Goal: Transaction & Acquisition: Purchase product/service

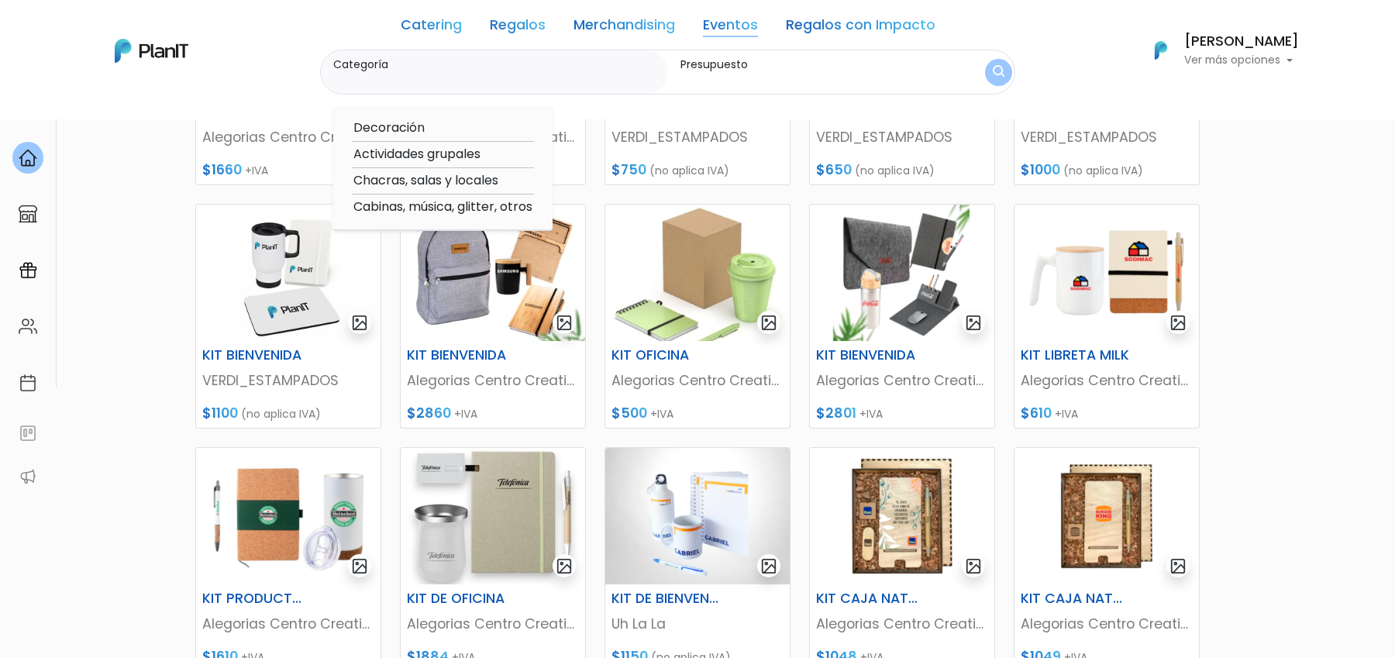
click at [441, 29] on link "Catering" at bounding box center [431, 28] width 61 height 19
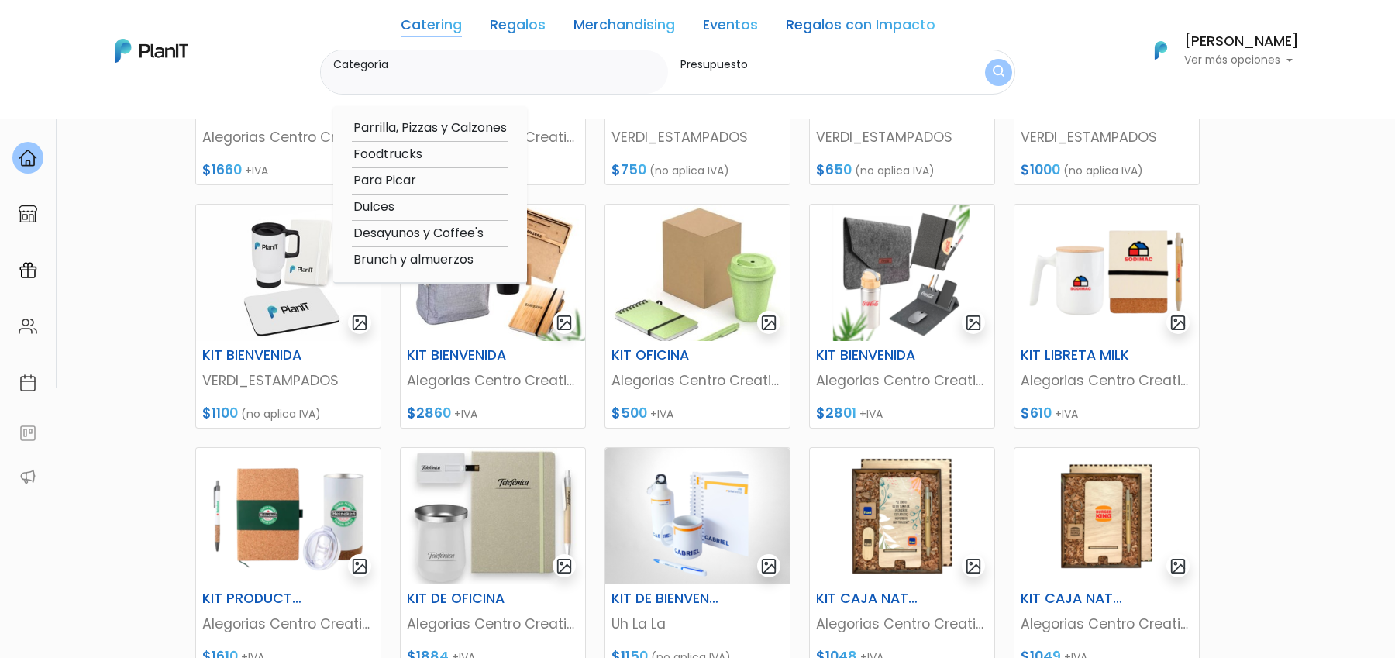
click at [459, 232] on option "Desayunos y Coffee's" at bounding box center [430, 233] width 157 height 19
type input "Desayunos y Coffee's"
type input "$0 - $4450"
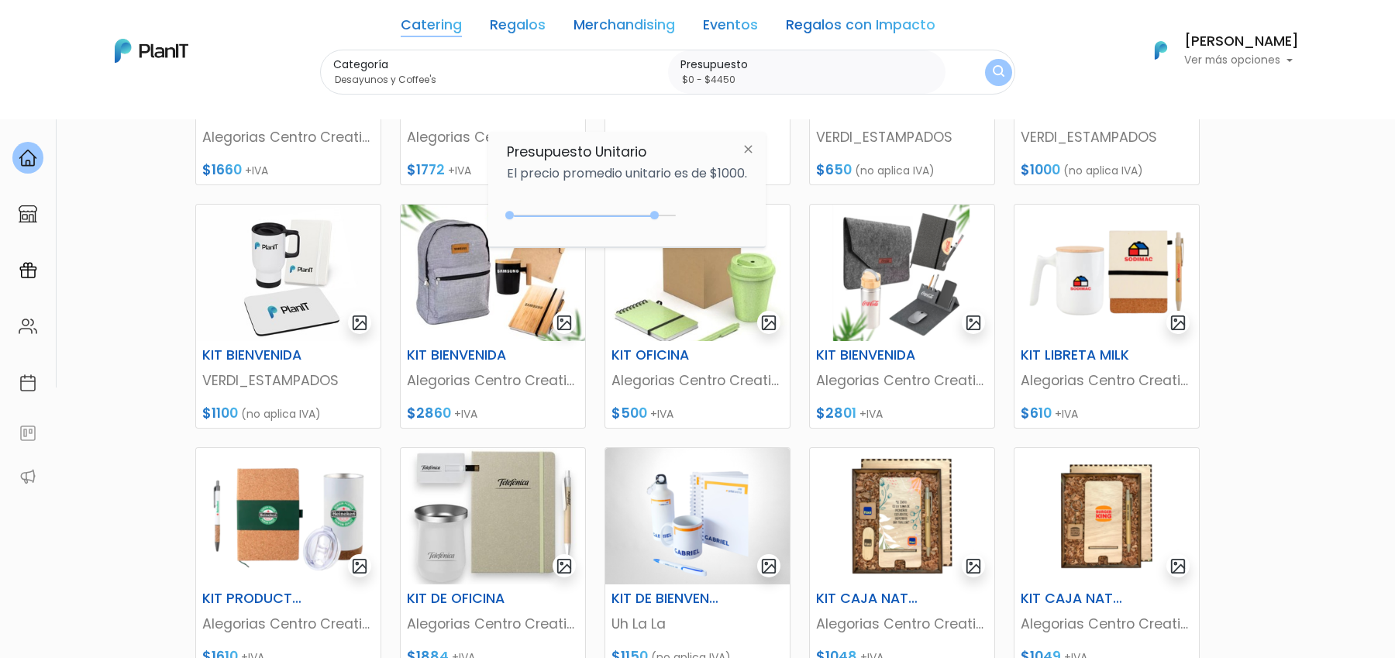
click at [652, 210] on div "0 : 4450 0 4450 0,4450" at bounding box center [594, 218] width 163 height 19
click at [984, 79] on button "submit" at bounding box center [999, 72] width 31 height 31
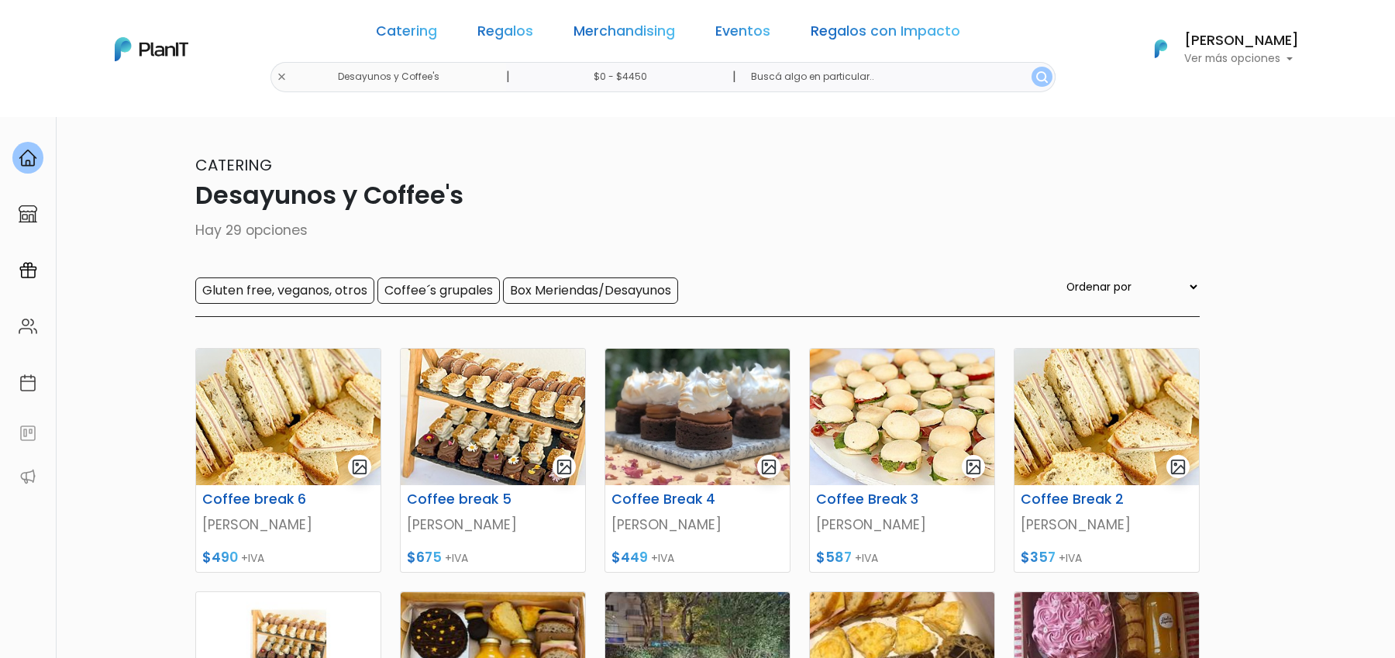
click at [1381, 167] on section "29 resultados Catering Desayunos y Coffee's Hay 29 opciones Gluten free, vegano…" at bounding box center [697, 671] width 1395 height 1110
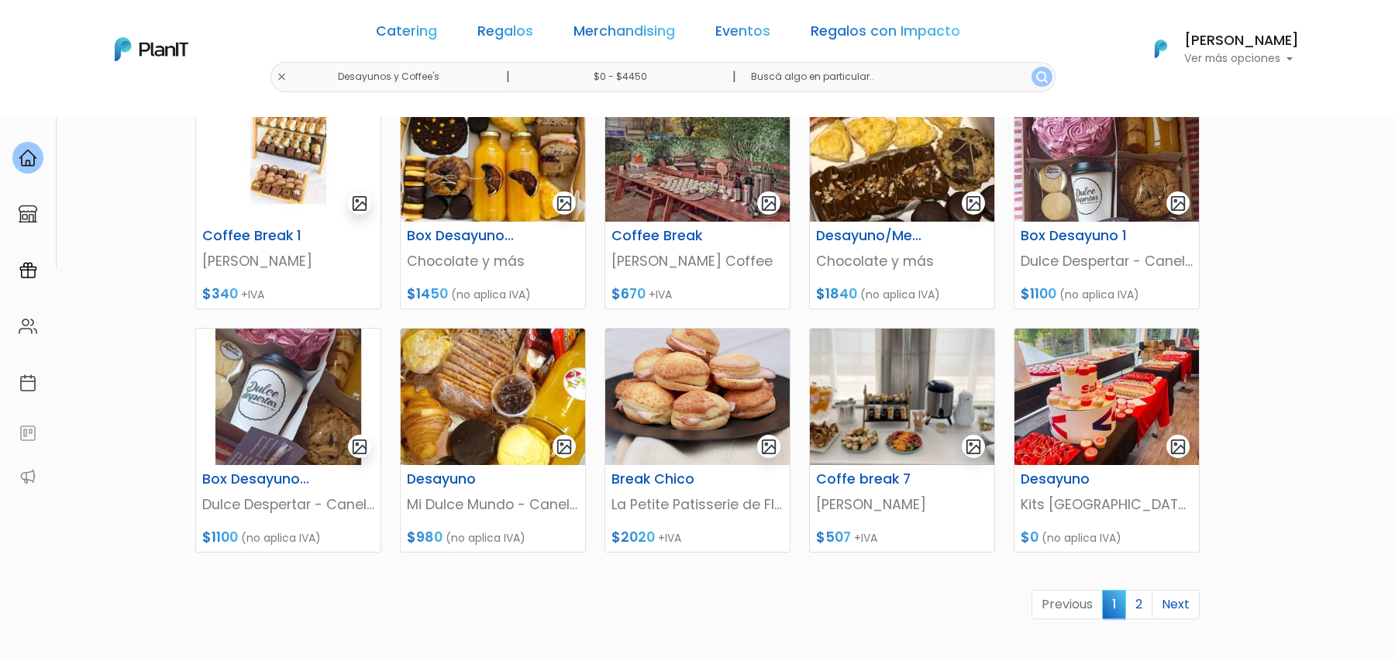
scroll to position [543, 0]
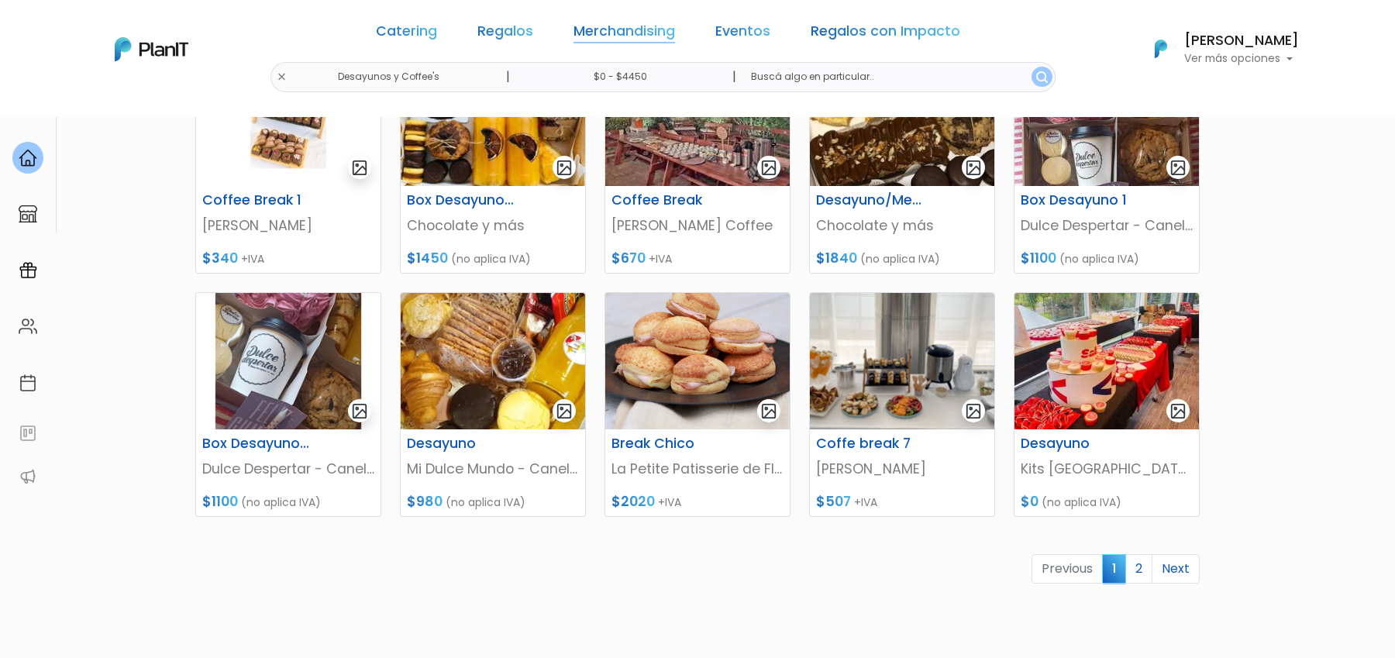
click at [589, 29] on link "Merchandising" at bounding box center [625, 34] width 102 height 19
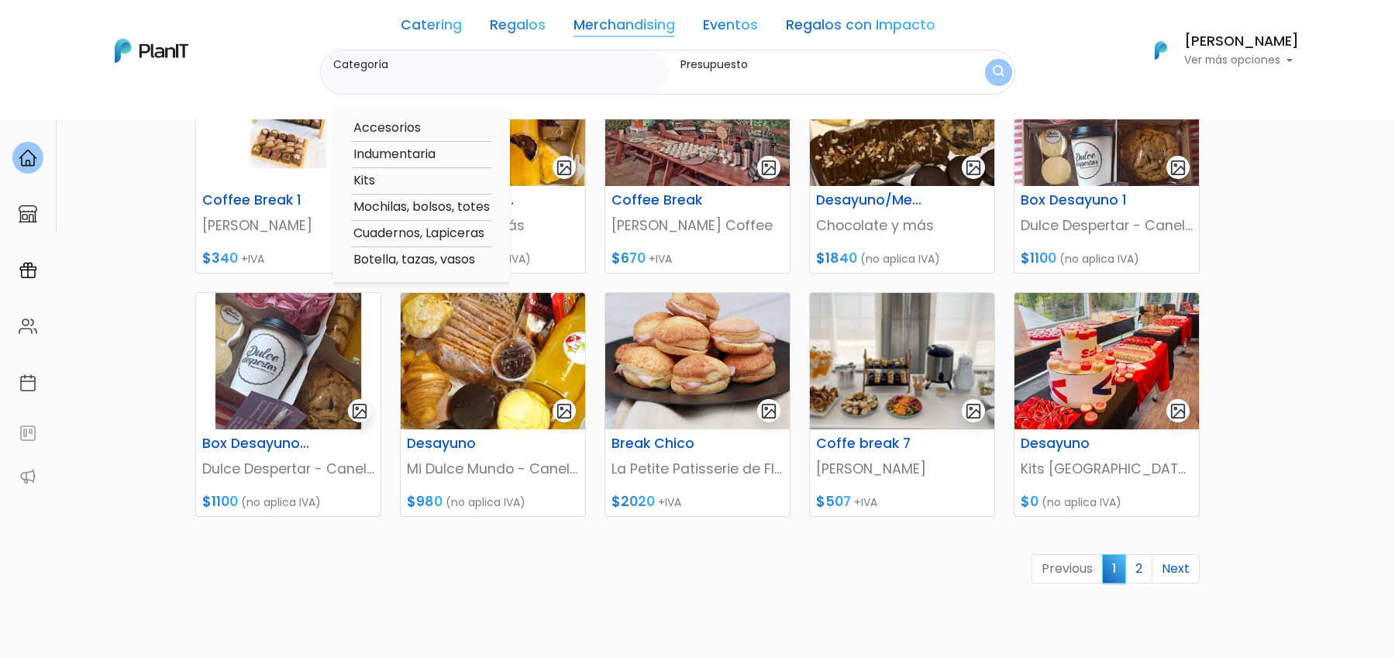
click at [737, 33] on link "Eventos" at bounding box center [730, 28] width 55 height 19
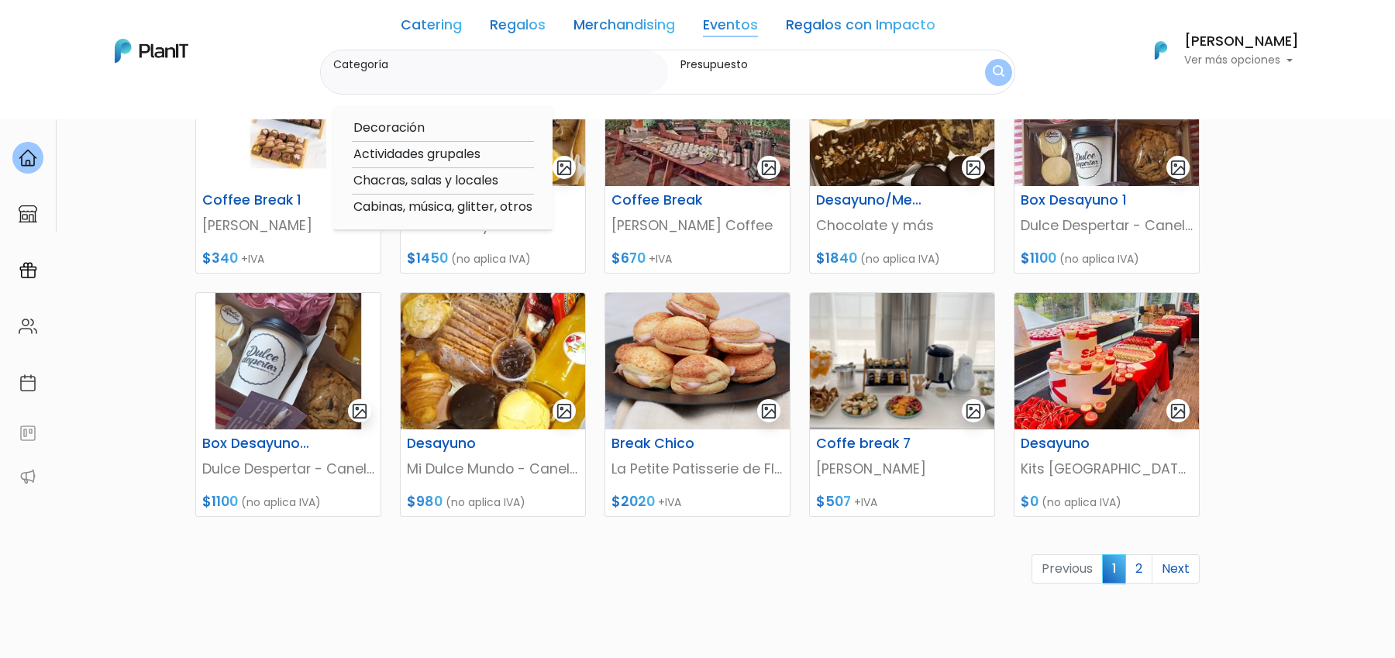
click at [426, 210] on option "Cabinas, música, glitter, otros" at bounding box center [443, 207] width 182 height 19
type input "Cabinas, música, glitter, otros"
type input "$0 - $4450"
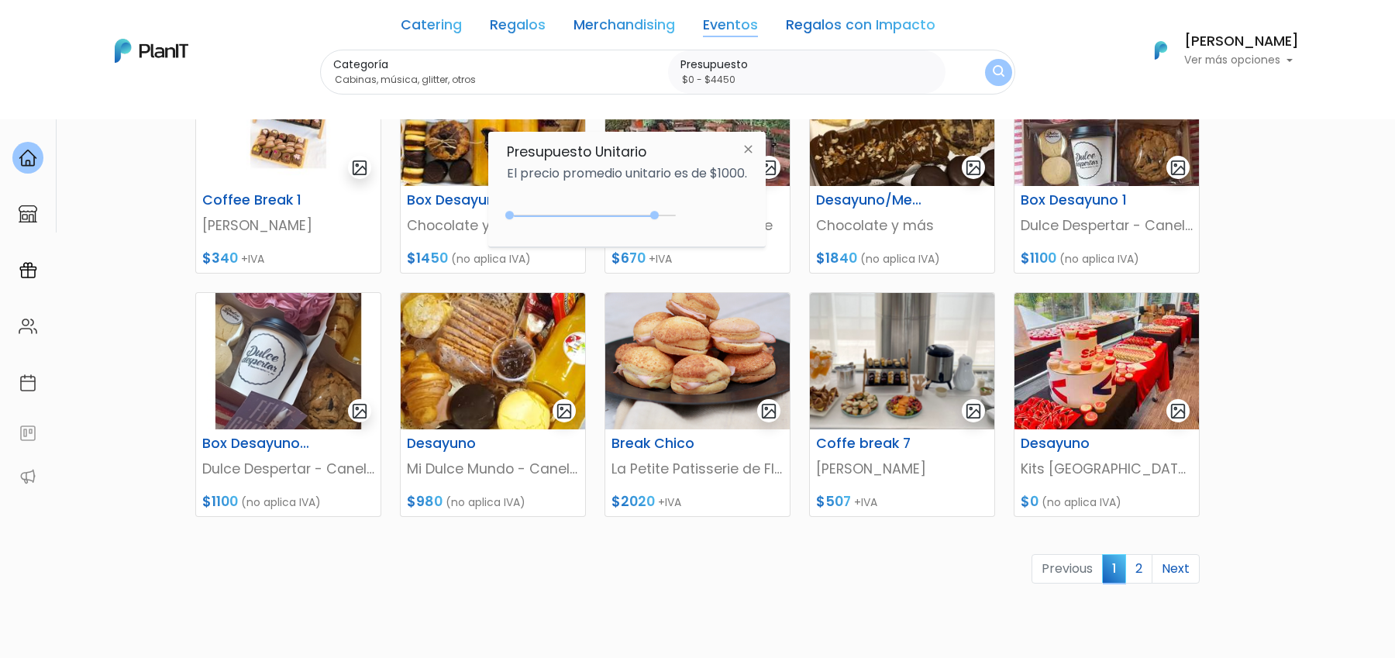
click at [993, 76] on img "submit" at bounding box center [999, 72] width 12 height 15
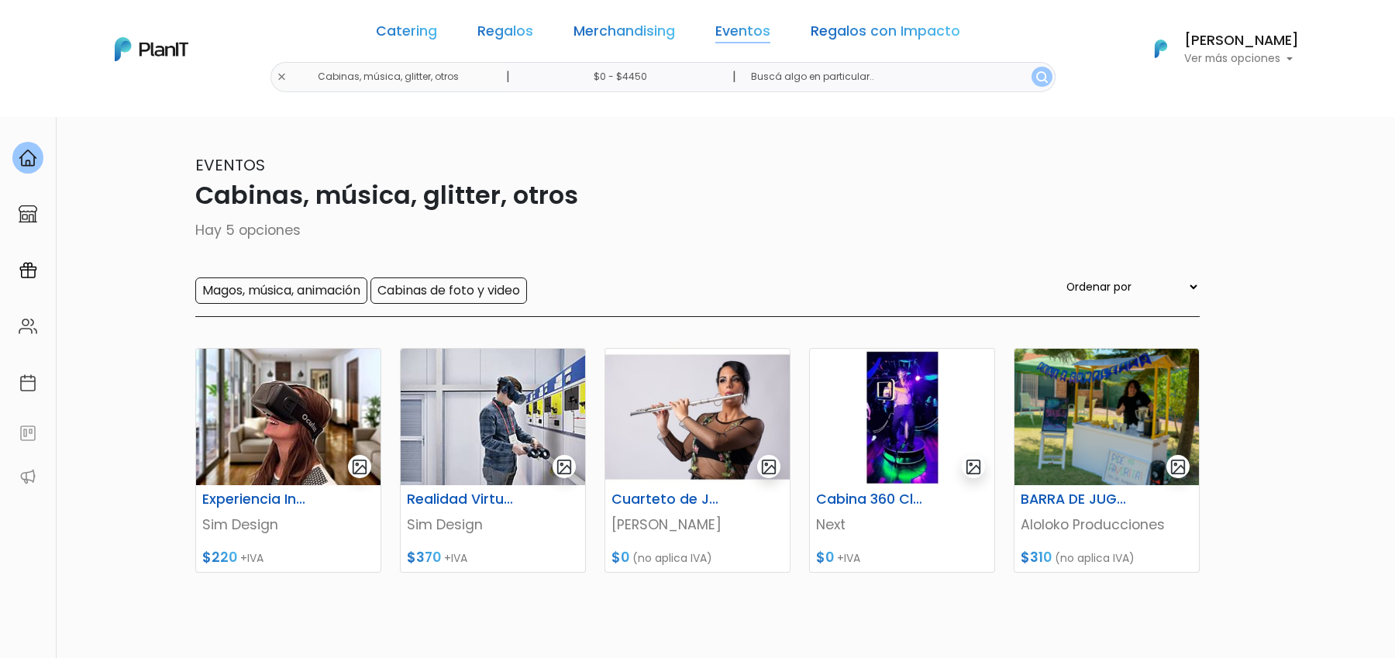
click at [730, 27] on link "Eventos" at bounding box center [742, 34] width 55 height 19
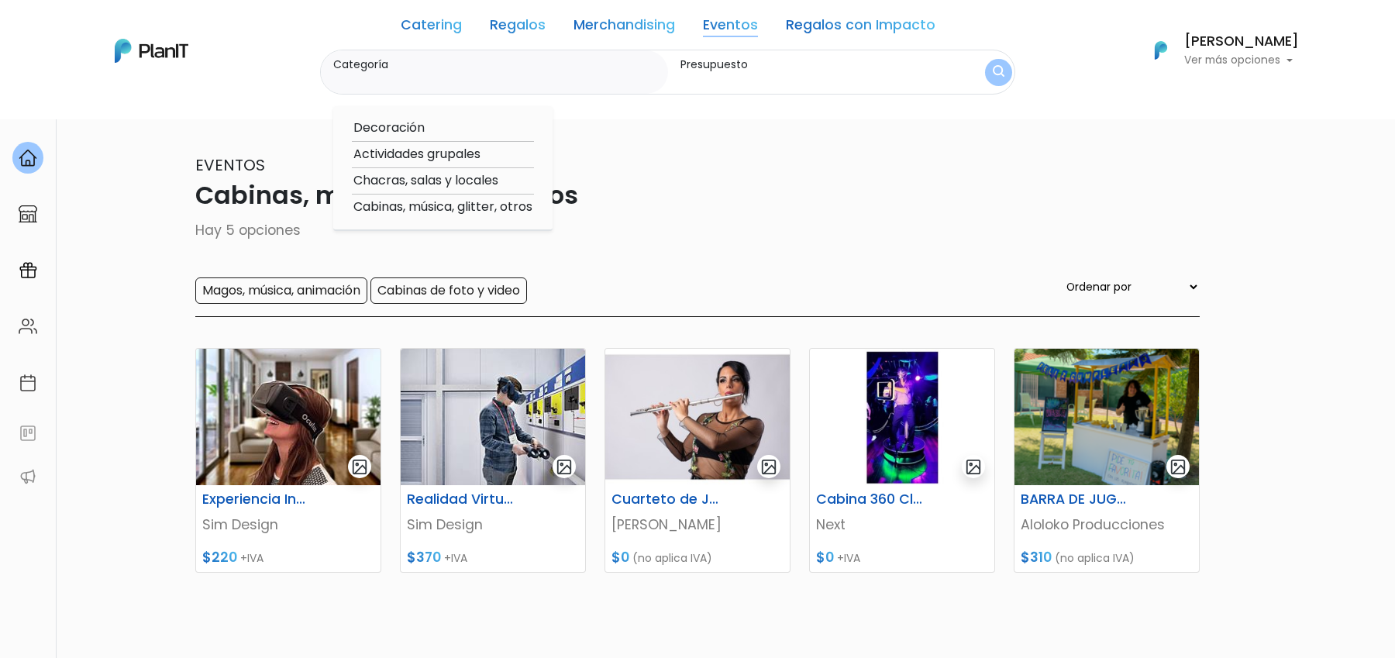
click at [472, 182] on option "Chacras, salas y locales" at bounding box center [443, 180] width 182 height 19
type input "Chacras, salas y locales"
type input "$0 - $4450"
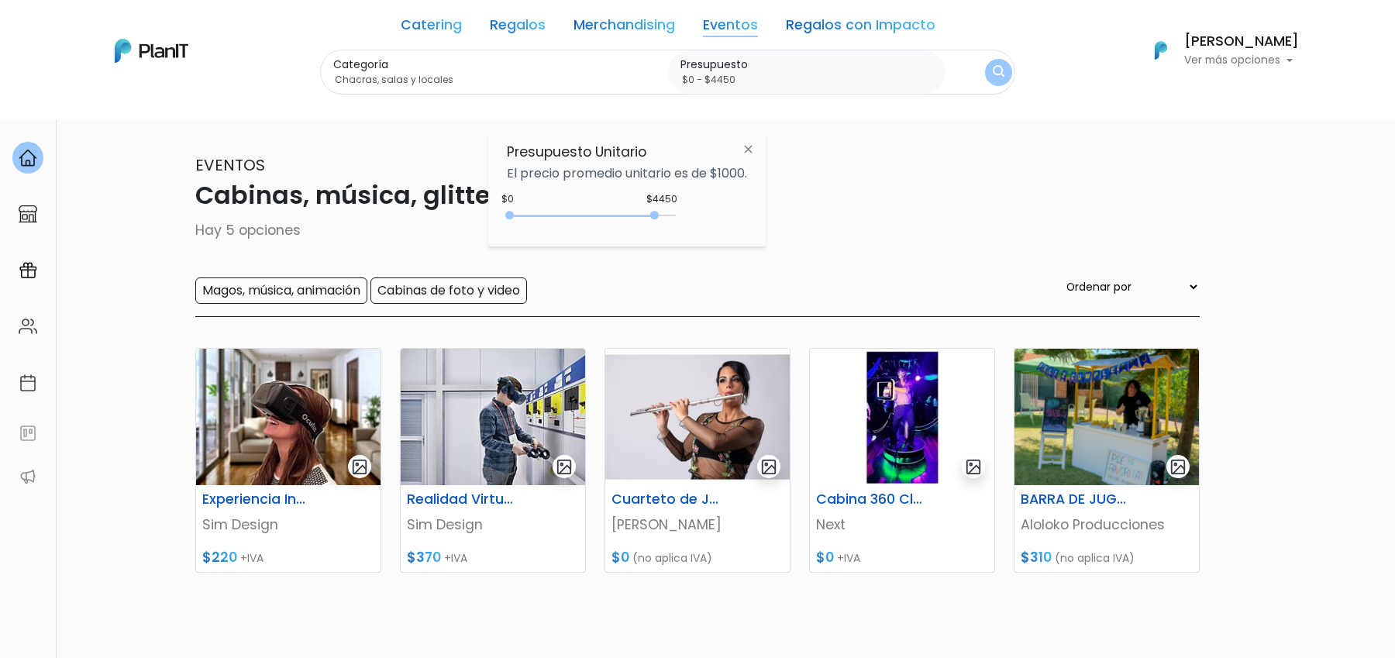
click at [993, 74] on img "submit" at bounding box center [999, 72] width 12 height 15
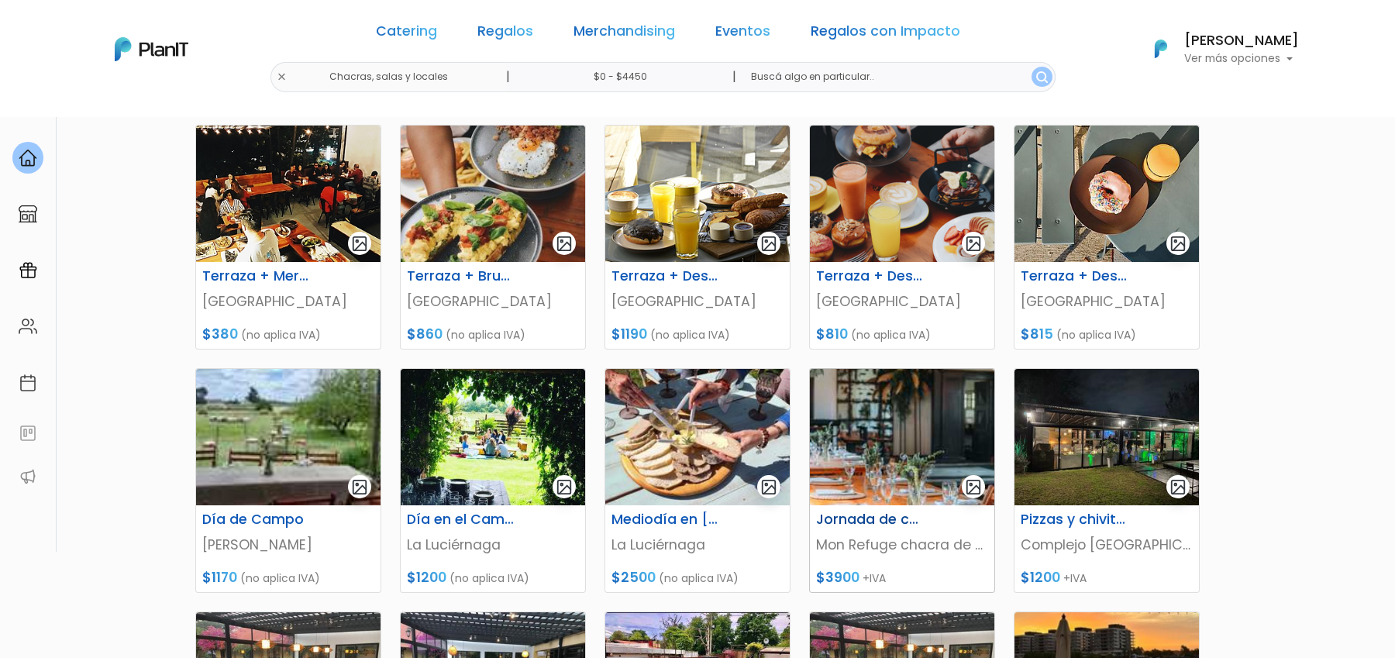
scroll to position [194, 0]
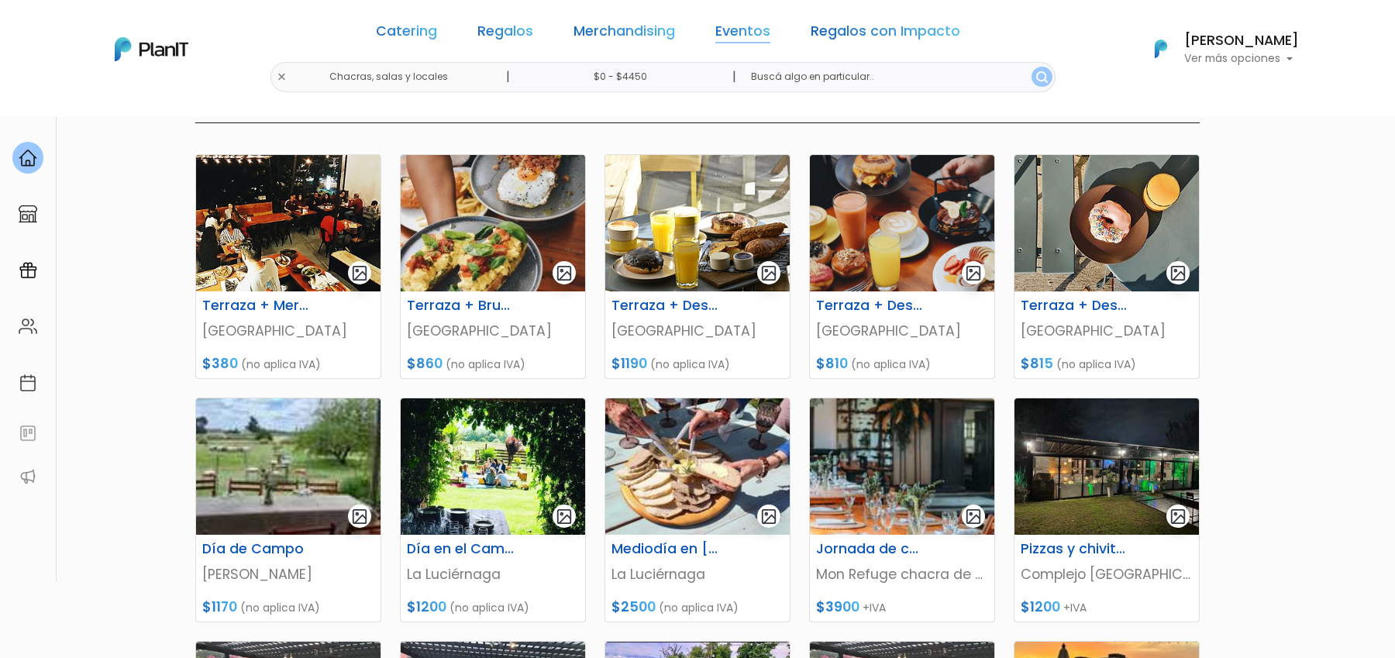
click at [715, 40] on link "Eventos" at bounding box center [742, 34] width 55 height 19
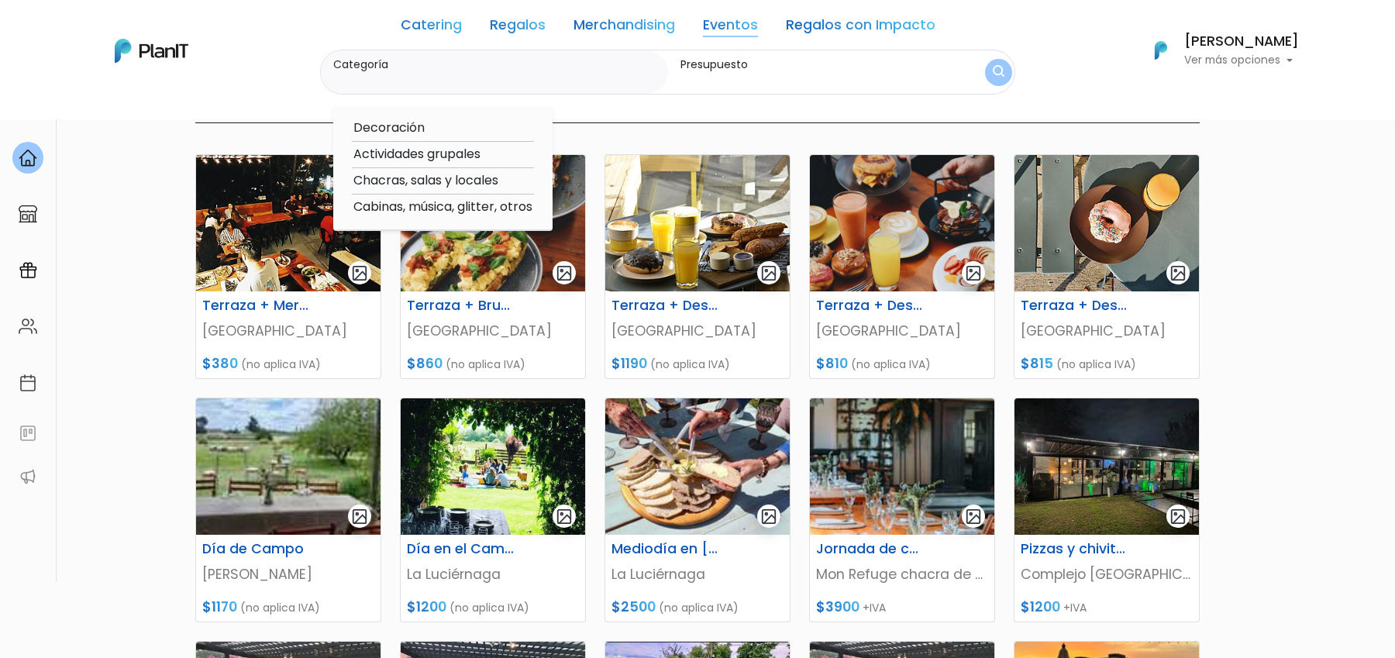
click at [381, 159] on option "Actividades grupales" at bounding box center [443, 154] width 182 height 19
type input "Actividades grupales"
type input "$0 - $4450"
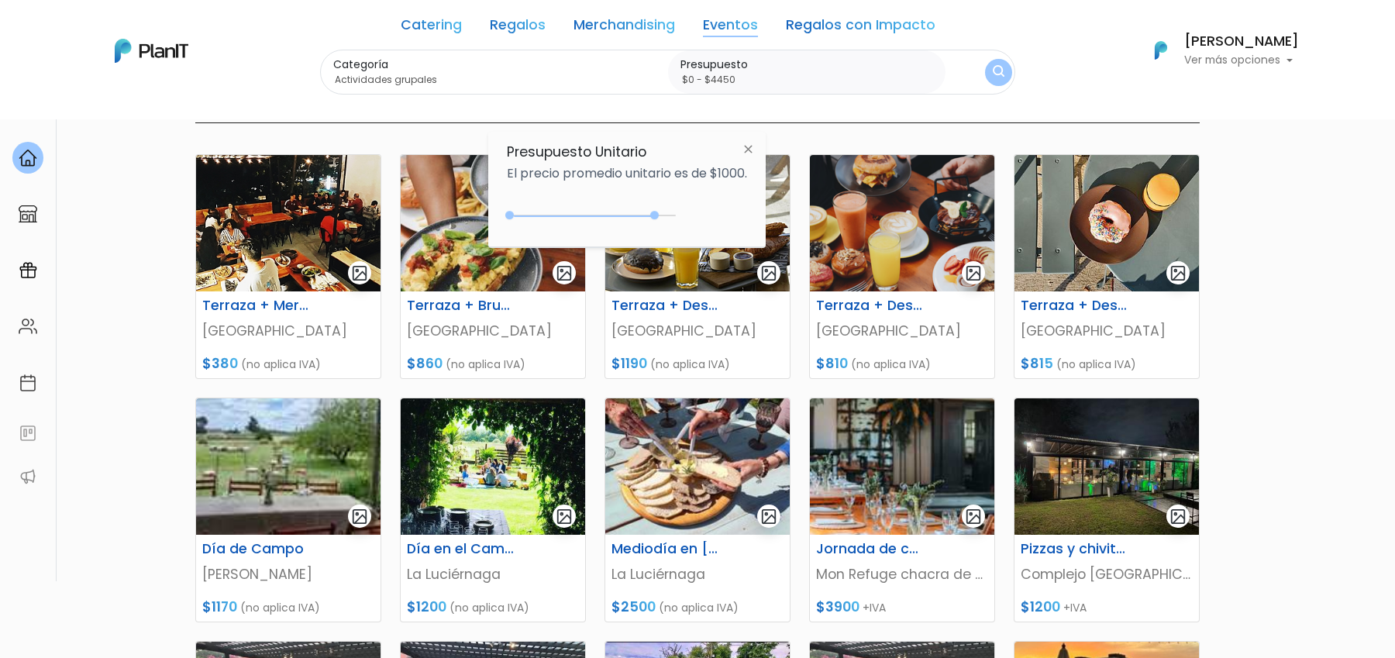
click at [993, 72] on img "submit" at bounding box center [999, 72] width 12 height 15
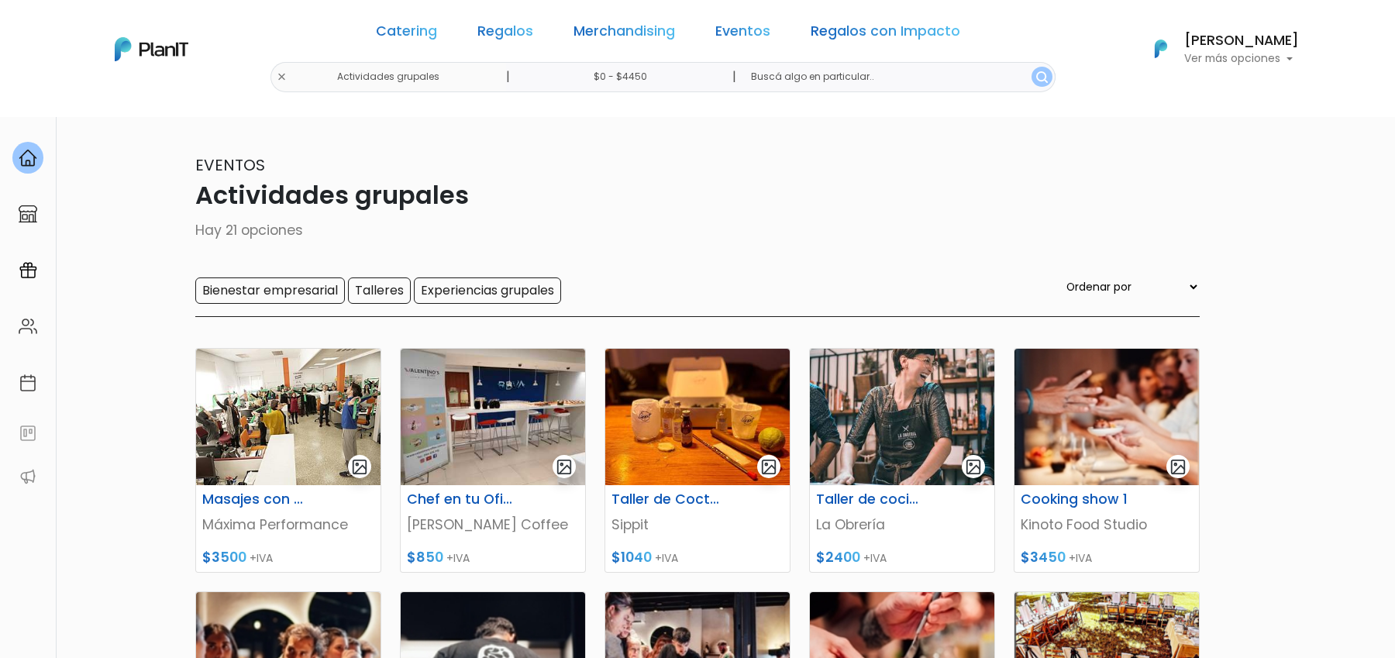
click at [1127, 282] on select "Ordenar por Menor Precio Mayor Precio Reviews Últimos ingresos" at bounding box center [1132, 286] width 136 height 17
click at [435, 28] on link "Catering" at bounding box center [406, 34] width 61 height 19
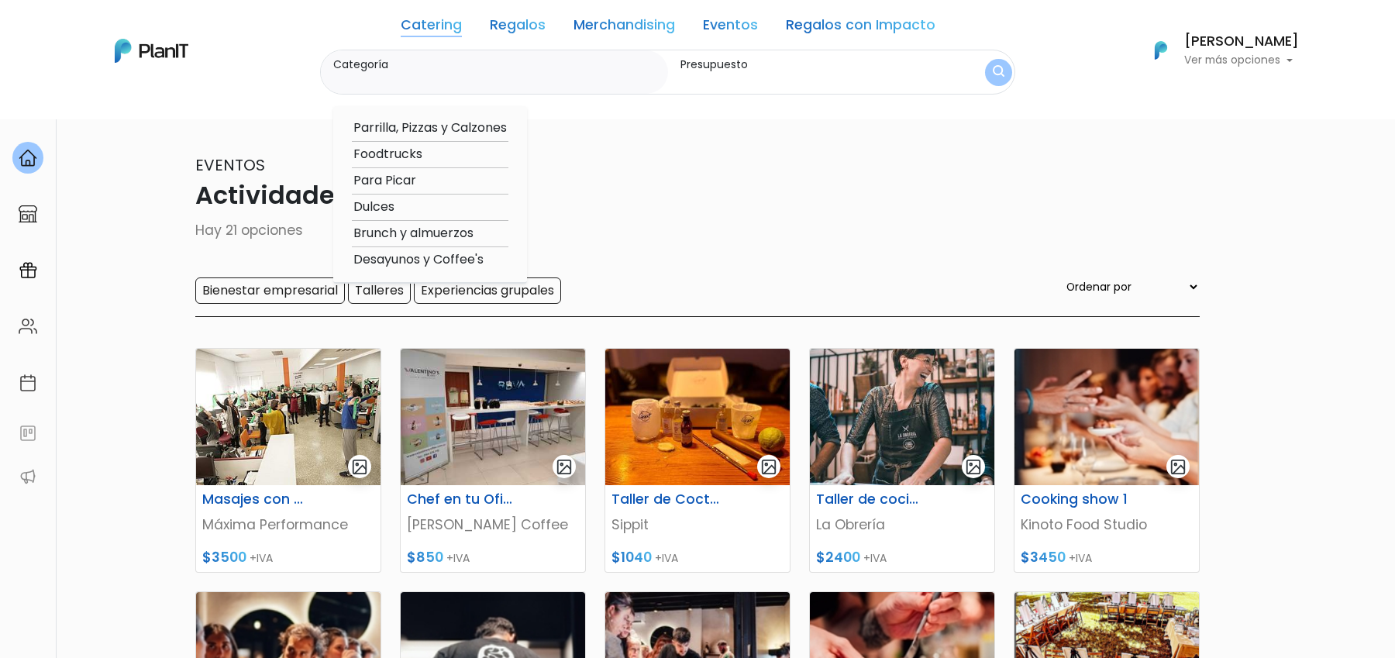
click at [437, 258] on option "Desayunos y Coffee's" at bounding box center [430, 259] width 157 height 19
type input "Desayunos y Coffee's"
type input "$0 - $4450"
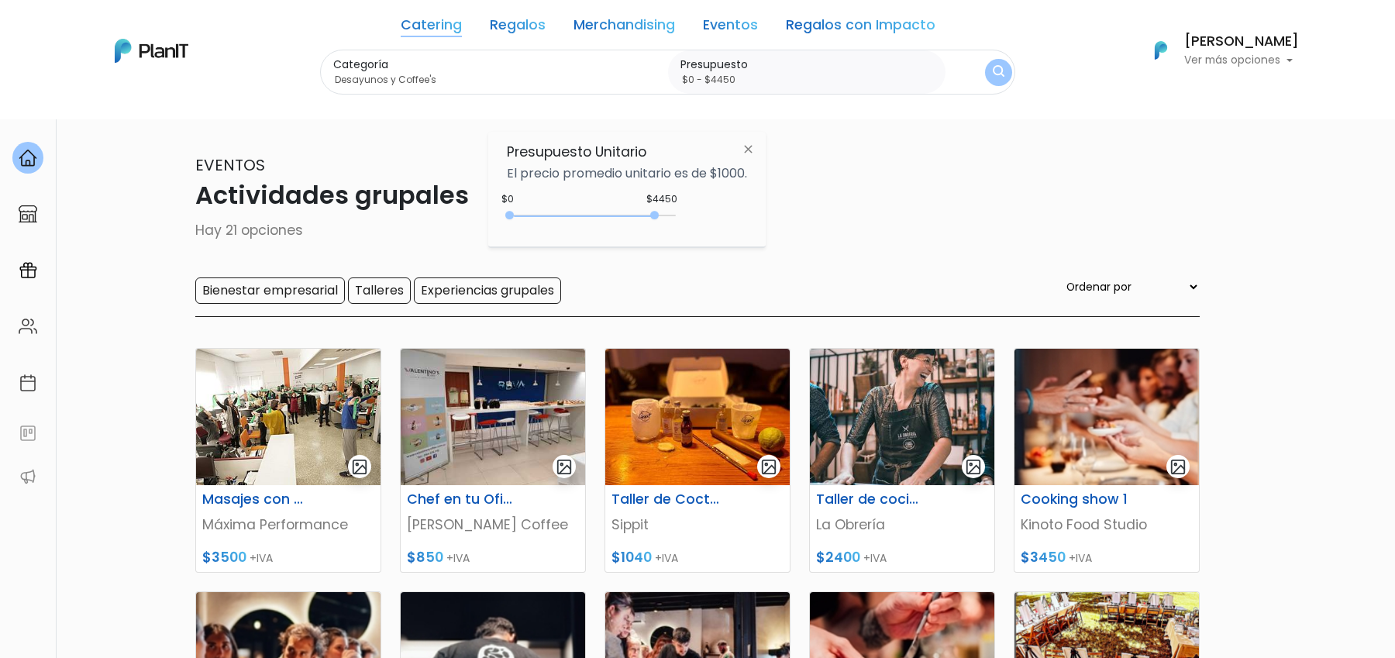
click at [985, 74] on button "submit" at bounding box center [998, 72] width 27 height 27
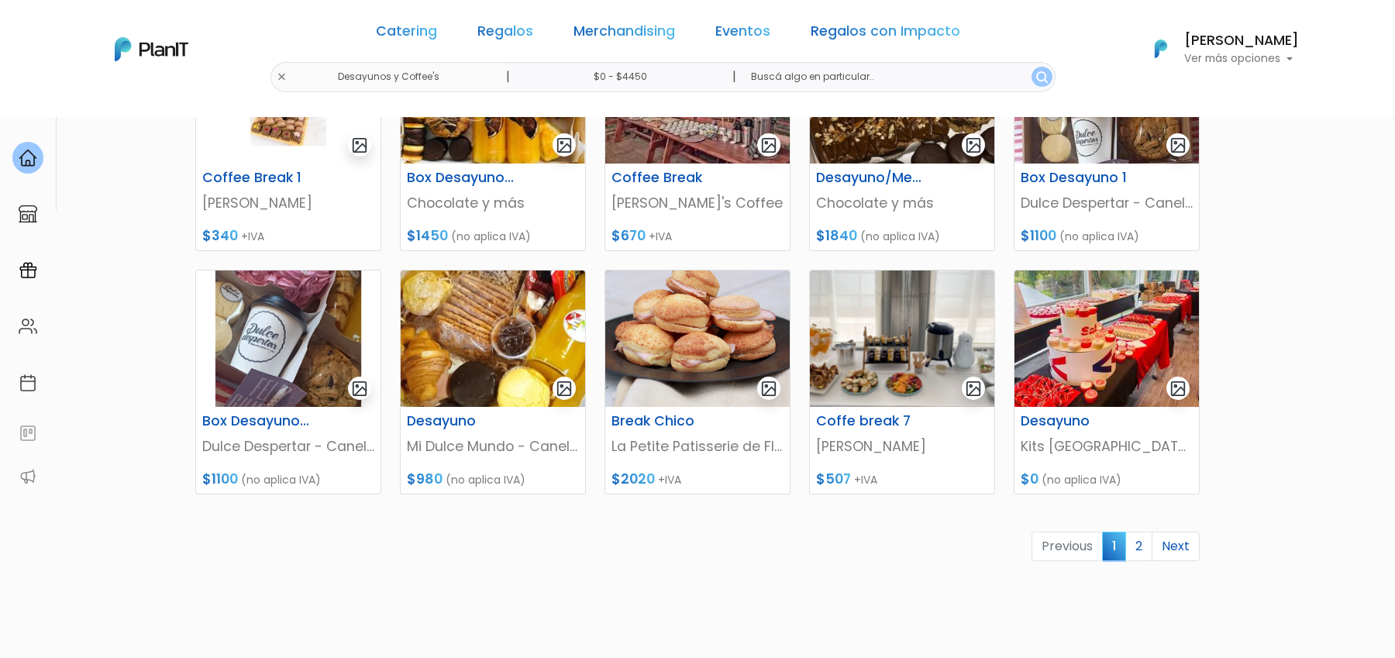
scroll to position [581, 0]
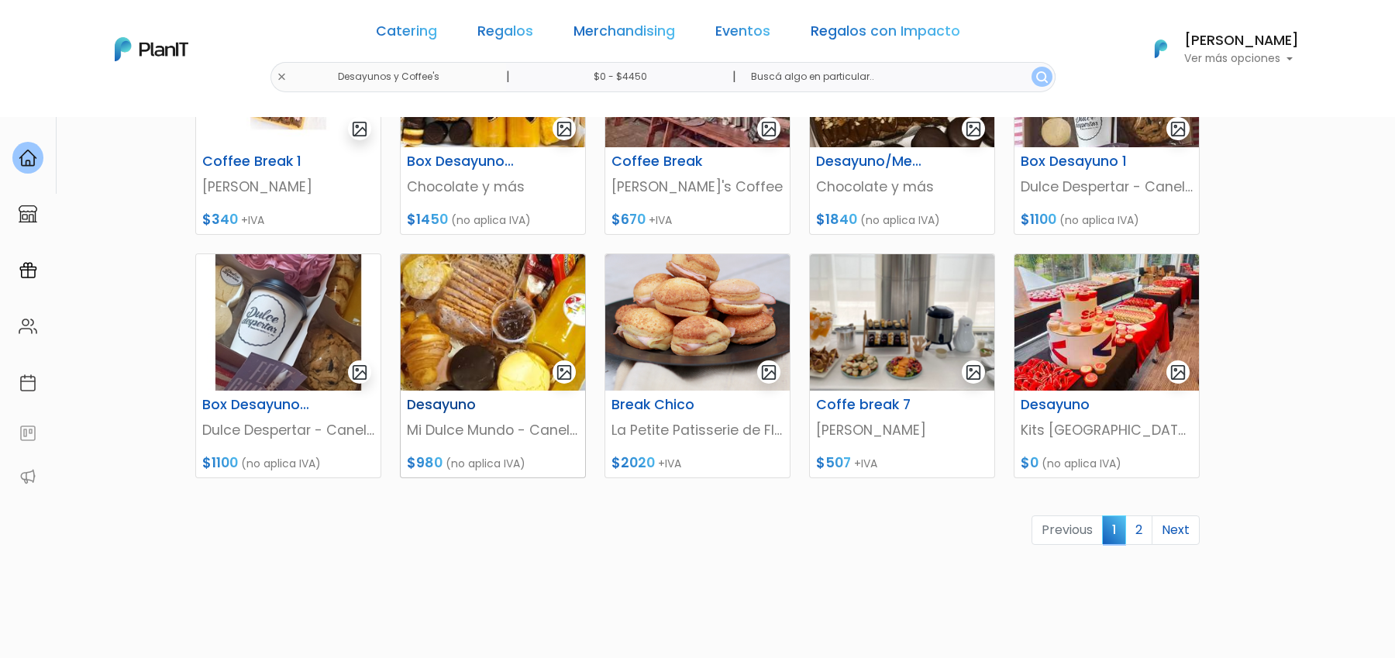
click at [491, 323] on img at bounding box center [493, 322] width 184 height 136
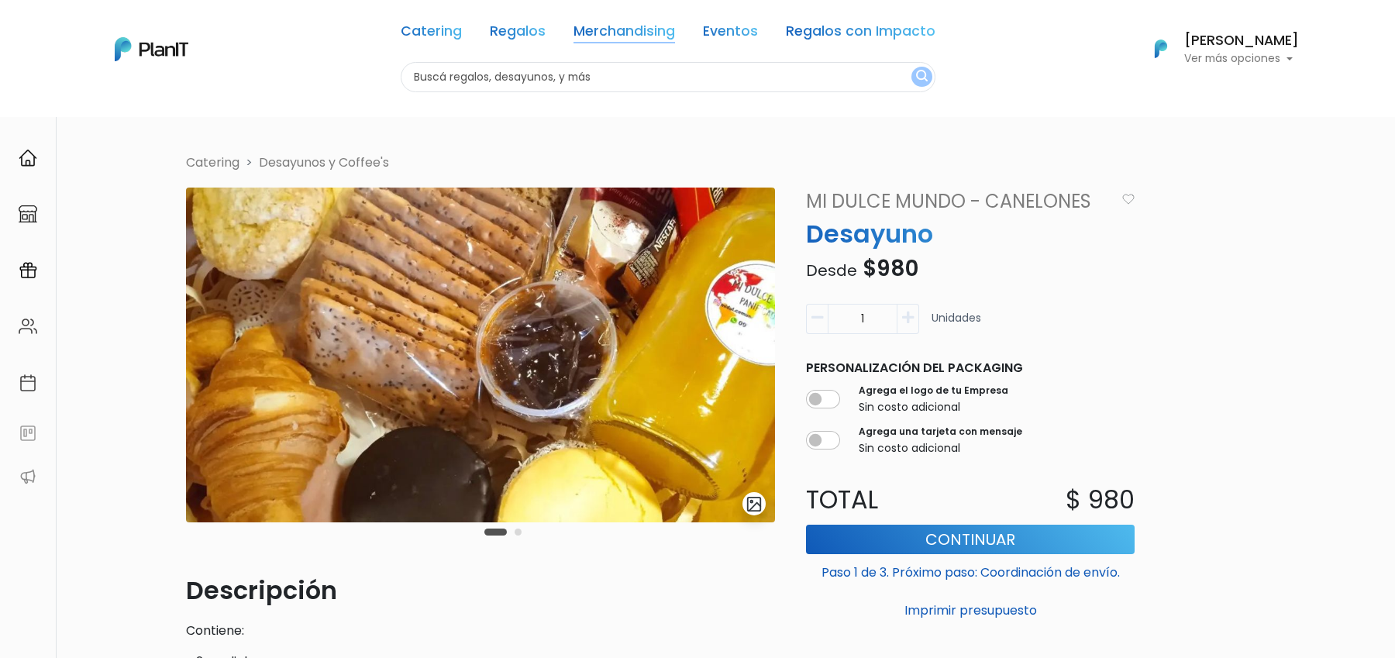
click at [623, 30] on link "Merchandising" at bounding box center [625, 34] width 102 height 19
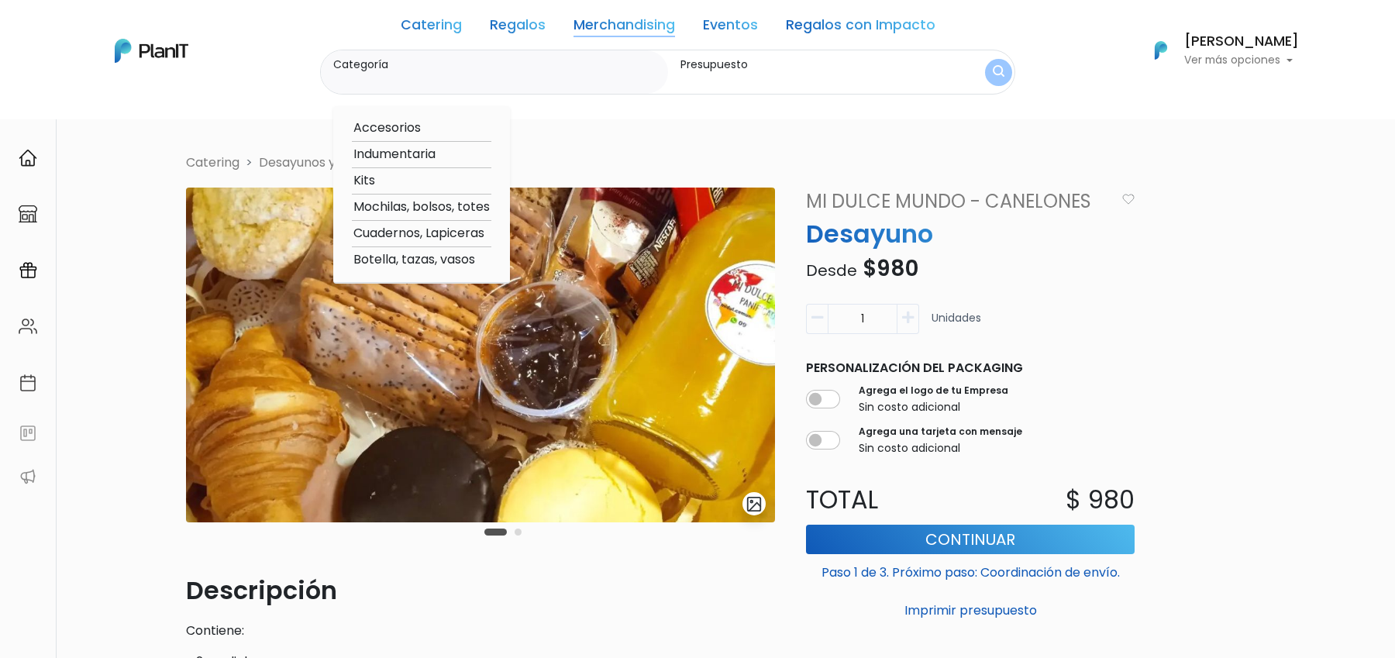
click at [393, 205] on option "Mochilas, bolsos, totes" at bounding box center [422, 207] width 140 height 19
type input "Mochilas, bolsos, totes"
type input "$0 - $1000"
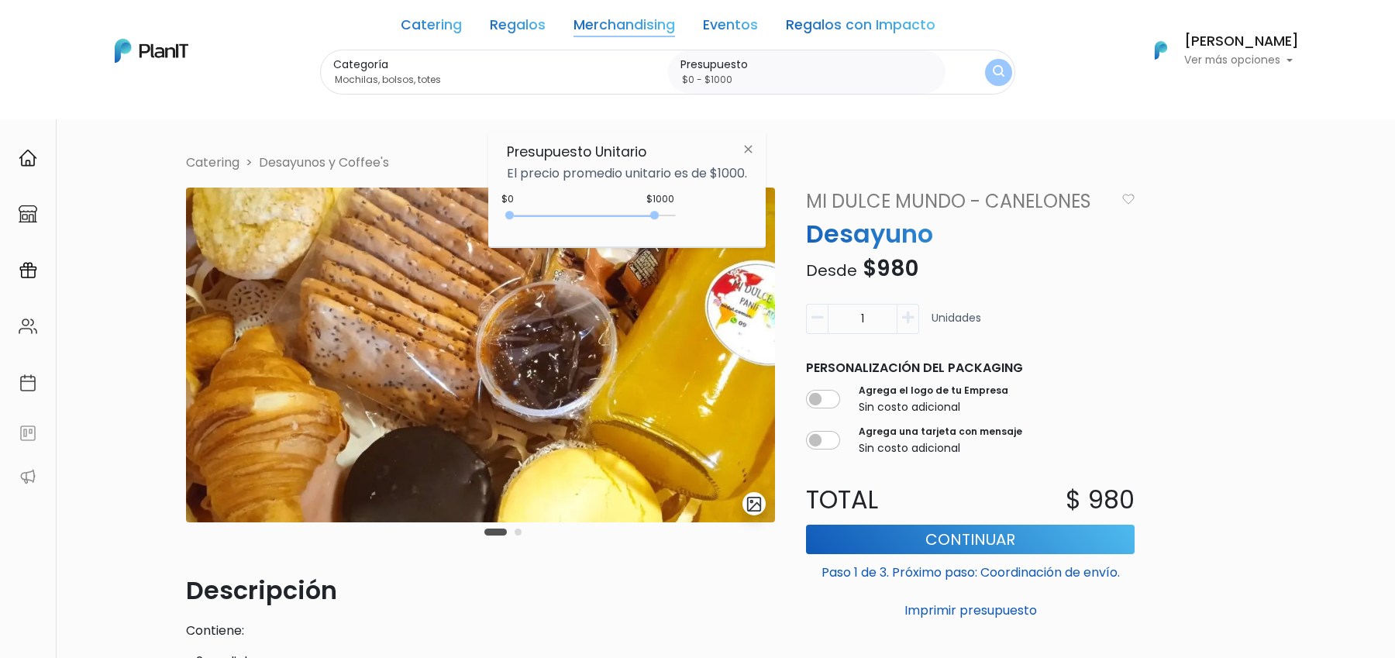
click at [393, 205] on img at bounding box center [480, 355] width 589 height 335
click at [993, 69] on img "submit" at bounding box center [999, 72] width 12 height 15
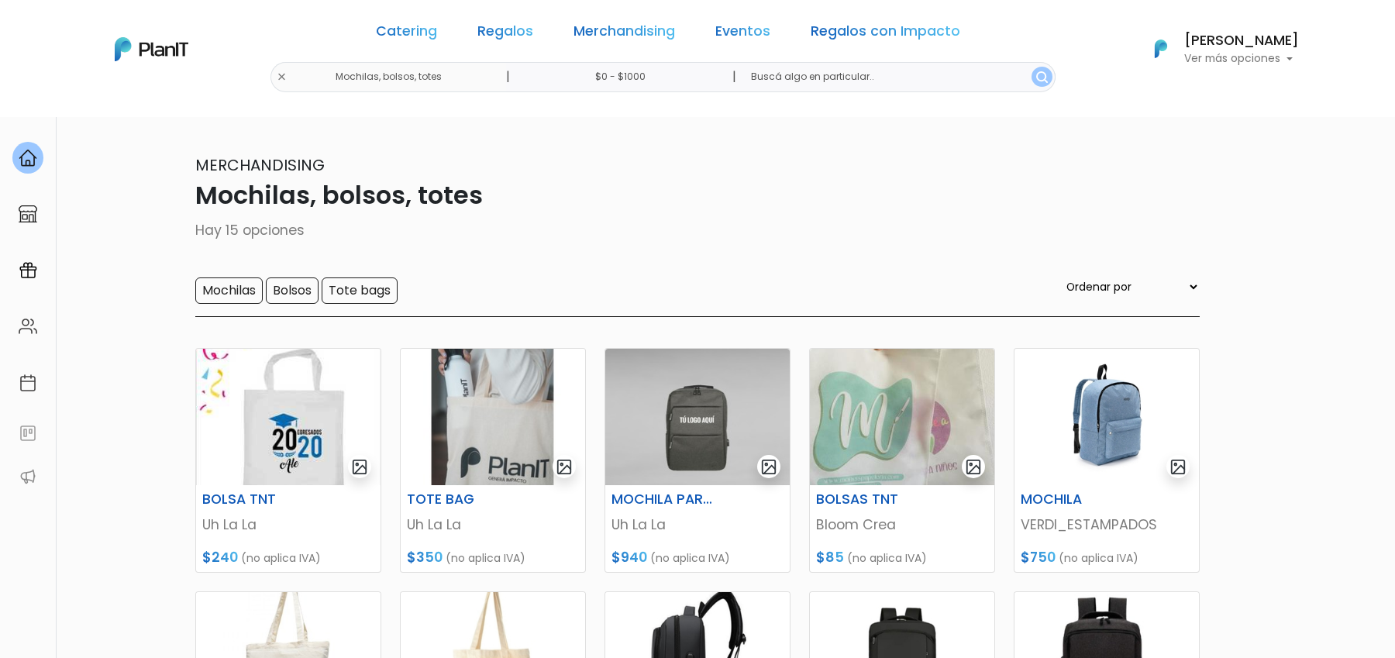
click at [1364, 264] on section "15 resultados Merchandising Mochilas, bolsos, totes Hay 15 opciones Mochilas Bo…" at bounding box center [697, 649] width 1395 height 1067
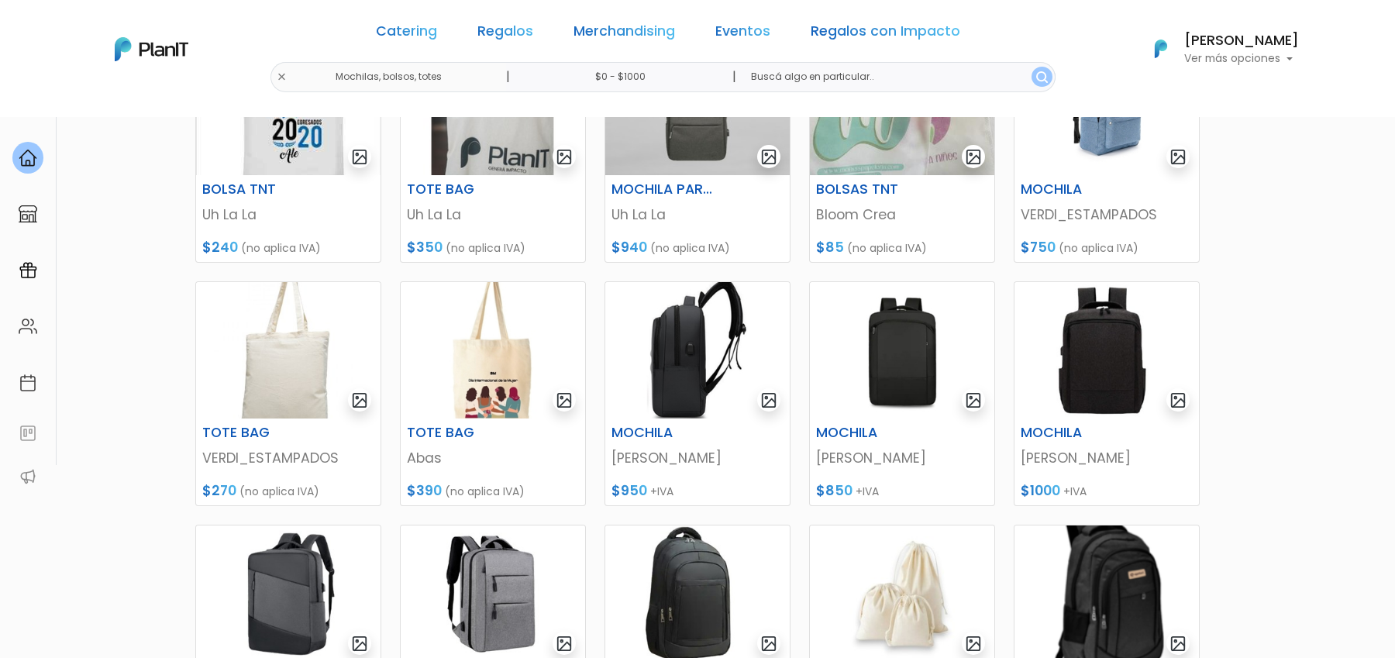
click at [1354, 250] on section "15 resultados Merchandising Mochilas, bolsos, totes Hay 15 opciones Mochilas Bo…" at bounding box center [697, 339] width 1395 height 1067
click at [617, 39] on link "Merchandising" at bounding box center [625, 34] width 102 height 19
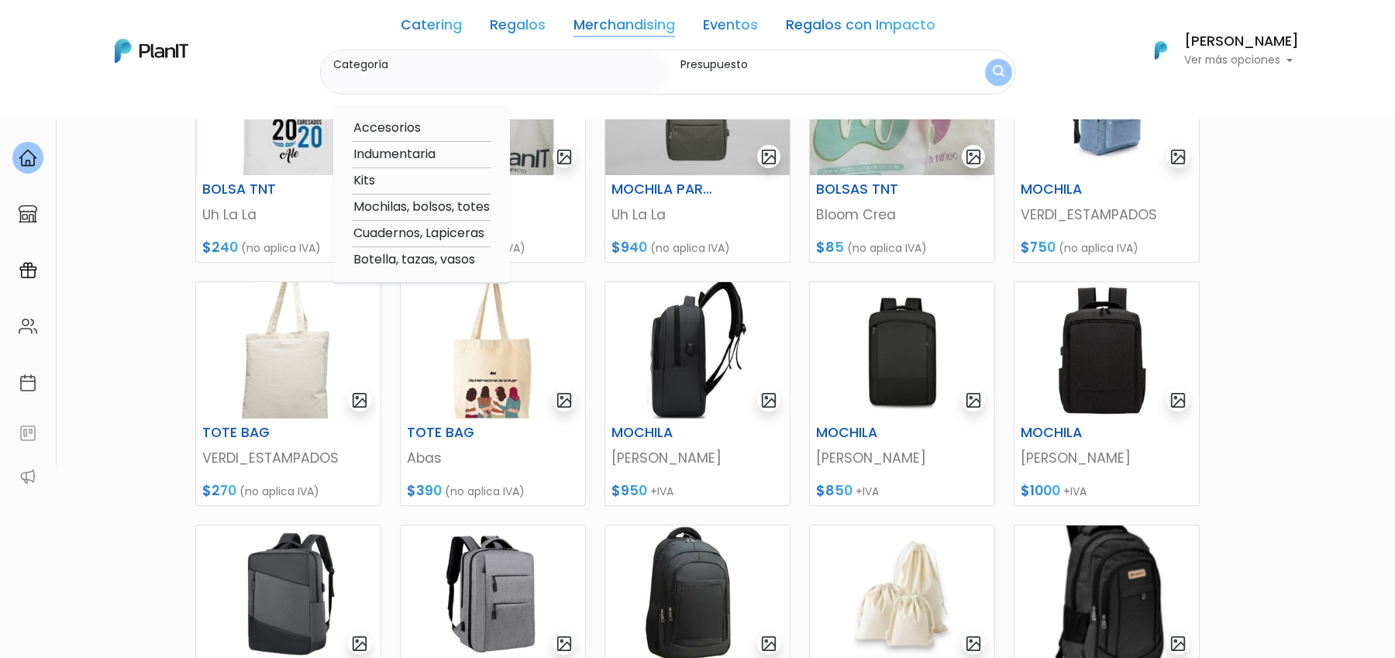
click at [531, 35] on link "Regalos" at bounding box center [518, 28] width 56 height 19
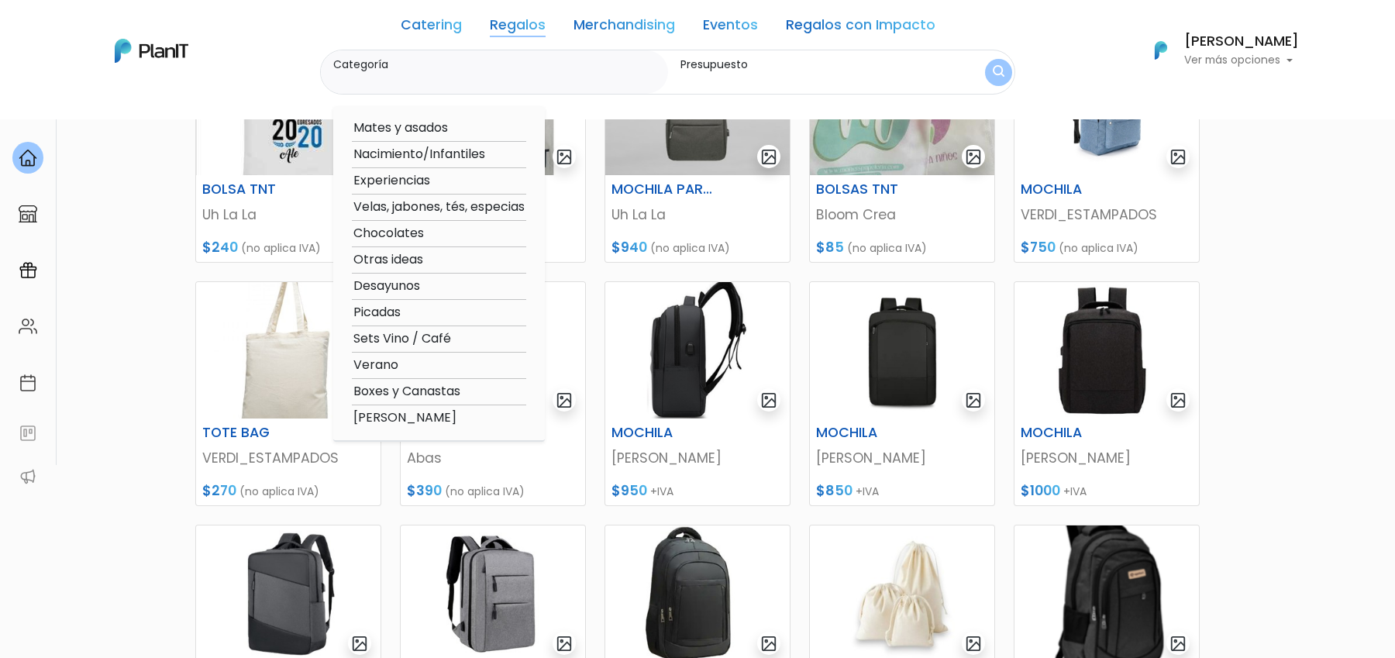
click at [419, 126] on option "Mates y asados" at bounding box center [439, 128] width 174 height 19
type input "Mates y asados"
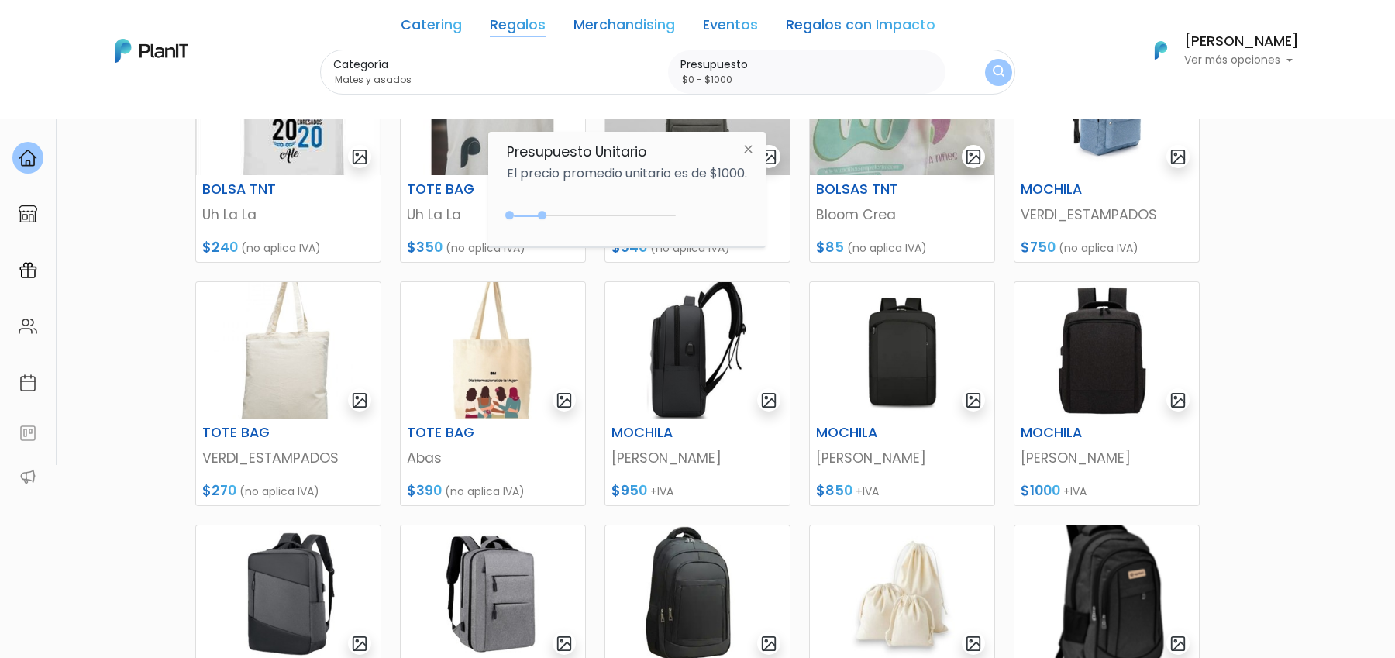
type input "$0 - $4800"
click at [670, 215] on div "0 : 4800 0 4800" at bounding box center [594, 219] width 163 height 16
click at [992, 74] on img "submit" at bounding box center [998, 72] width 13 height 16
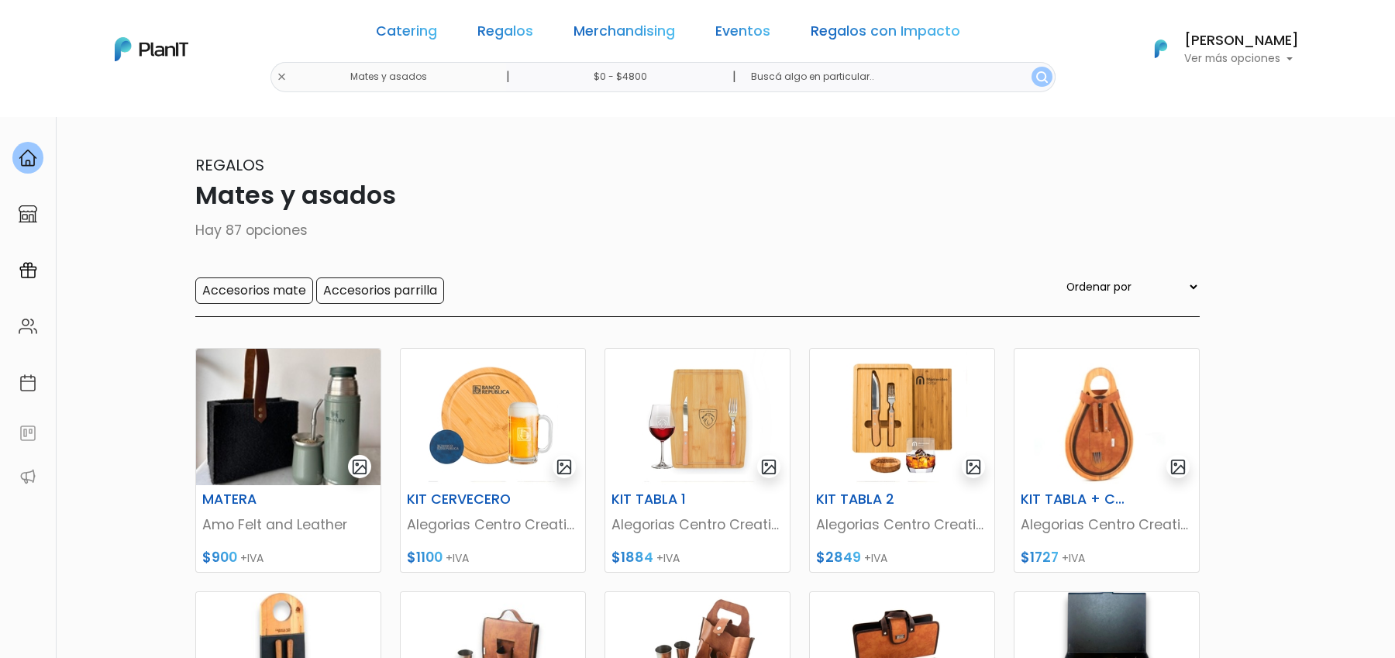
click at [1345, 385] on section "87 resultados Regalos Mates y asados Hay 87 opciones Accesorios mate Accesorios…" at bounding box center [697, 671] width 1395 height 1110
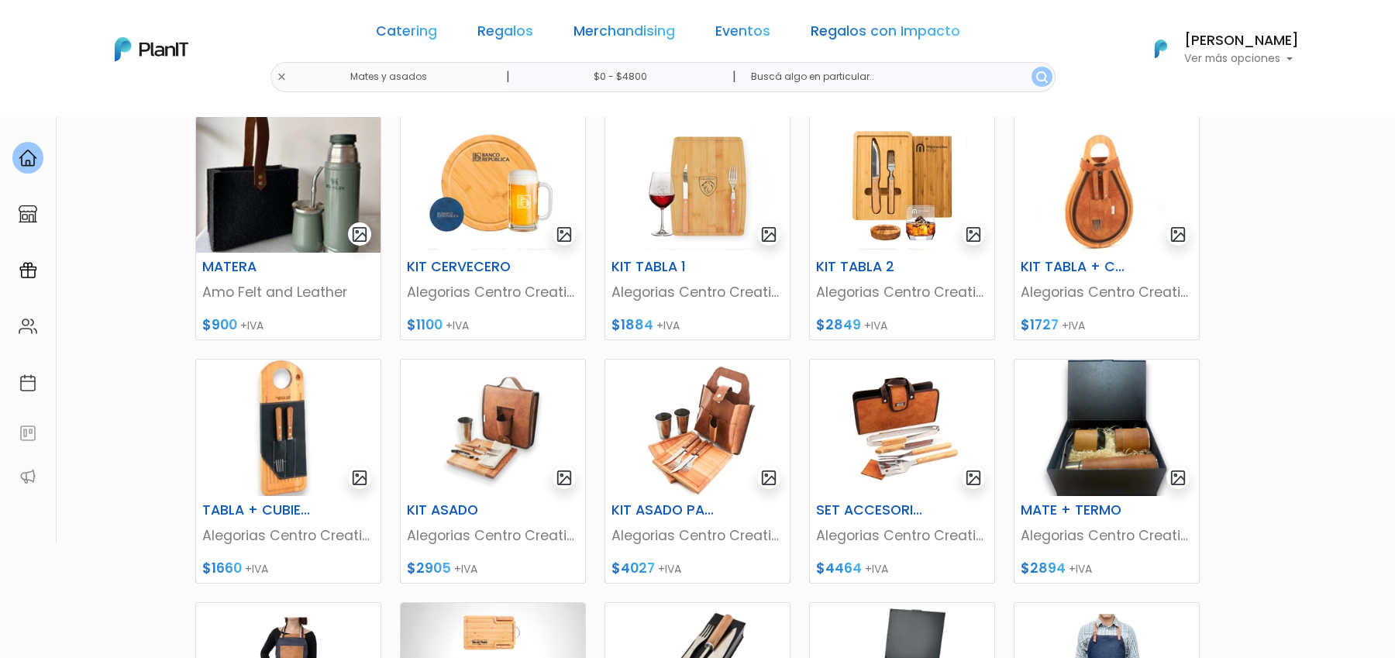
click at [1135, 45] on button "Florencia Kalfaian Ver más opciones" at bounding box center [1217, 49] width 164 height 40
click at [495, 33] on link "Regalos" at bounding box center [506, 34] width 56 height 19
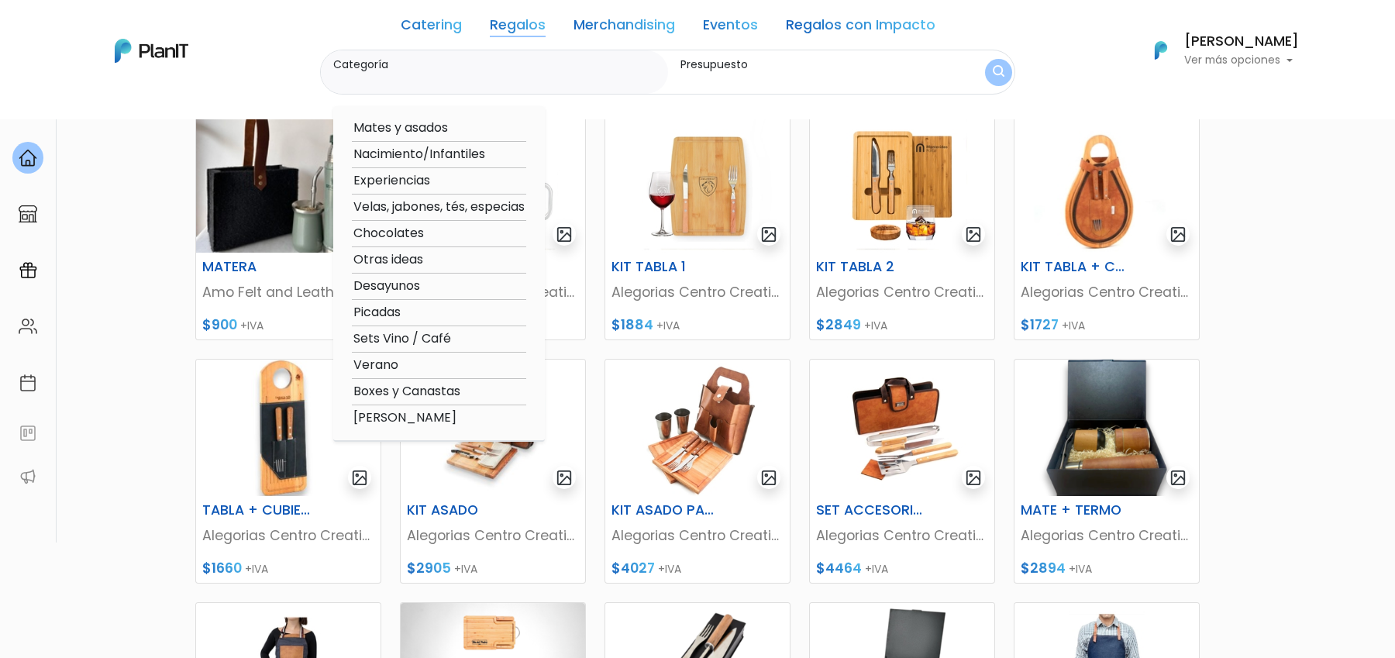
click at [170, 283] on section "87 resultados Regalos Mates y asados Hay 87 opciones Accesorios mate Accesorios…" at bounding box center [697, 439] width 1395 height 1110
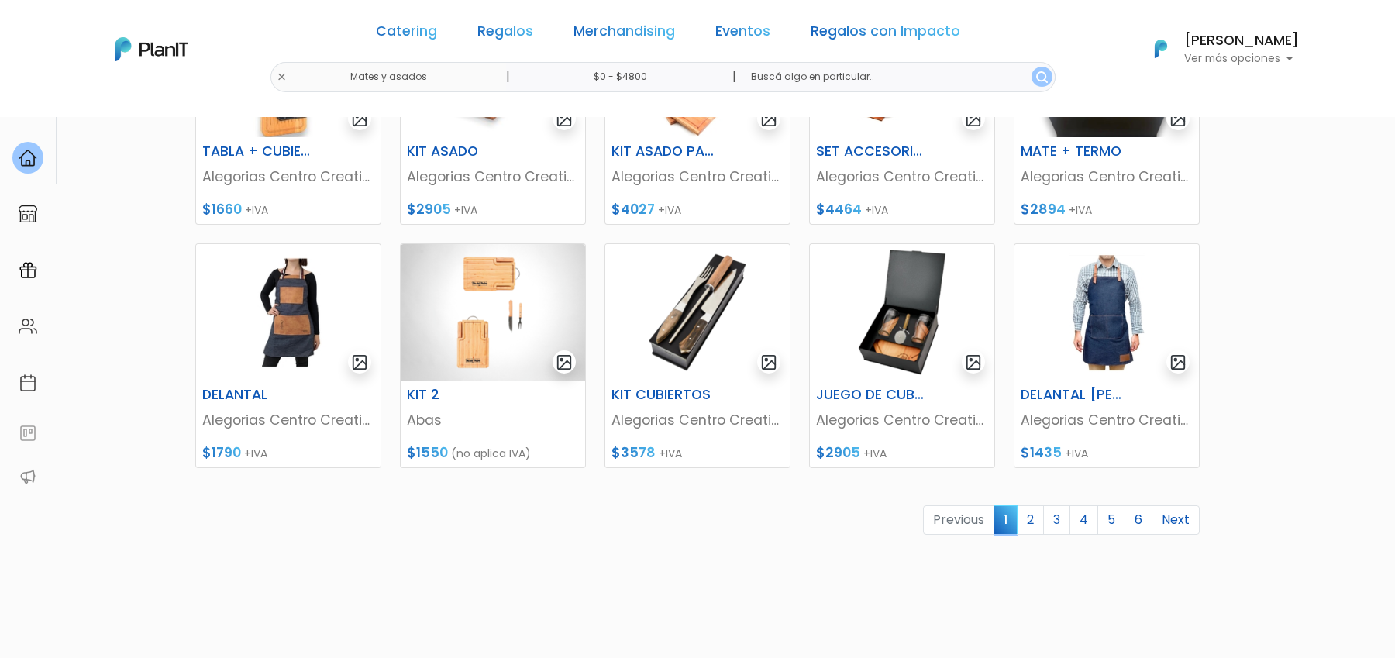
scroll to position [620, 0]
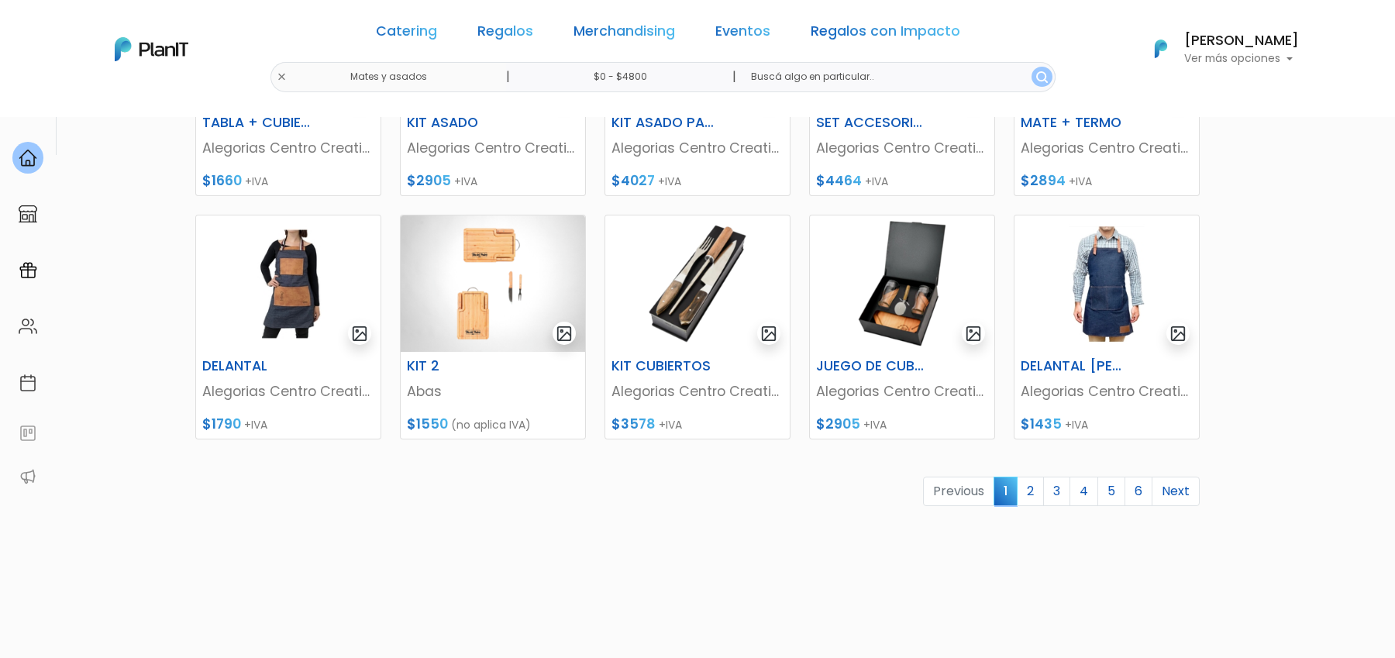
click at [1087, 302] on img at bounding box center [1107, 283] width 184 height 136
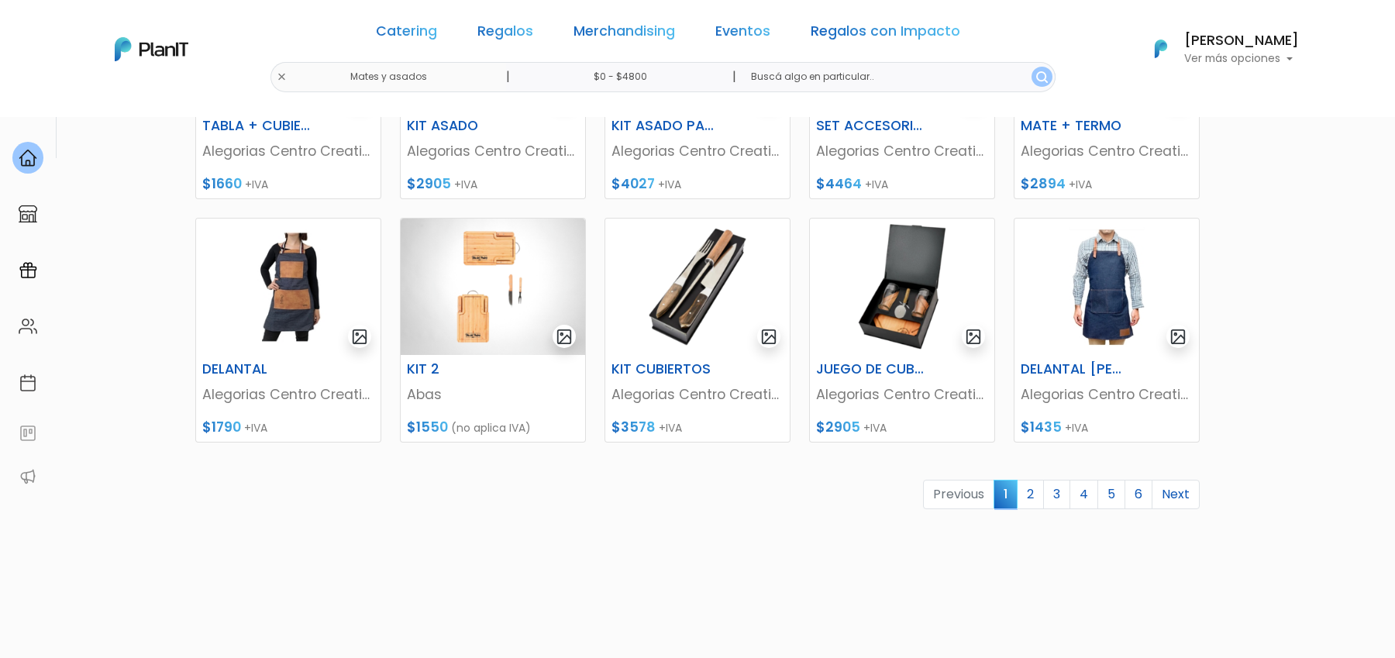
scroll to position [620, 0]
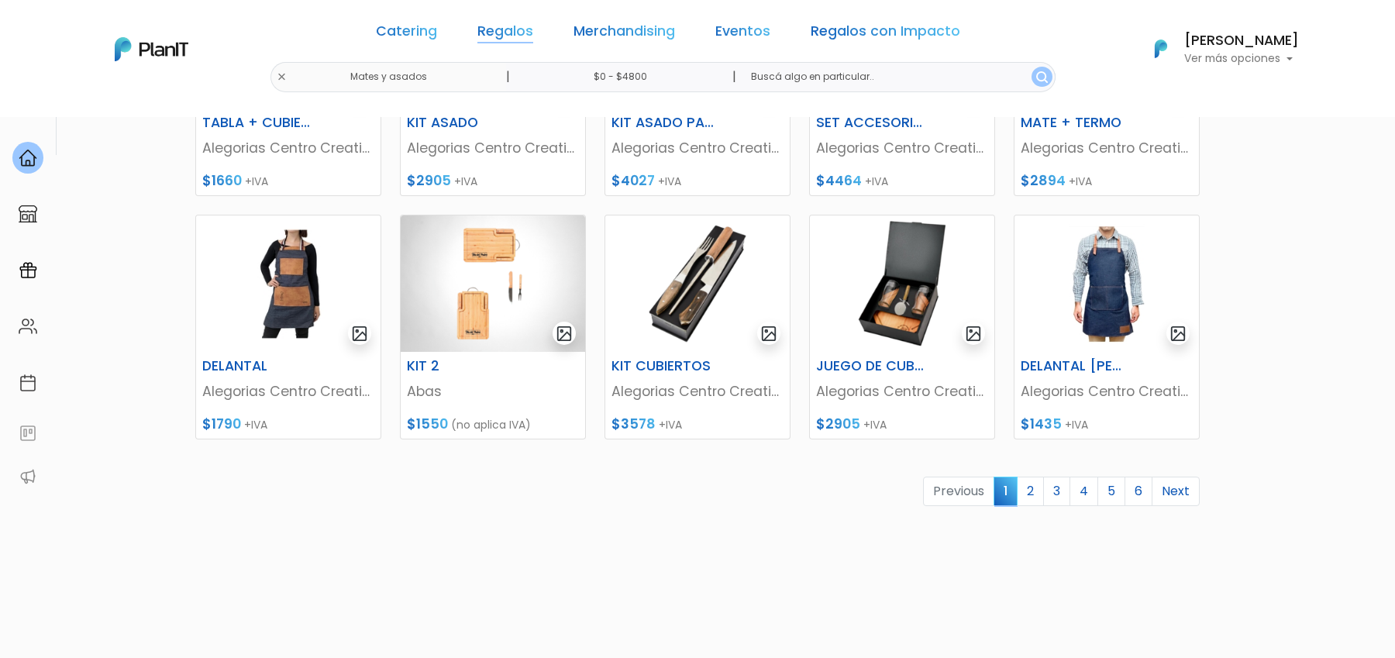
click at [503, 25] on link "Regalos" at bounding box center [506, 34] width 56 height 19
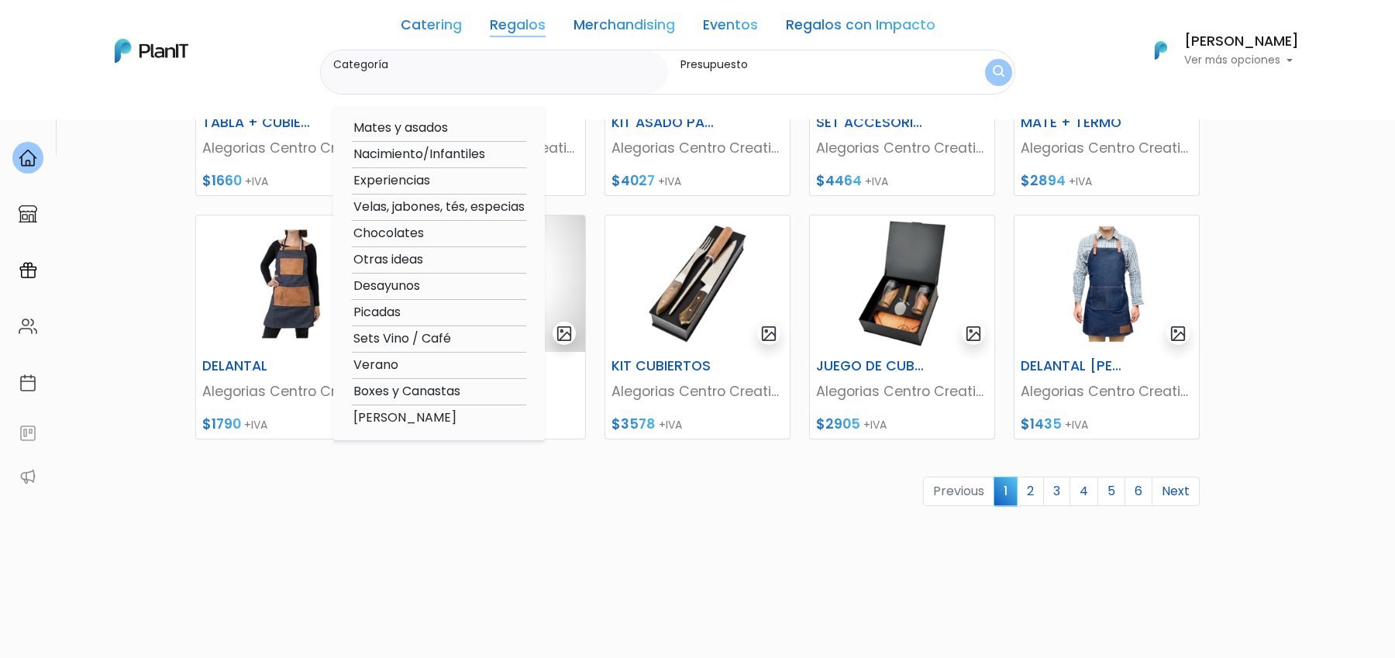
scroll to position [0, 0]
click at [434, 343] on option "Sets Vino / Café" at bounding box center [439, 338] width 174 height 19
type input "Sets Vino / Café"
type input "$0 - $4800"
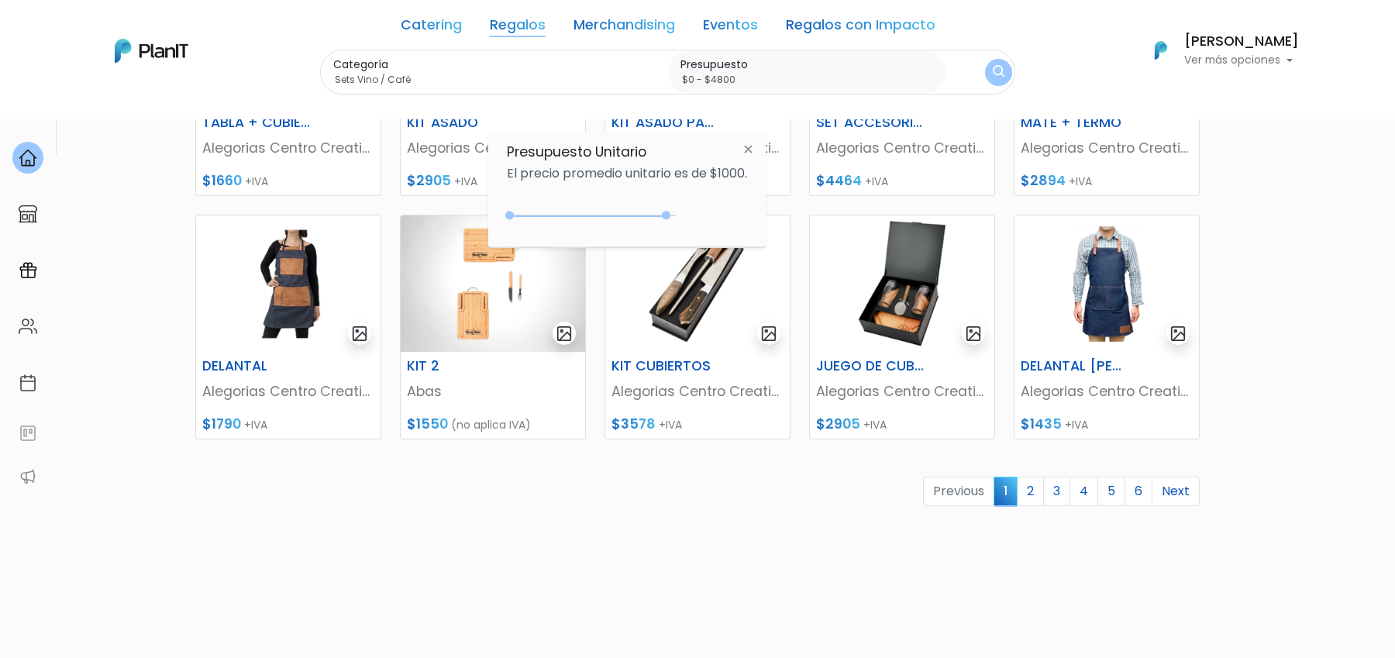
click at [997, 65] on button "submit" at bounding box center [998, 72] width 27 height 27
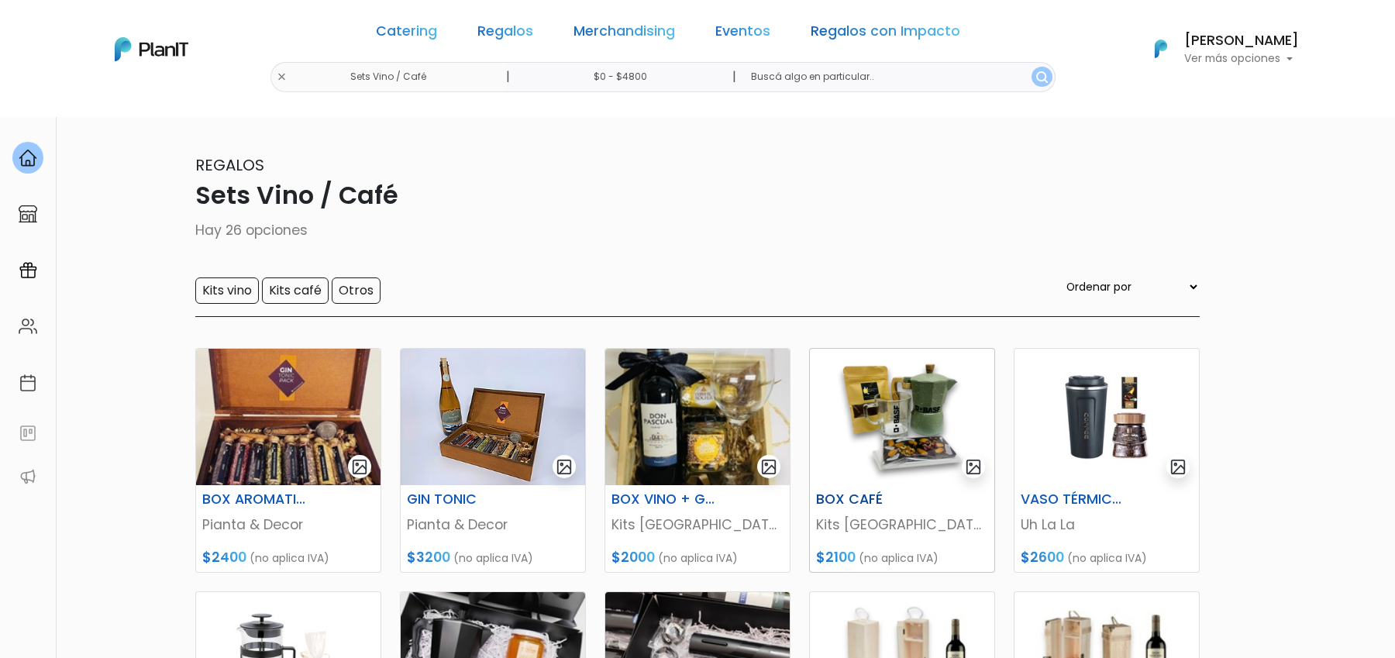
click at [905, 443] on img at bounding box center [902, 417] width 184 height 136
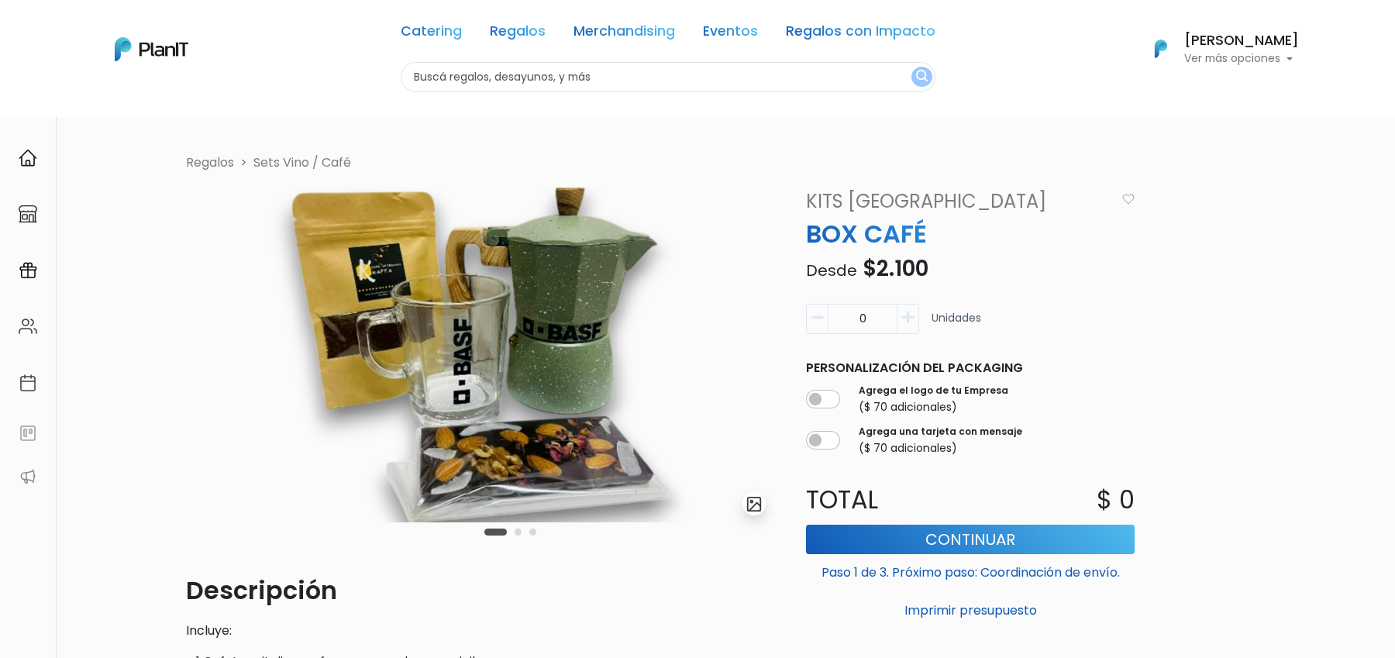
click at [511, 54] on div "Catering Regalos Merchandising Eventos Regalos con Impacto" at bounding box center [668, 34] width 535 height 56
click at [519, 39] on link "Regalos" at bounding box center [518, 34] width 56 height 19
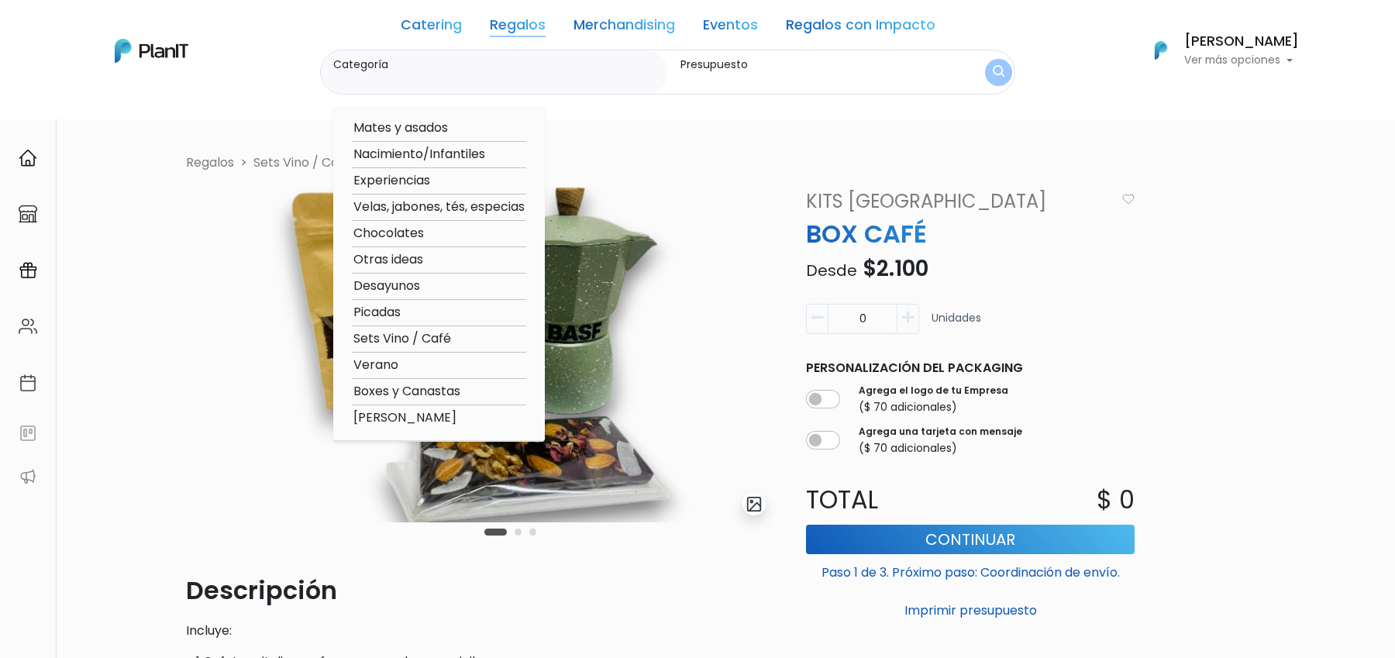
click at [466, 74] on input "Categoría" at bounding box center [497, 80] width 329 height 16
click at [429, 31] on link "Catering" at bounding box center [431, 28] width 61 height 19
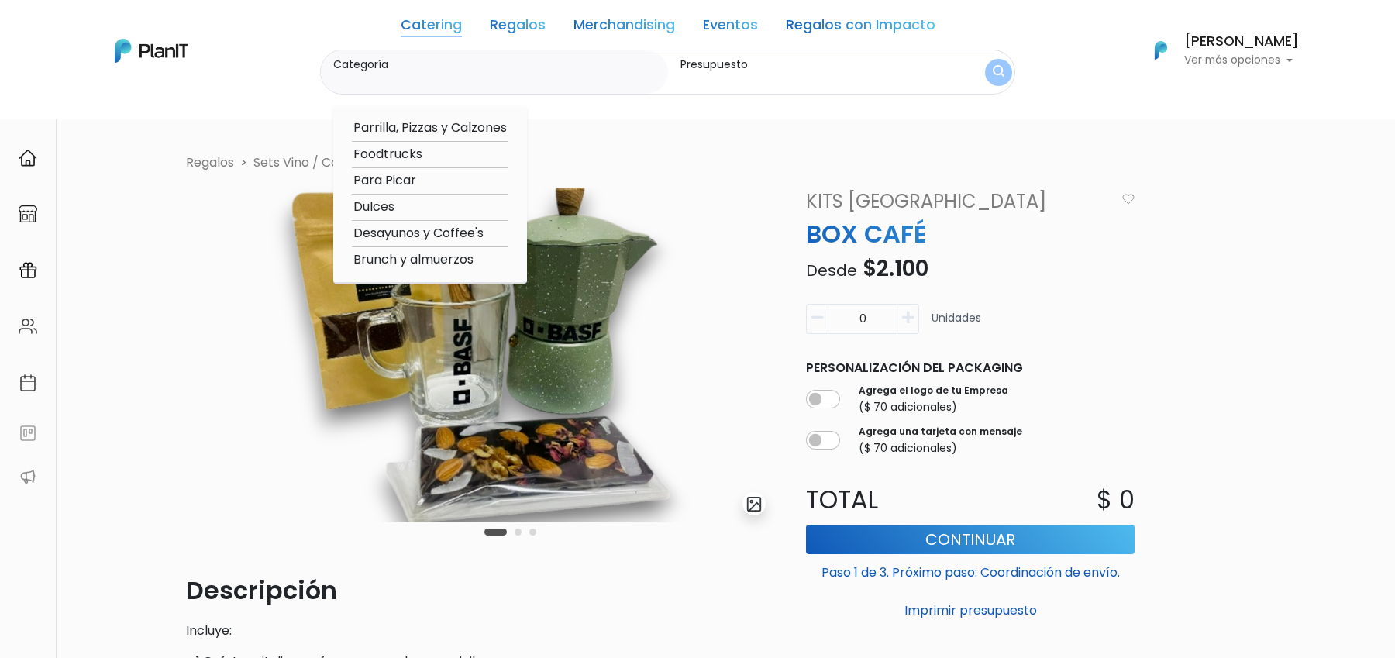
click at [400, 236] on option "Desayunos y Coffee's" at bounding box center [430, 233] width 157 height 19
type input "Desayunos y Coffee's"
type input "$0 - $1000"
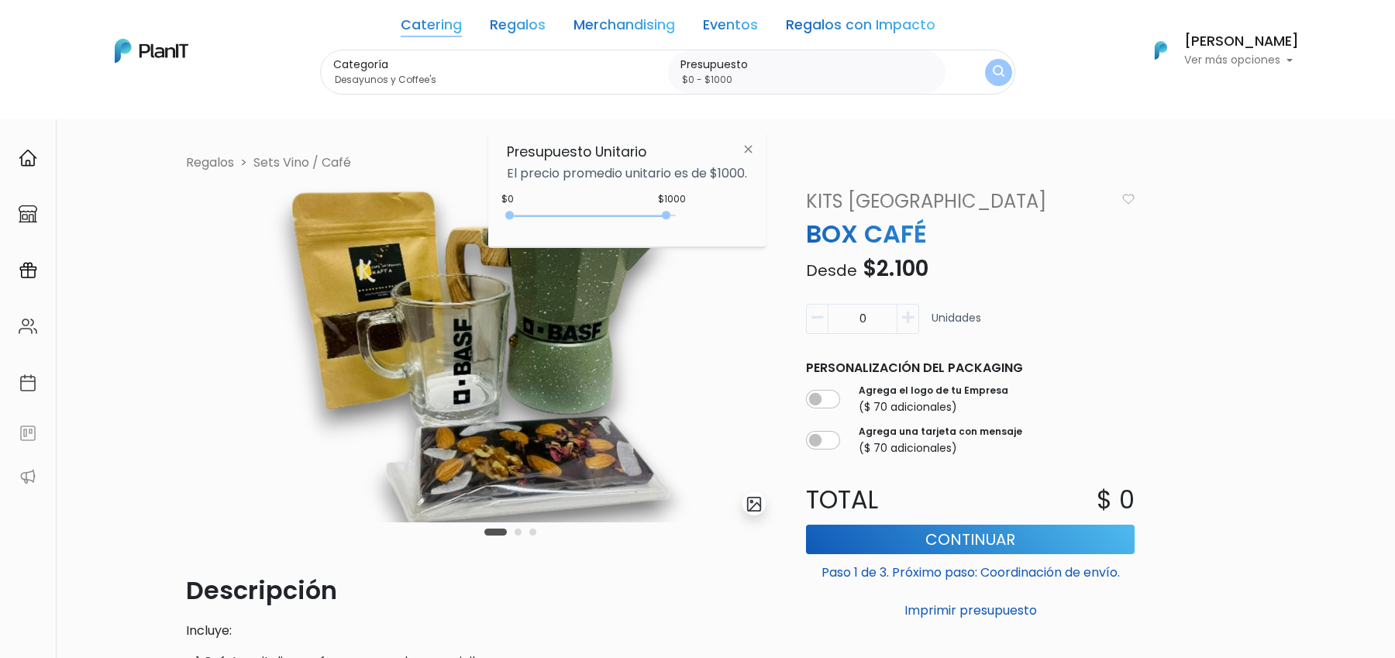
click at [995, 68] on img "submit" at bounding box center [999, 72] width 12 height 15
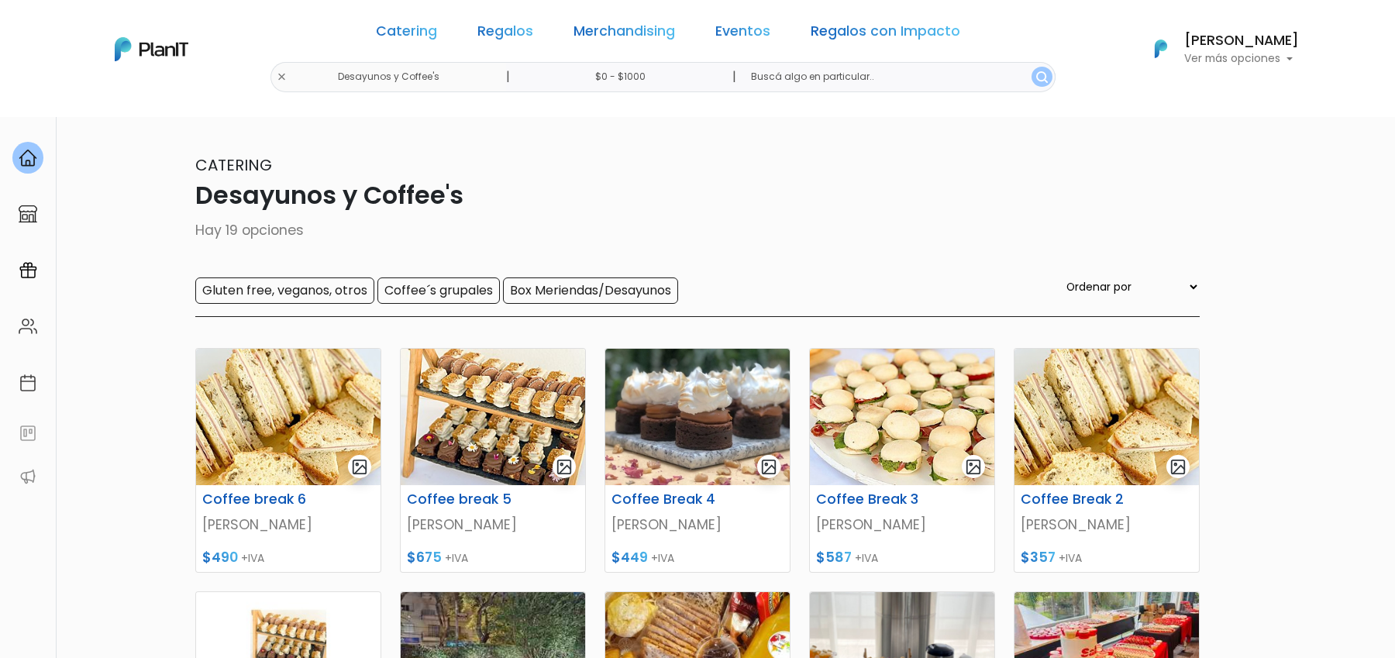
click at [509, 33] on link "Regalos" at bounding box center [506, 34] width 56 height 19
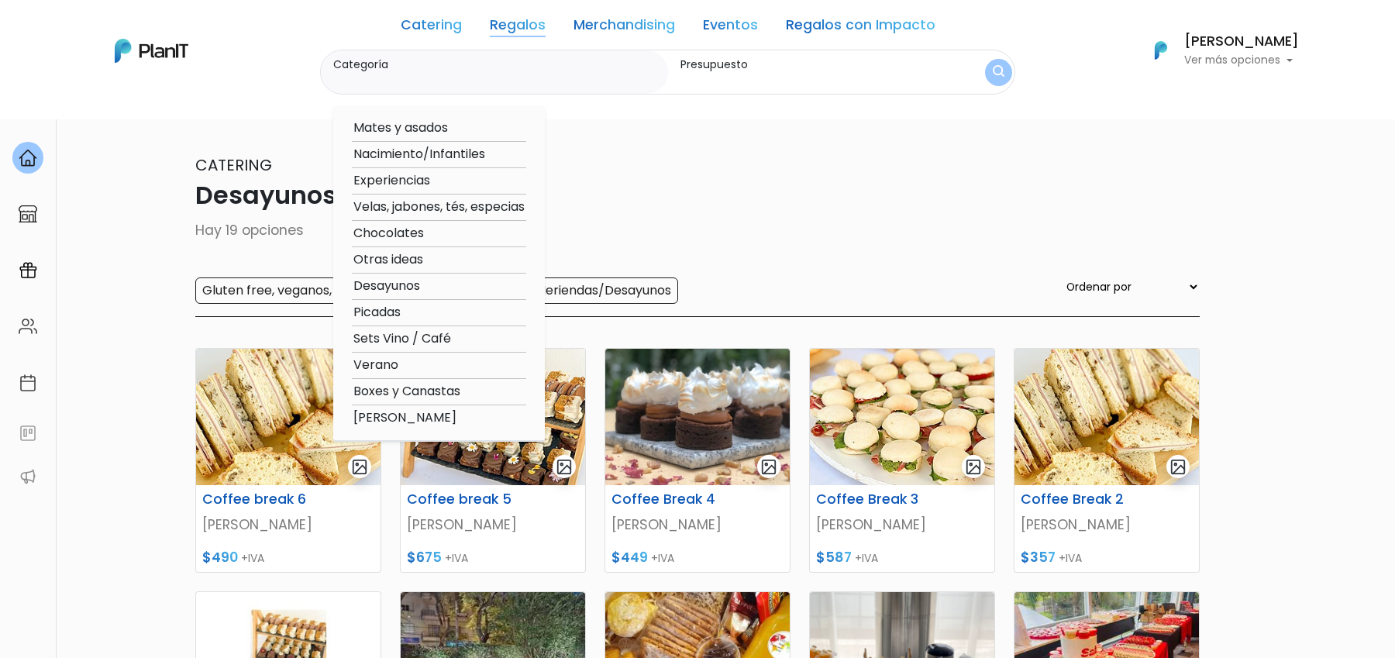
click at [606, 36] on link "Merchandising" at bounding box center [625, 28] width 102 height 19
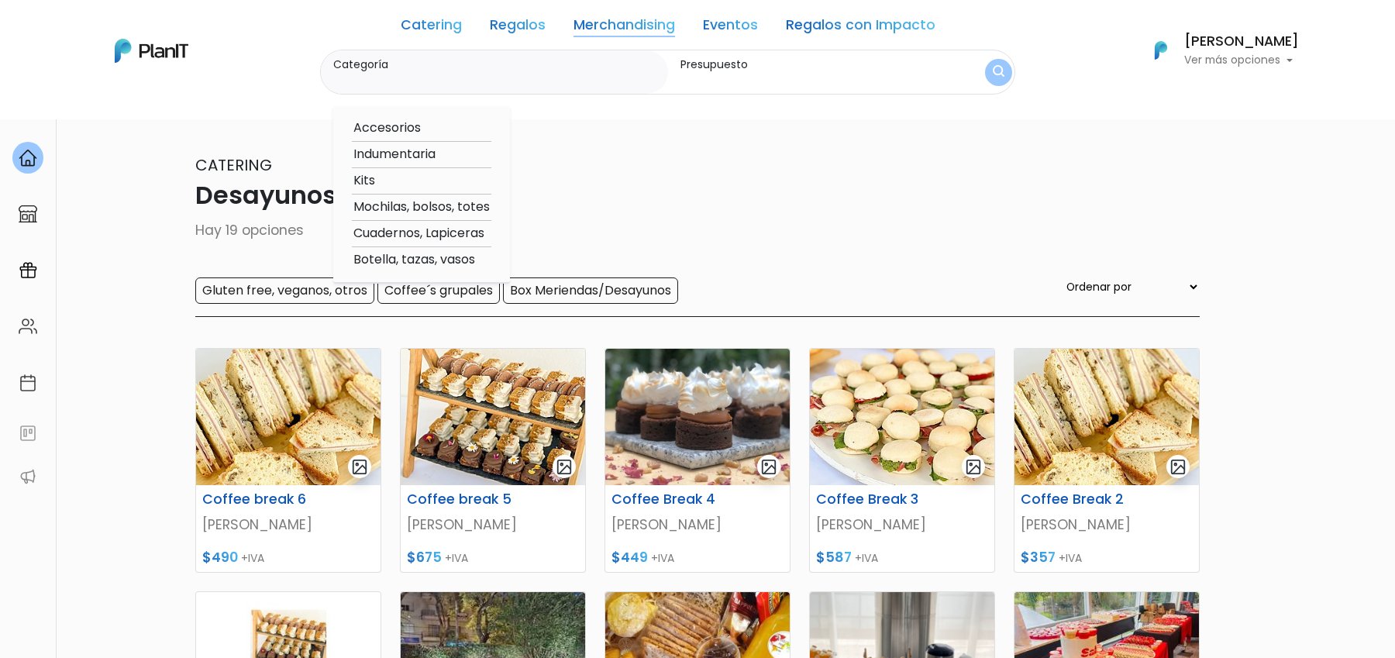
click at [726, 22] on link "Eventos" at bounding box center [730, 28] width 55 height 19
click at [818, 24] on link "Regalos con Impacto" at bounding box center [861, 28] width 150 height 19
click at [160, 198] on section "19 resultados Catering Desayunos y Coffee's Hay 19 opciones Gluten free, vegano…" at bounding box center [697, 671] width 1395 height 1110
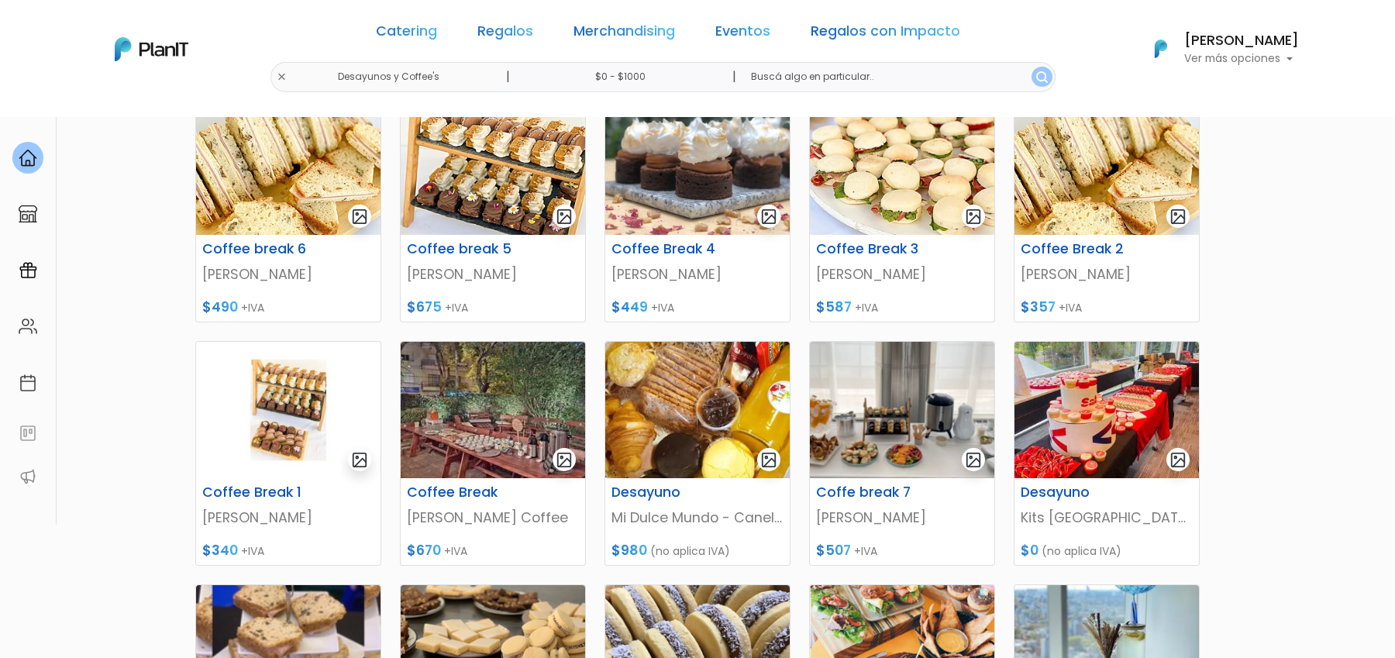
scroll to position [271, 0]
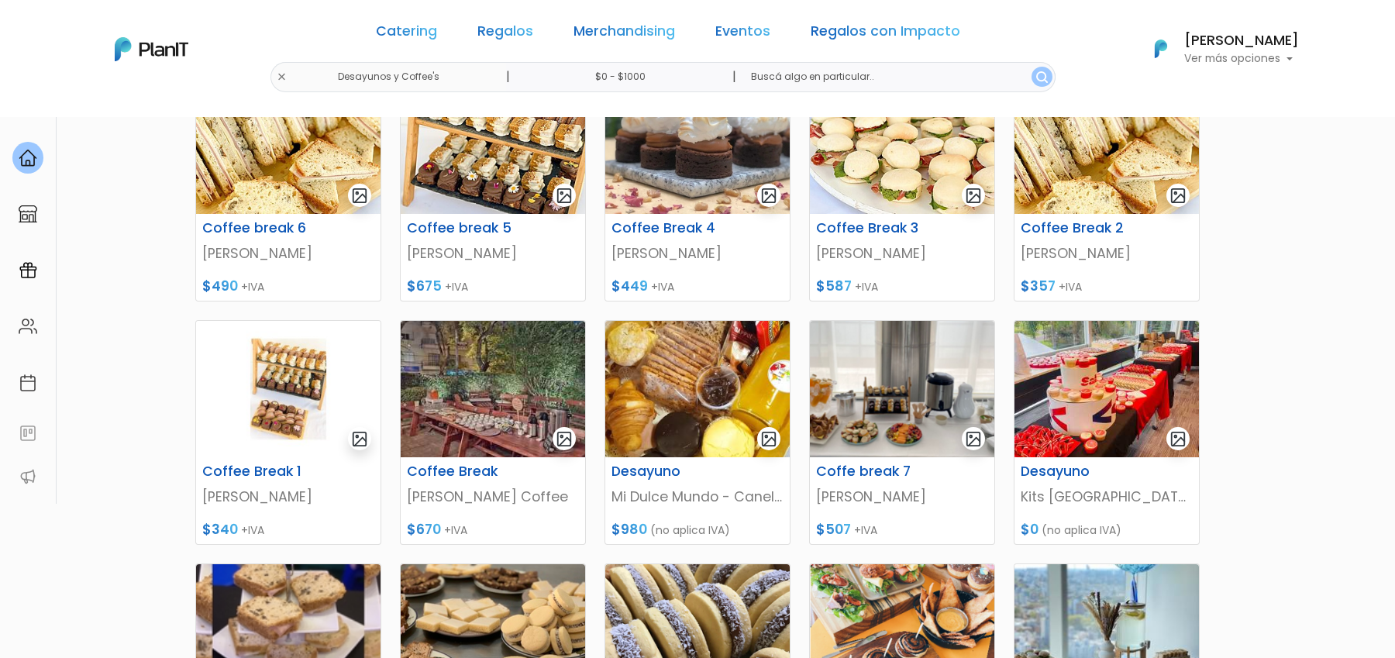
click at [522, 30] on link "Regalos" at bounding box center [506, 34] width 56 height 19
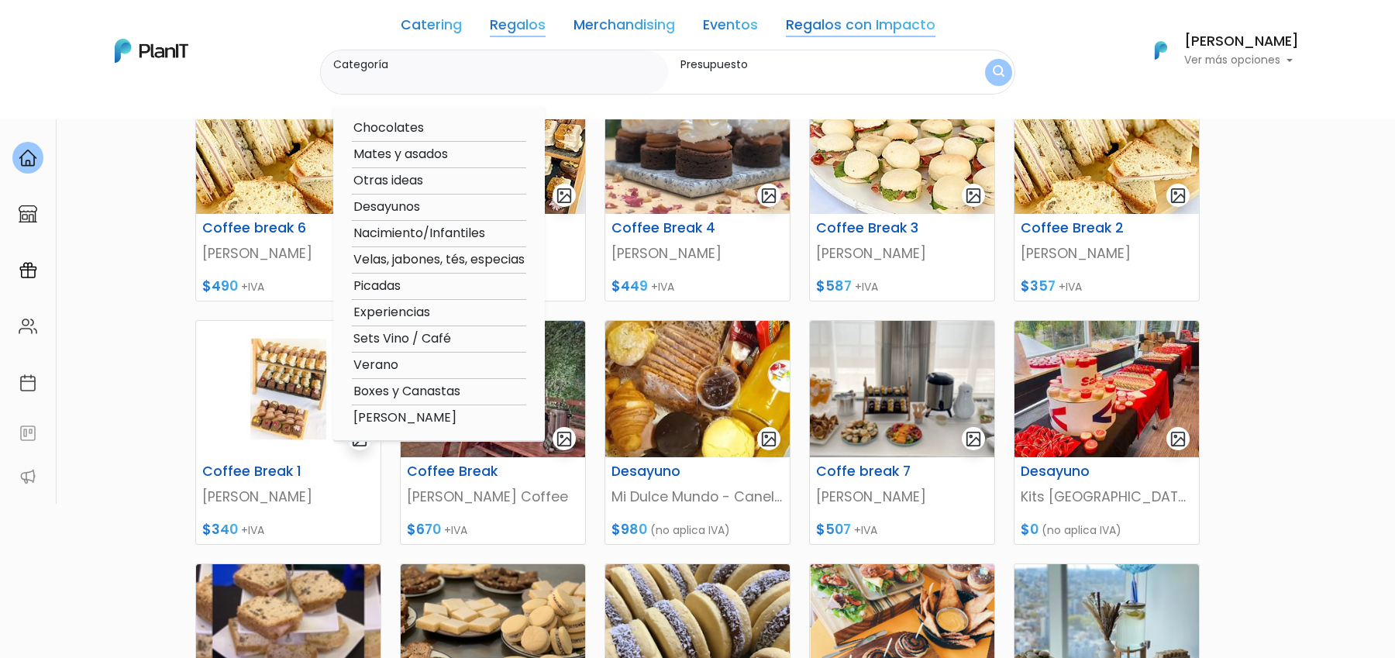
click at [616, 23] on link "Merchandising" at bounding box center [625, 28] width 102 height 19
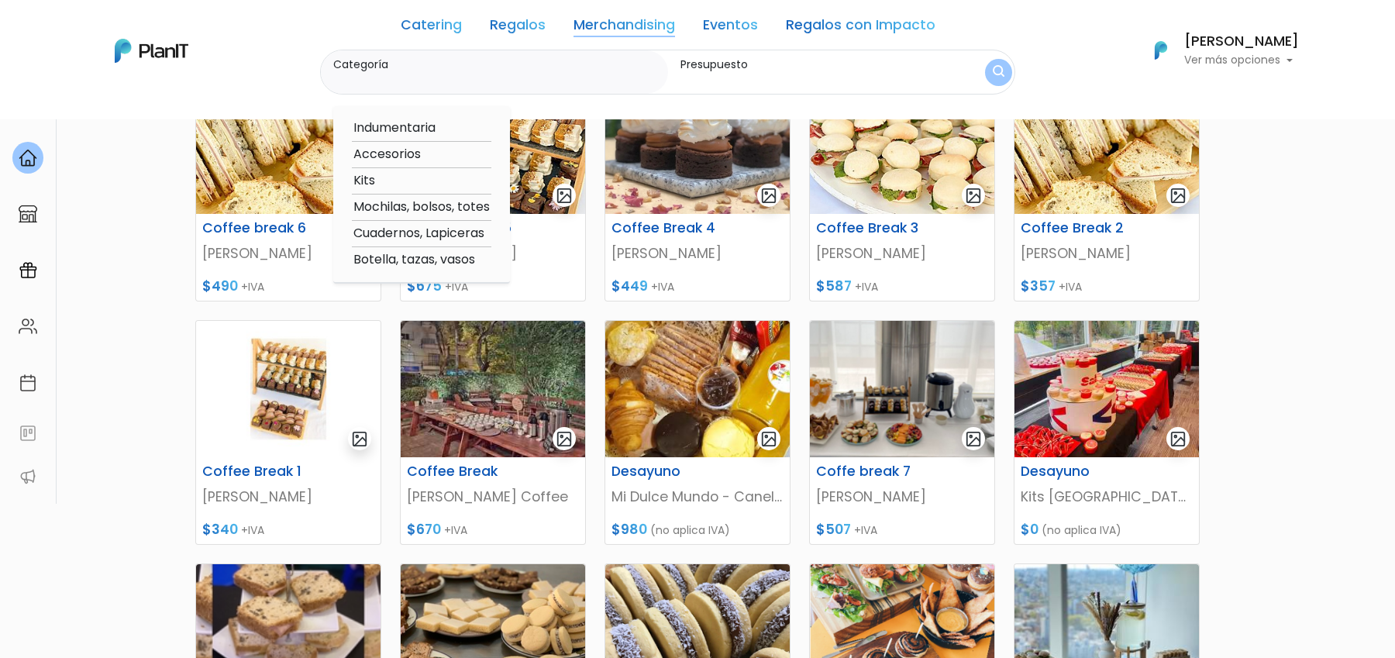
click at [409, 208] on option "Mochilas, bolsos, totes" at bounding box center [422, 207] width 140 height 19
type input "Mochilas, bolsos, totes"
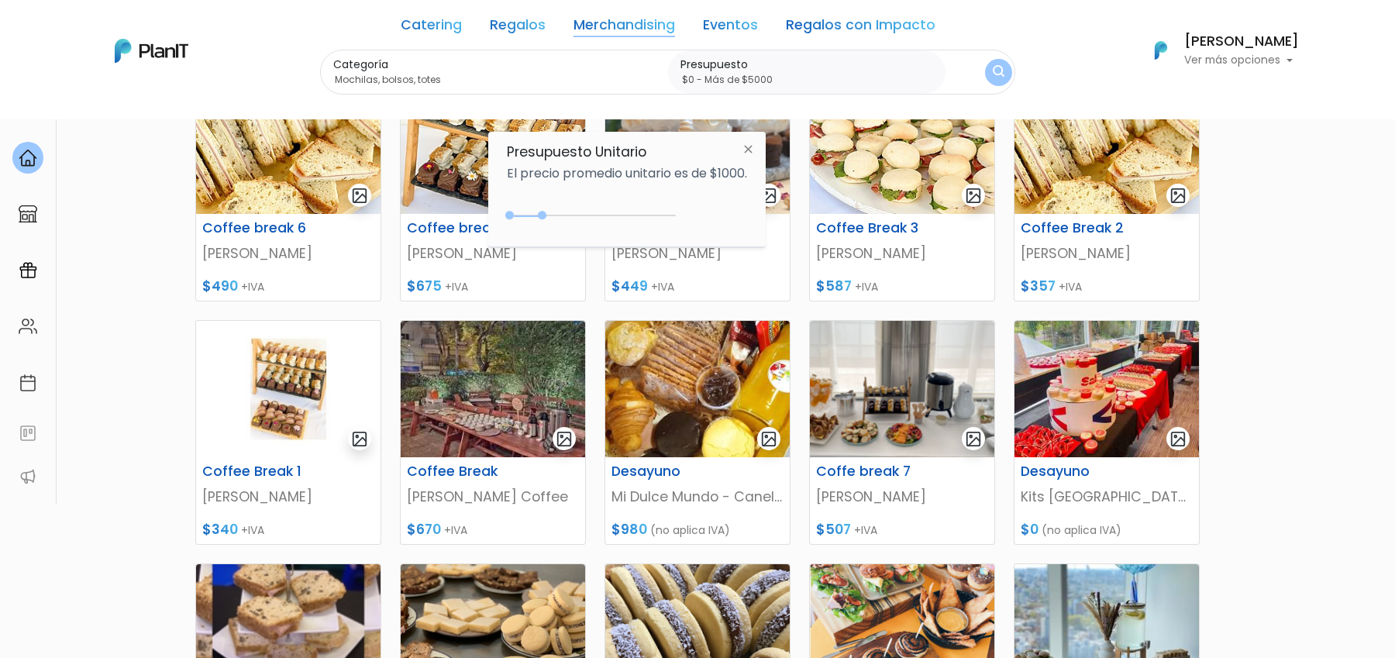
drag, startPoint x: 545, startPoint y: 212, endPoint x: 765, endPoint y: 212, distance: 220.1
click at [765, 212] on div "Presupuesto Unitario El precio promedio unitario es de $1000. $1000 $0 0 : 1000…" at bounding box center [627, 190] width 278 height 116
type input "$0 - Más de $5000"
click at [993, 71] on img "submit" at bounding box center [999, 72] width 12 height 15
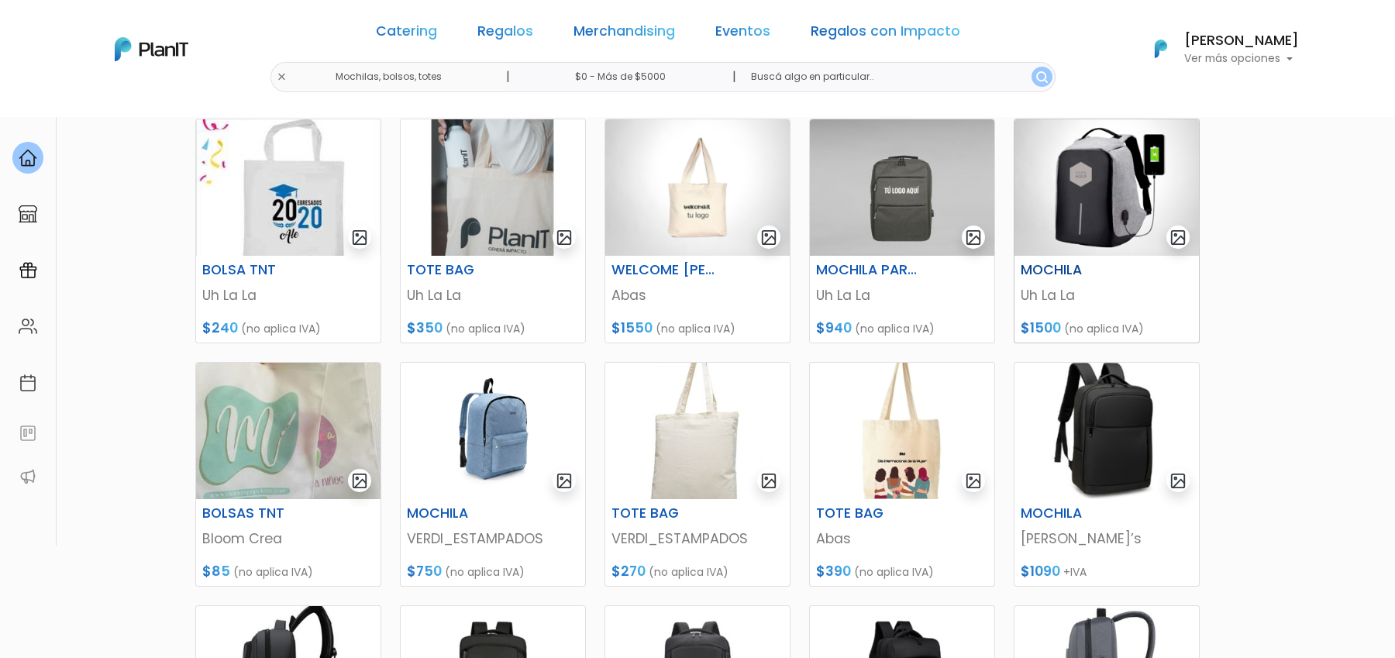
scroll to position [237, 0]
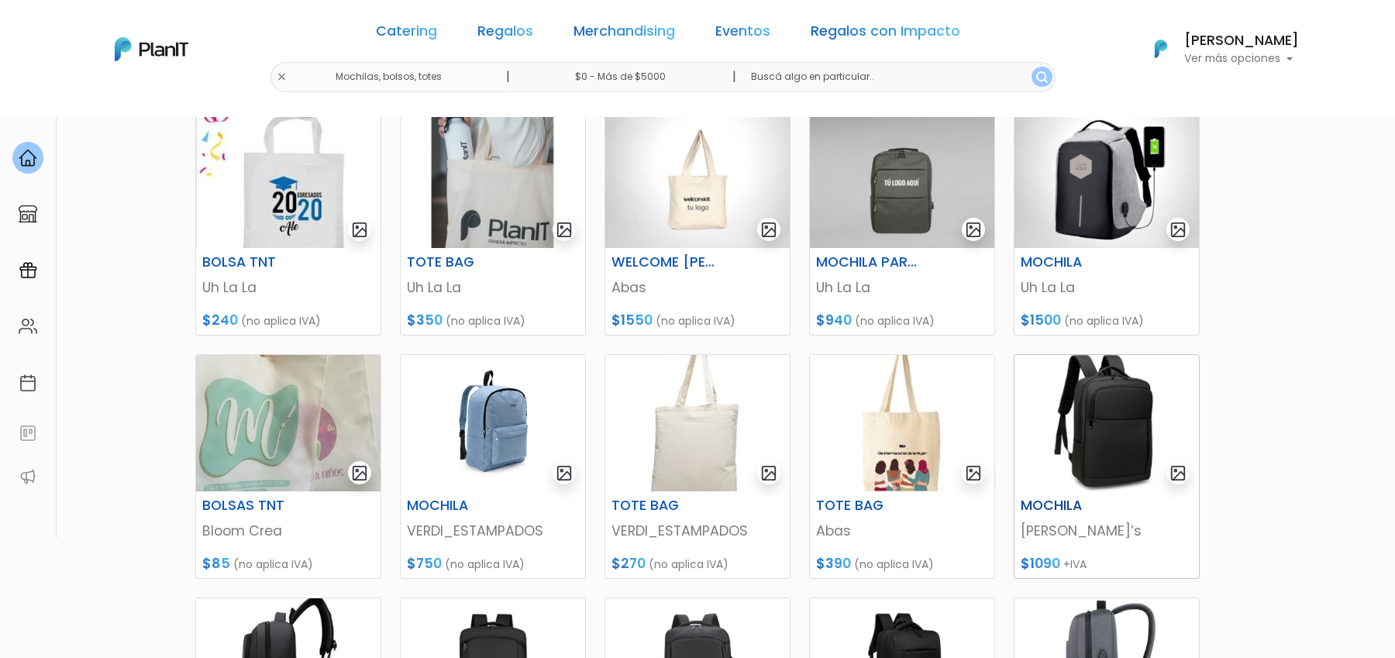
click at [1054, 464] on img at bounding box center [1107, 423] width 184 height 136
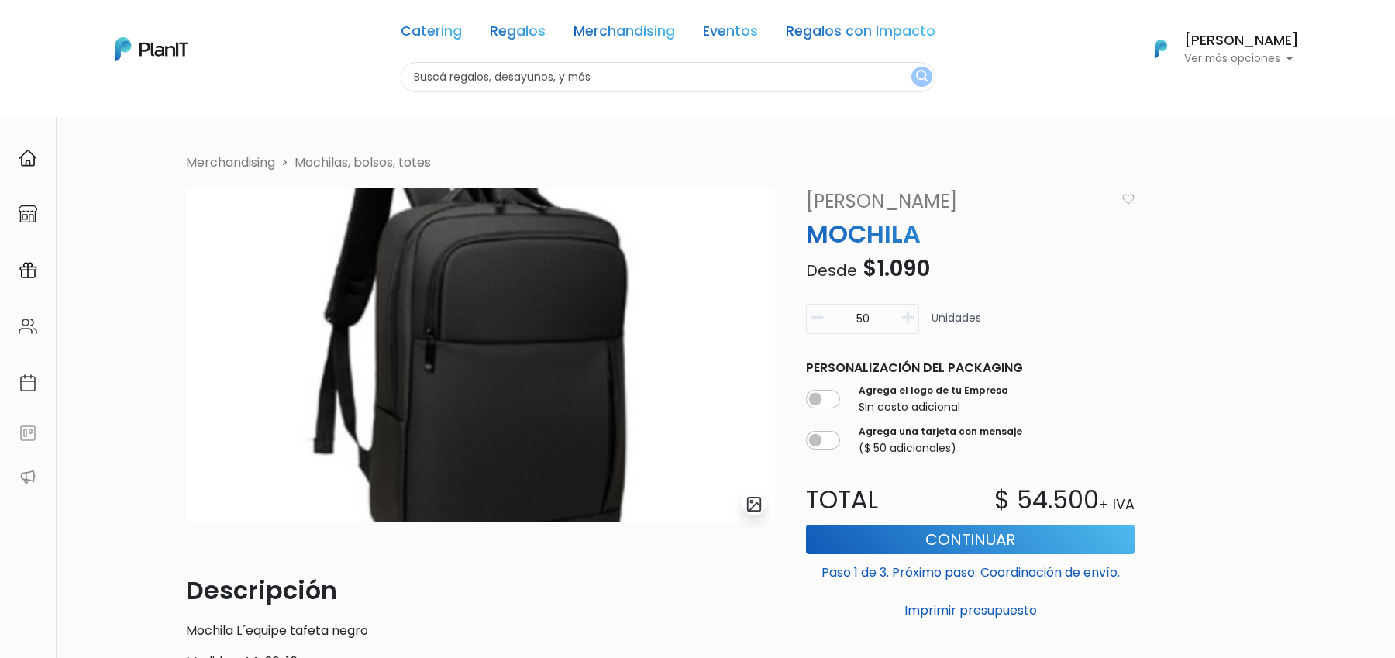
click at [759, 509] on img "submit" at bounding box center [755, 504] width 18 height 18
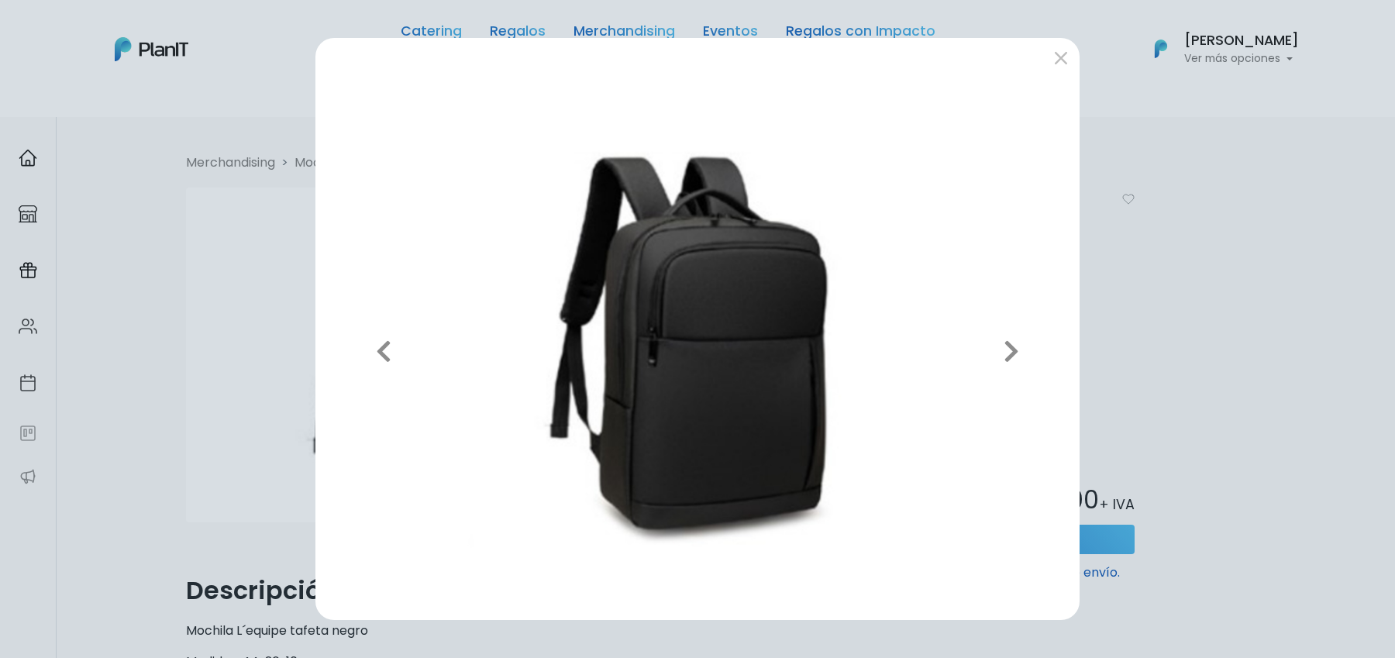
click at [1259, 366] on div "Previous Next" at bounding box center [697, 329] width 1395 height 658
click at [1062, 60] on button "submit" at bounding box center [1061, 57] width 25 height 25
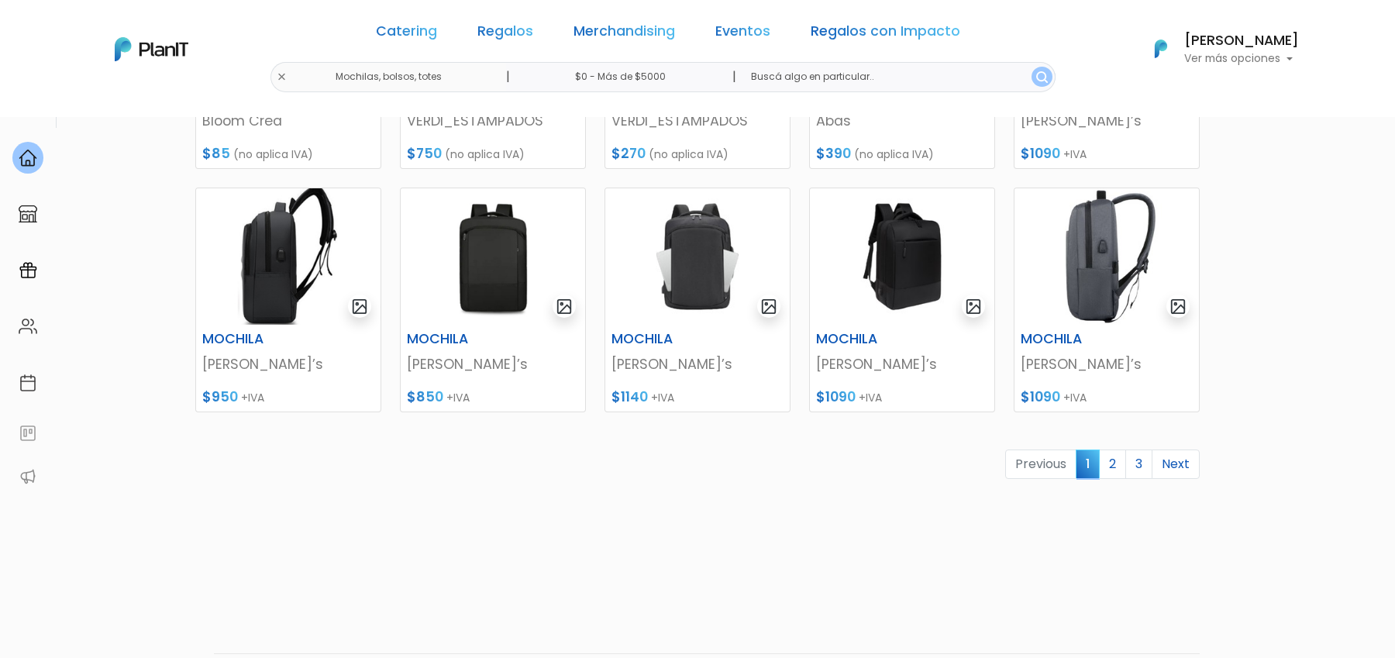
scroll to position [655, 0]
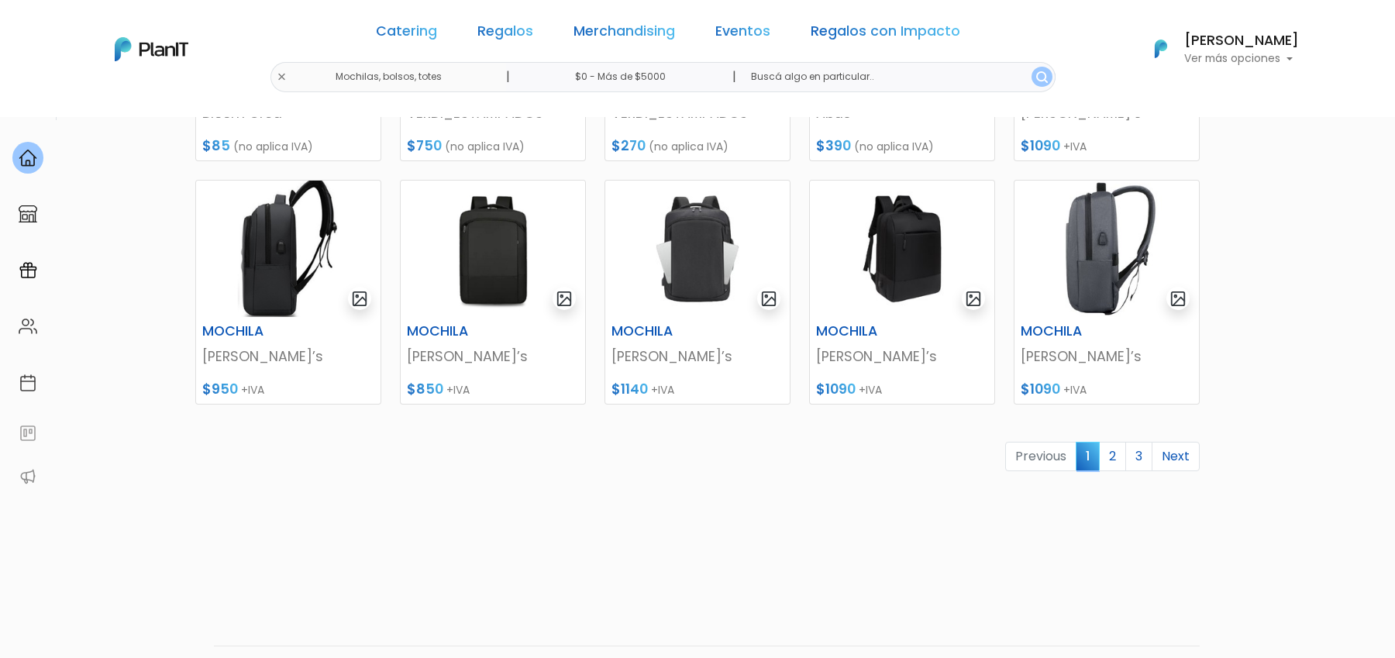
drag, startPoint x: 1109, startPoint y: 1499, endPoint x: 2128, endPoint y: 1741, distance: 1046.9
click at [896, 286] on img at bounding box center [902, 249] width 184 height 136
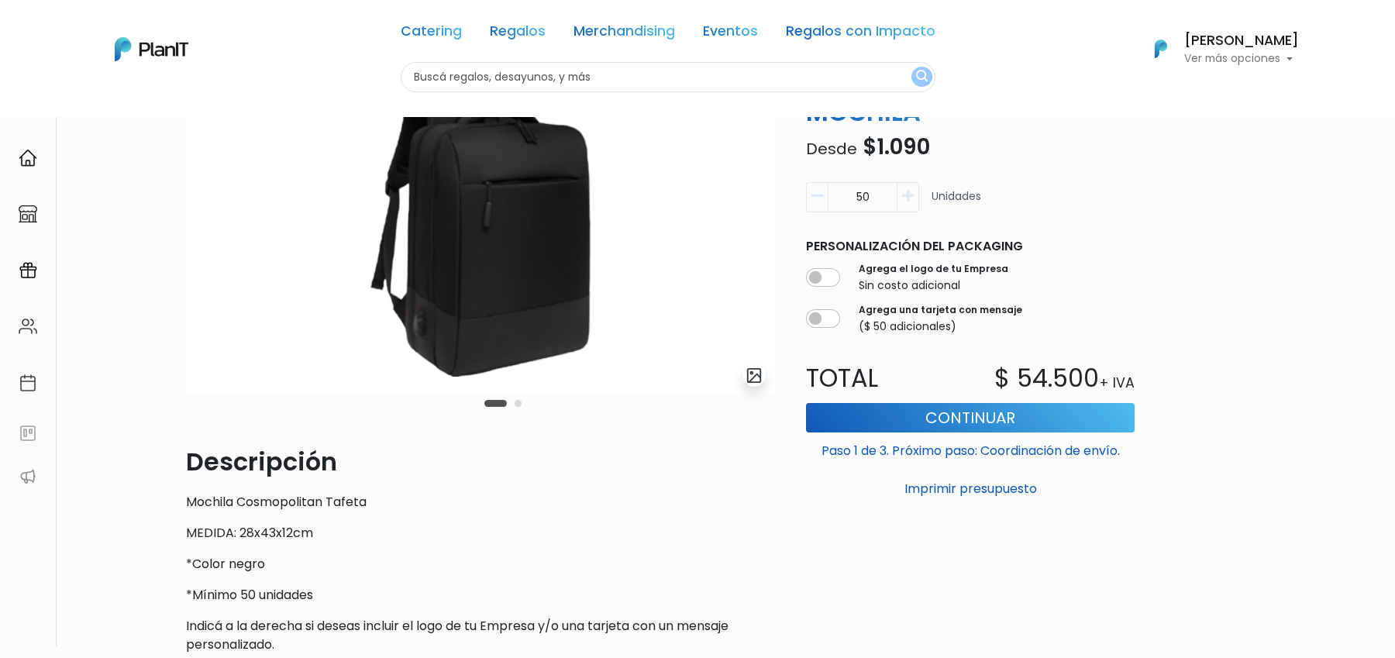
scroll to position [322, 0]
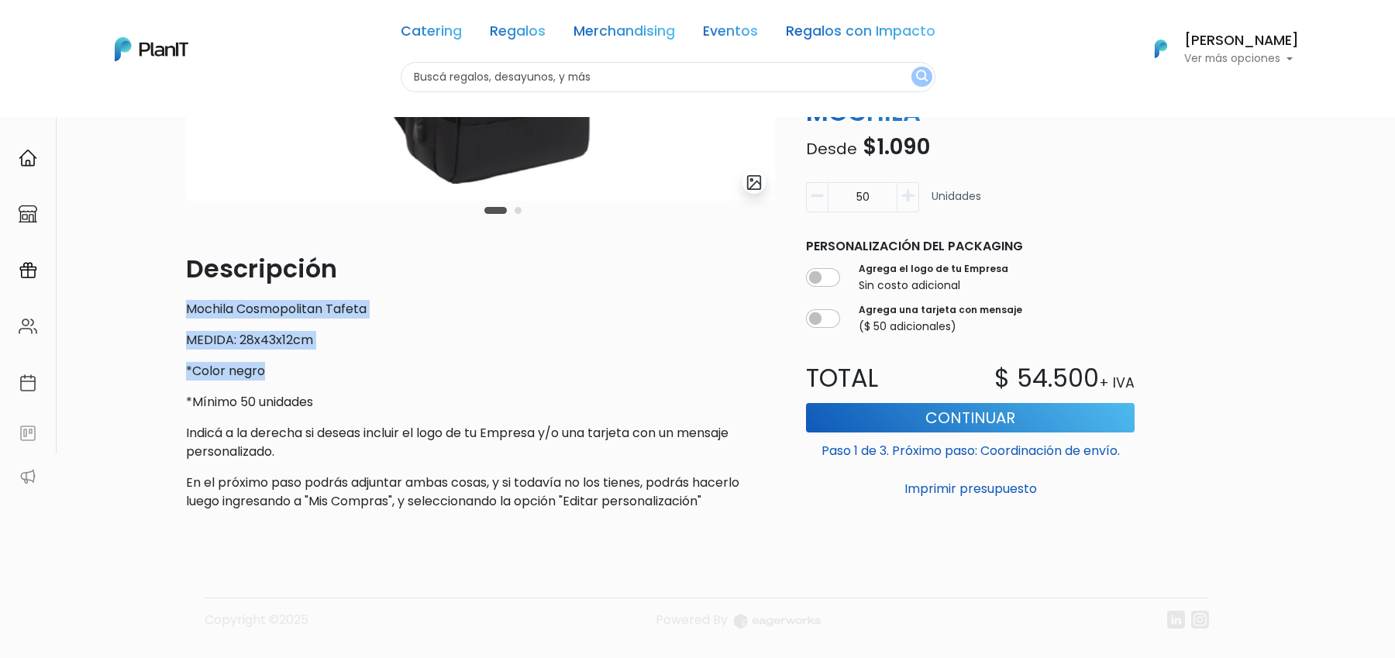
drag, startPoint x: 184, startPoint y: 310, endPoint x: 288, endPoint y: 378, distance: 124.3
click at [288, 378] on div "slide 3 of 2 Descripción Mochila Cosmopolitan Tafeta MEDIDA: 28x43x12cm *Color …" at bounding box center [481, 194] width 608 height 657
click at [288, 401] on p "*Mínimo 50 unidades" at bounding box center [480, 402] width 589 height 19
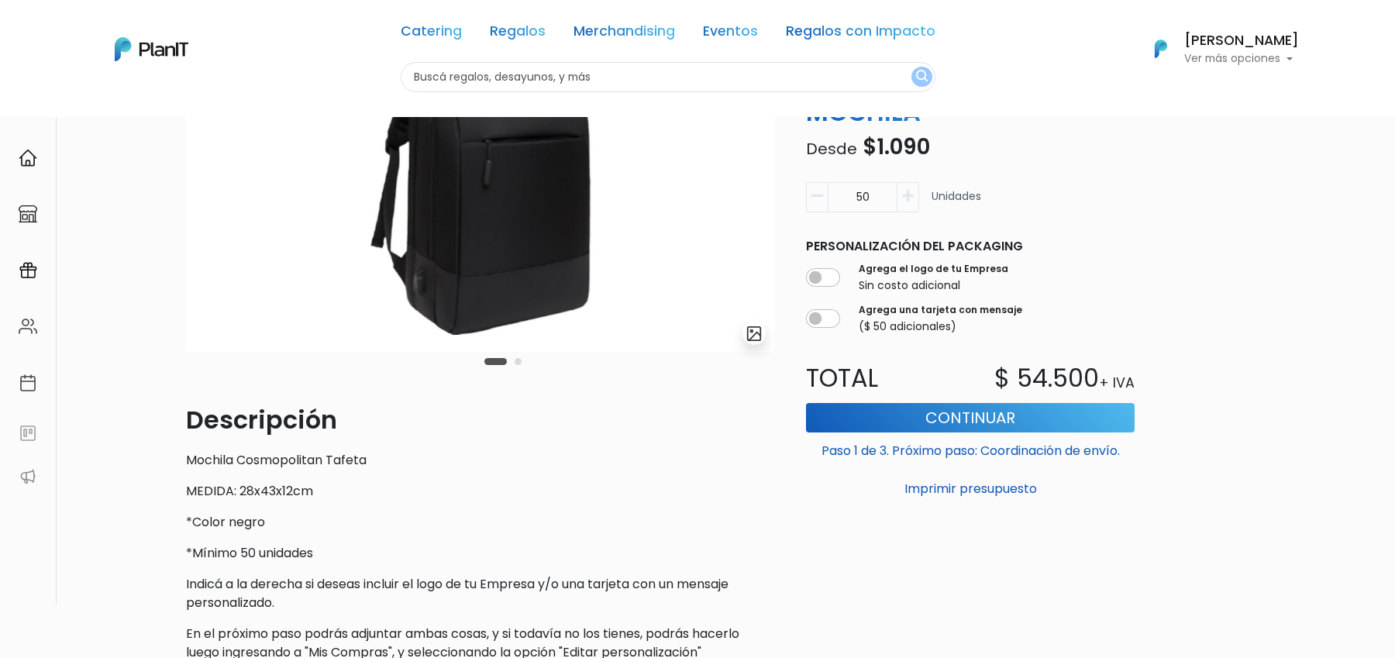
scroll to position [132, 0]
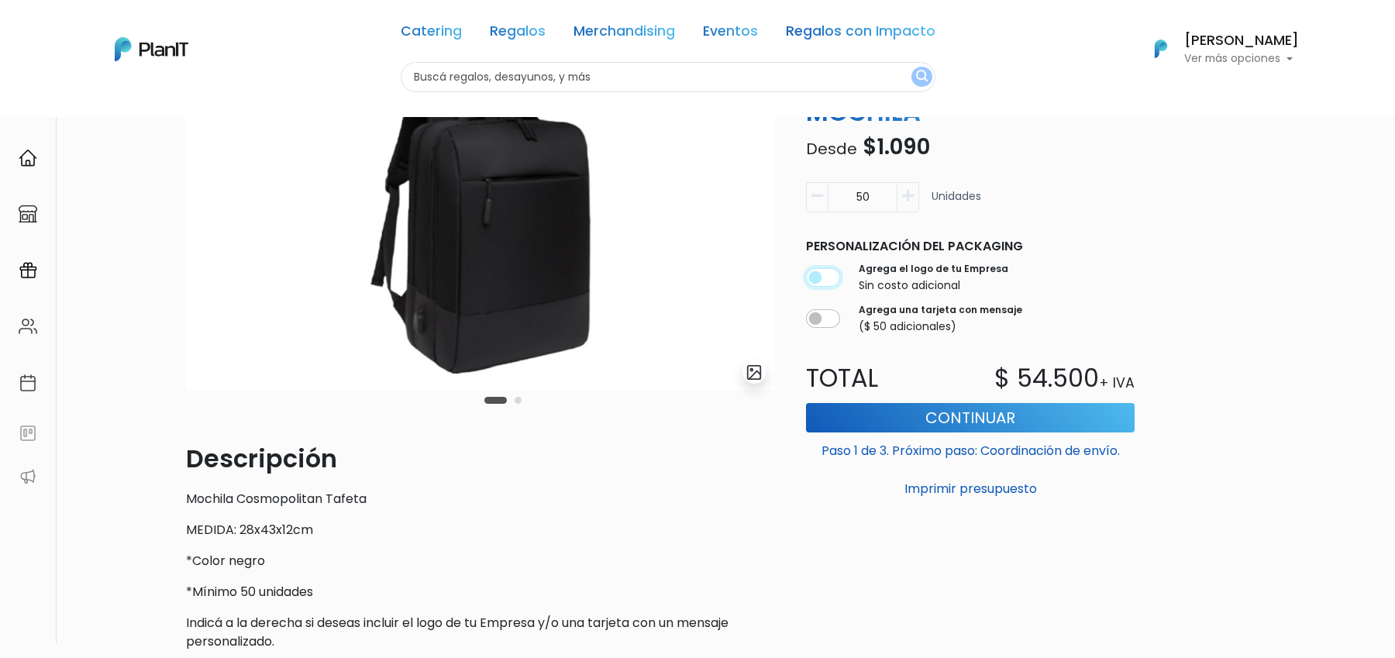
click at [826, 272] on input "checkbox" at bounding box center [823, 277] width 34 height 19
checkbox input "true"
click at [910, 202] on icon "button" at bounding box center [908, 196] width 12 height 14
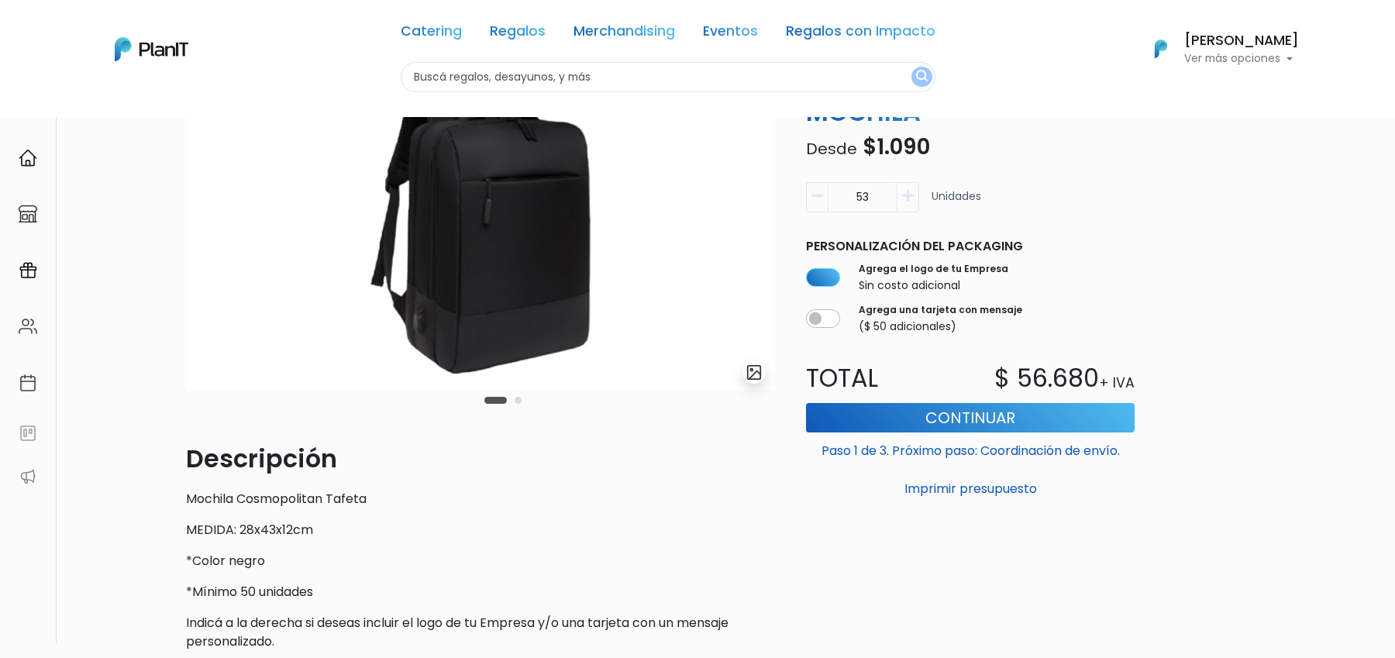
click at [910, 202] on icon "button" at bounding box center [908, 196] width 12 height 14
type input "55"
click at [1005, 426] on button "Continuar" at bounding box center [970, 417] width 329 height 29
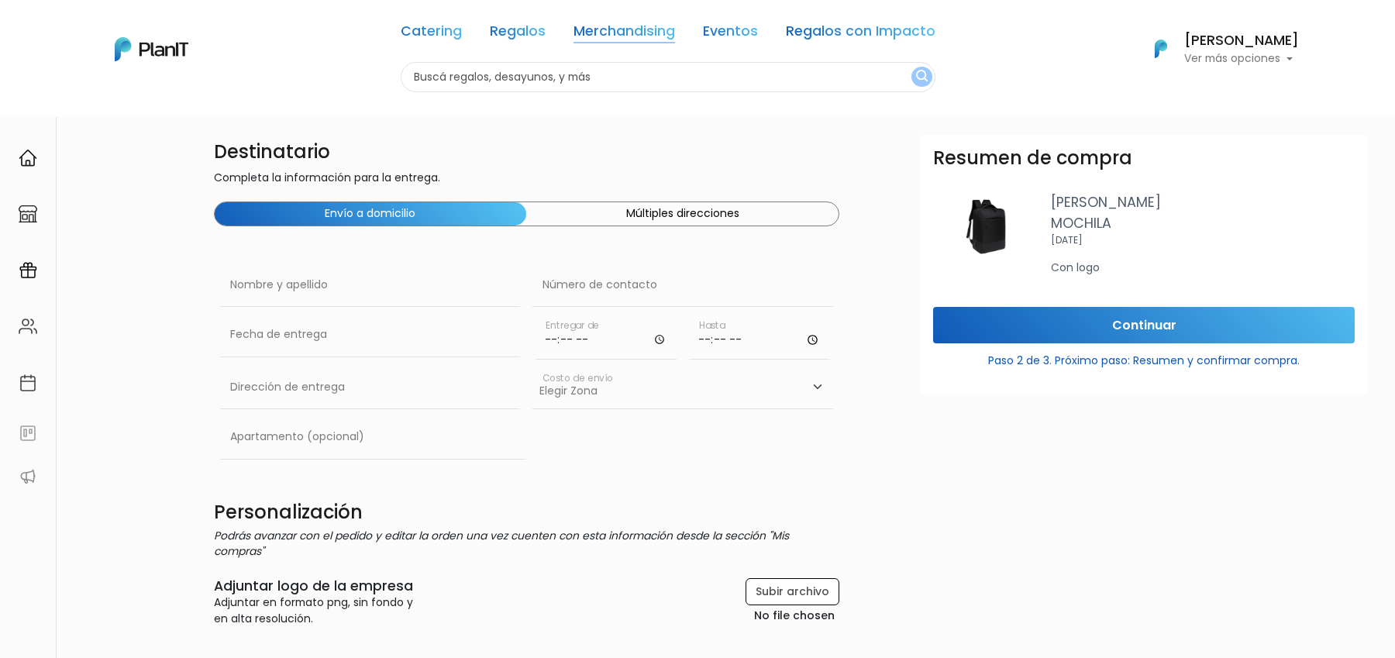
click at [622, 30] on link "Merchandising" at bounding box center [625, 34] width 102 height 19
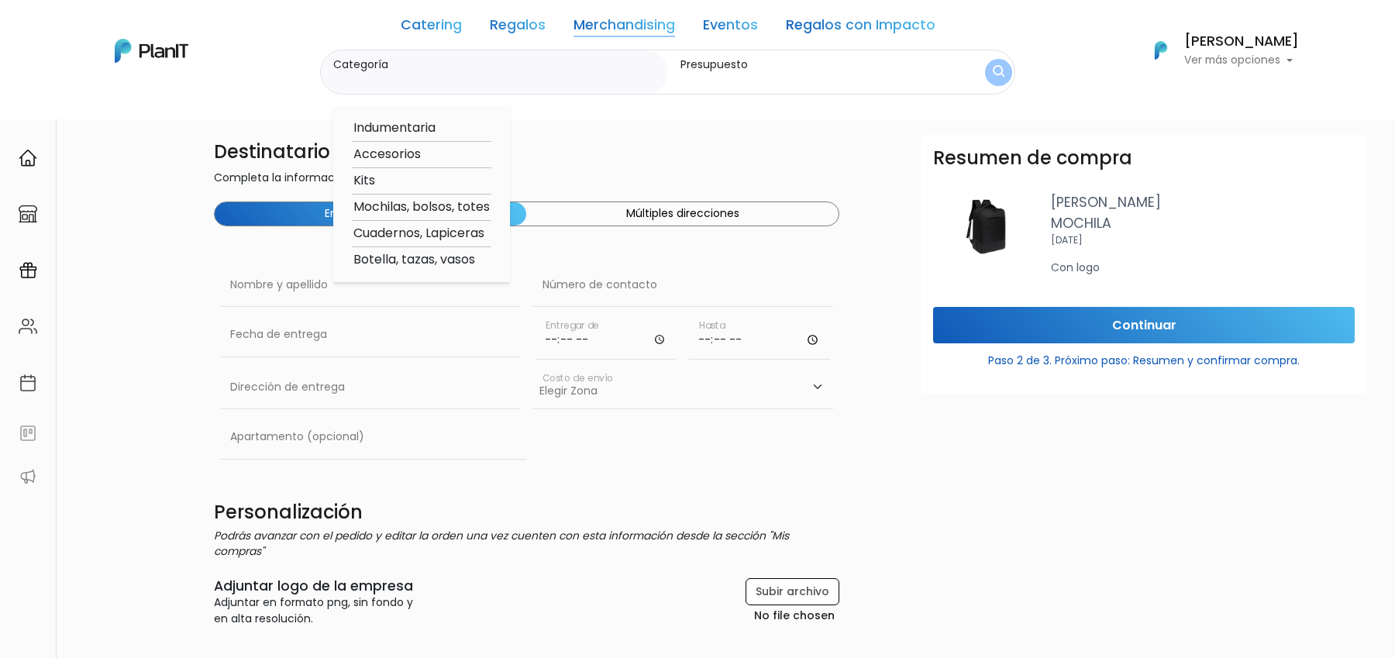
click at [536, 33] on link "Regalos" at bounding box center [518, 28] width 56 height 19
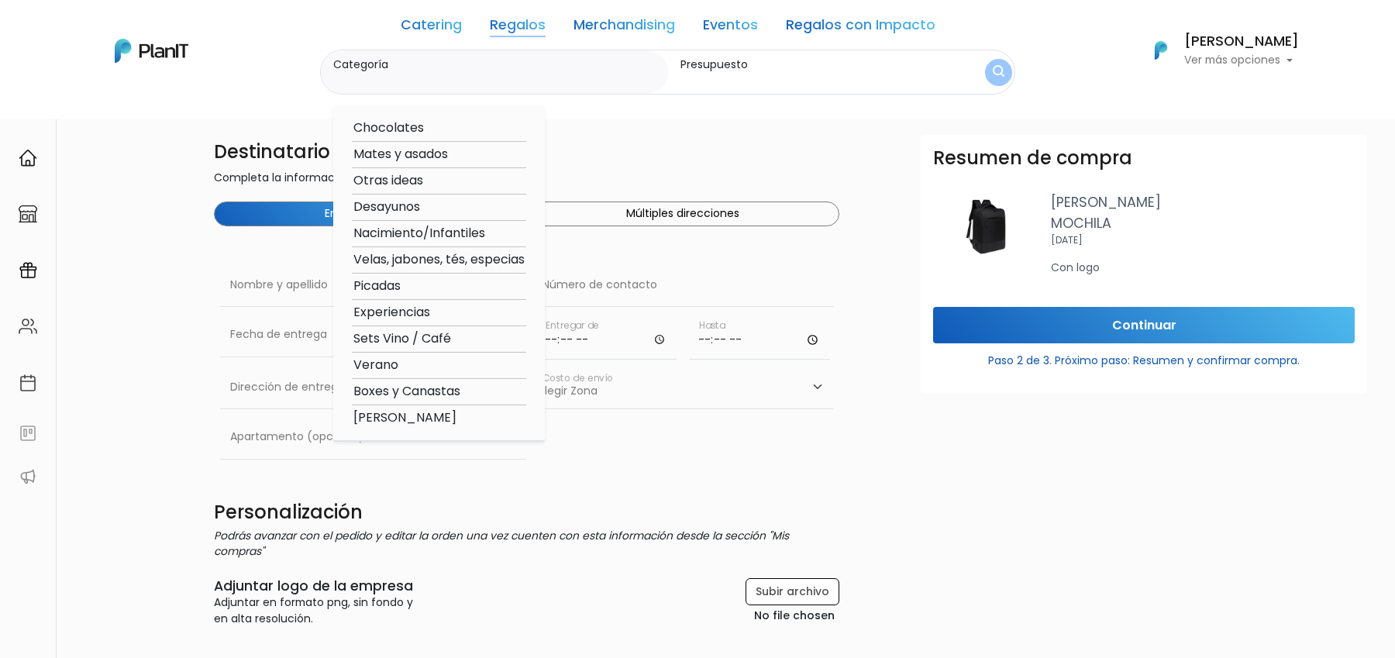
click at [424, 385] on option "Boxes y Canastas" at bounding box center [439, 391] width 174 height 19
type input "Boxes y Canastas"
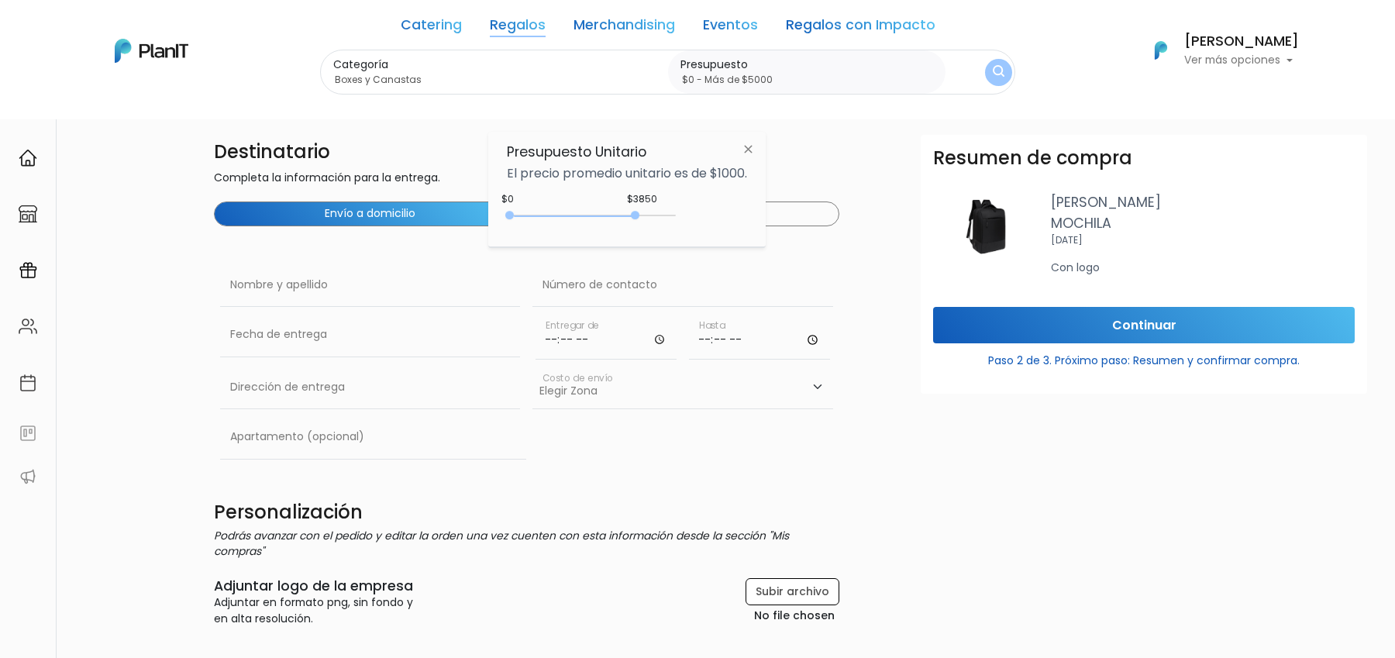
drag, startPoint x: 543, startPoint y: 214, endPoint x: 698, endPoint y: 214, distance: 155.8
click at [698, 214] on div "$3850 $0 0 : 3850 0 3850 0,5000" at bounding box center [627, 218] width 240 height 31
type input "$0 - Más de $5000"
click at [992, 69] on img "submit" at bounding box center [999, 73] width 14 height 18
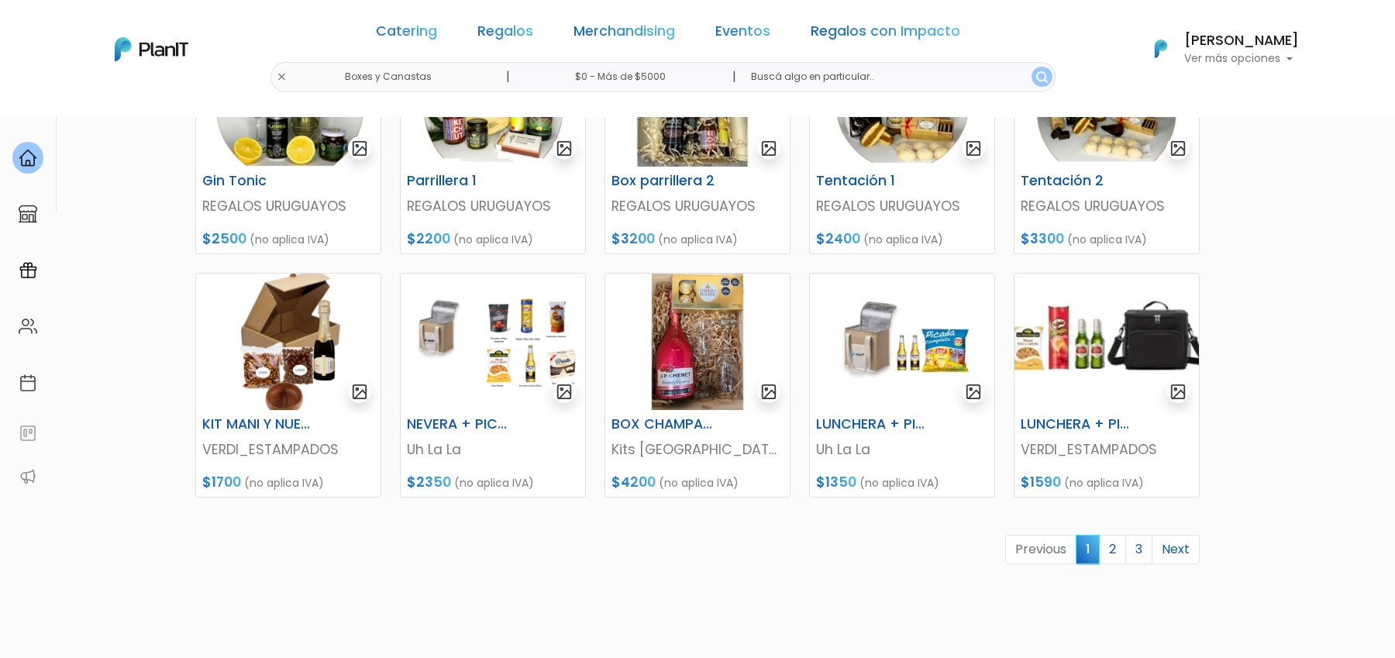
click at [1122, 546] on link "2" at bounding box center [1112, 549] width 27 height 29
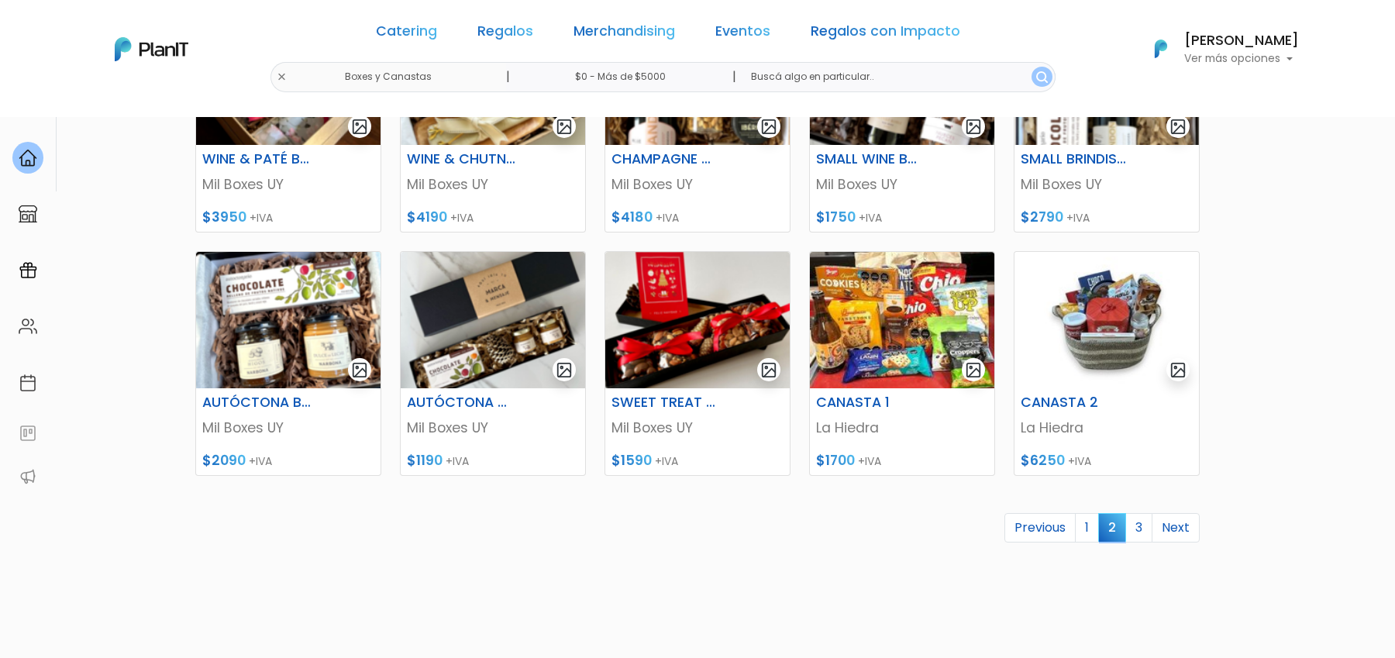
scroll to position [591, 0]
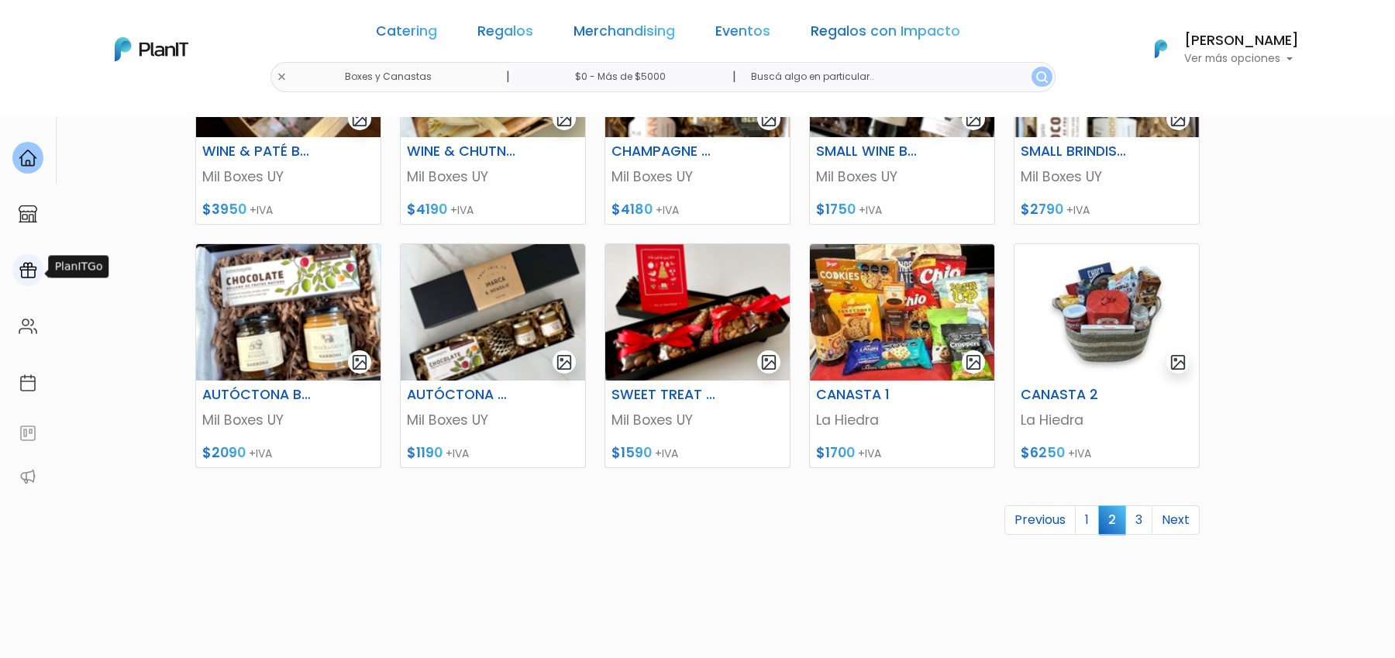
click at [30, 268] on img at bounding box center [28, 270] width 19 height 19
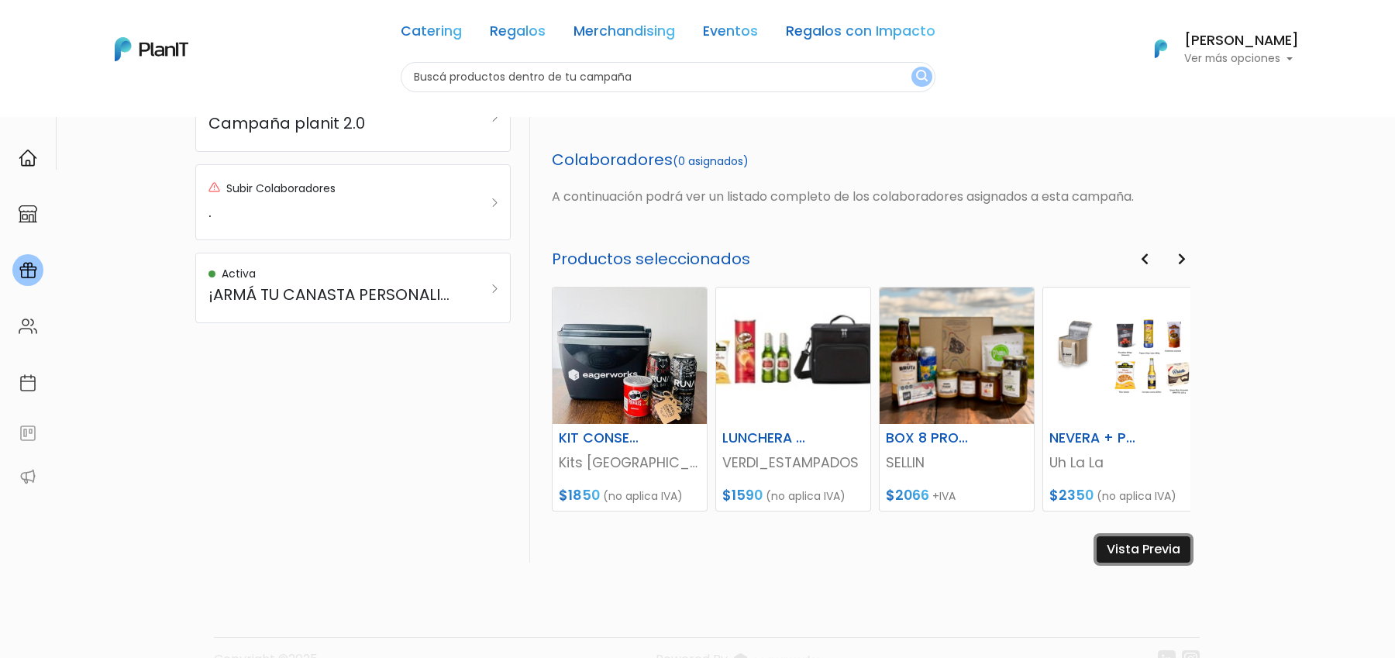
click at [1134, 508] on section "[DATE] Editar Campaña Eliminar Campaña Detalles de la campaña [DATE] Nombre [PE…" at bounding box center [871, 79] width 639 height 878
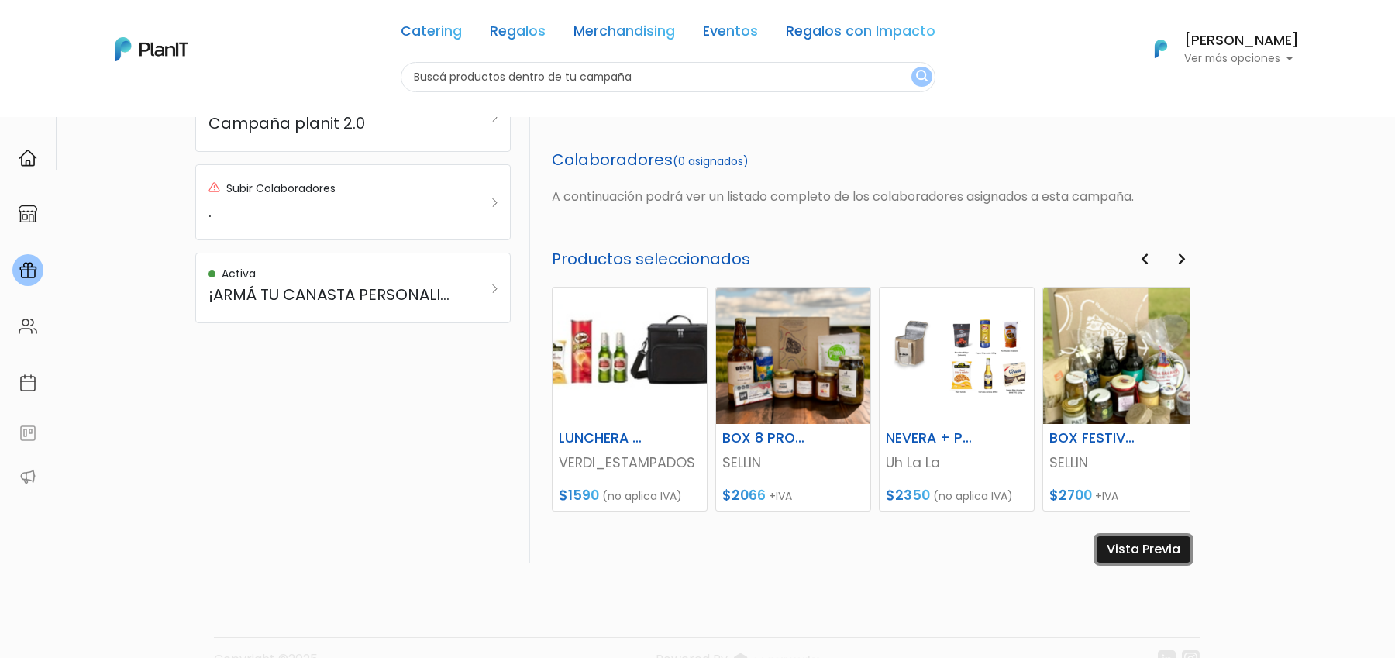
click at [1142, 549] on link "Vista Previa" at bounding box center [1144, 549] width 94 height 26
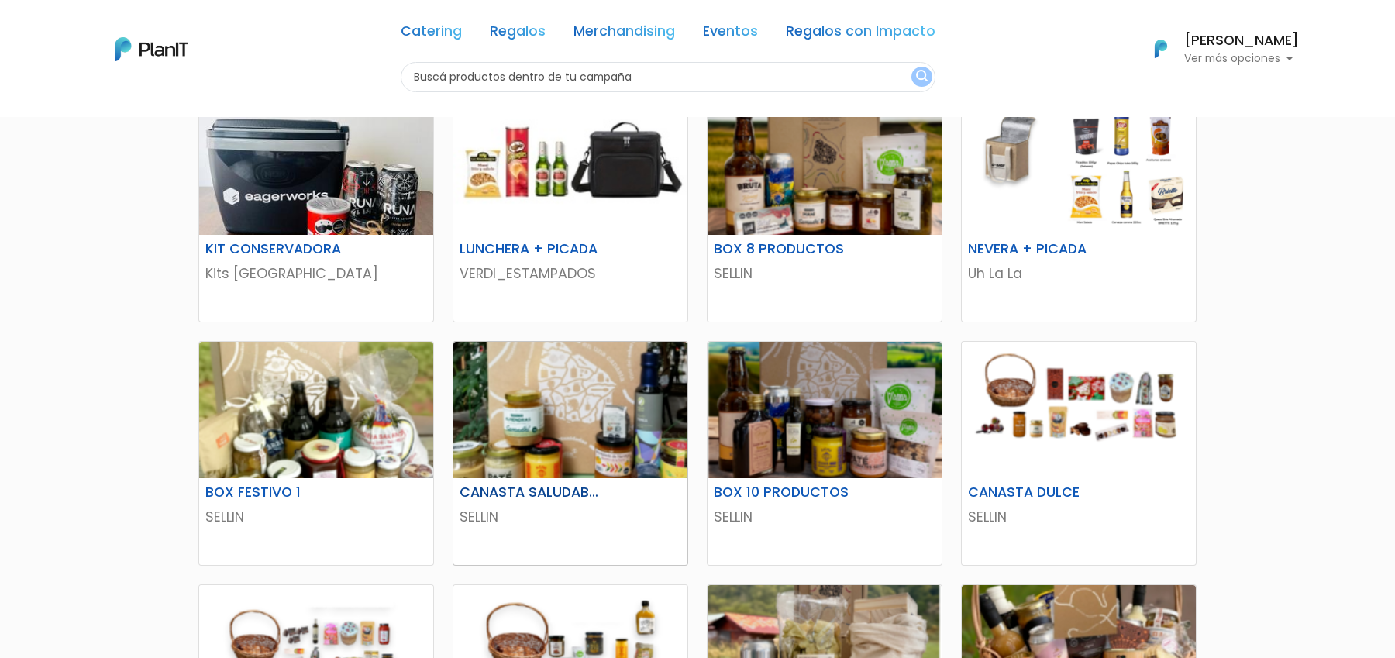
scroll to position [196, 0]
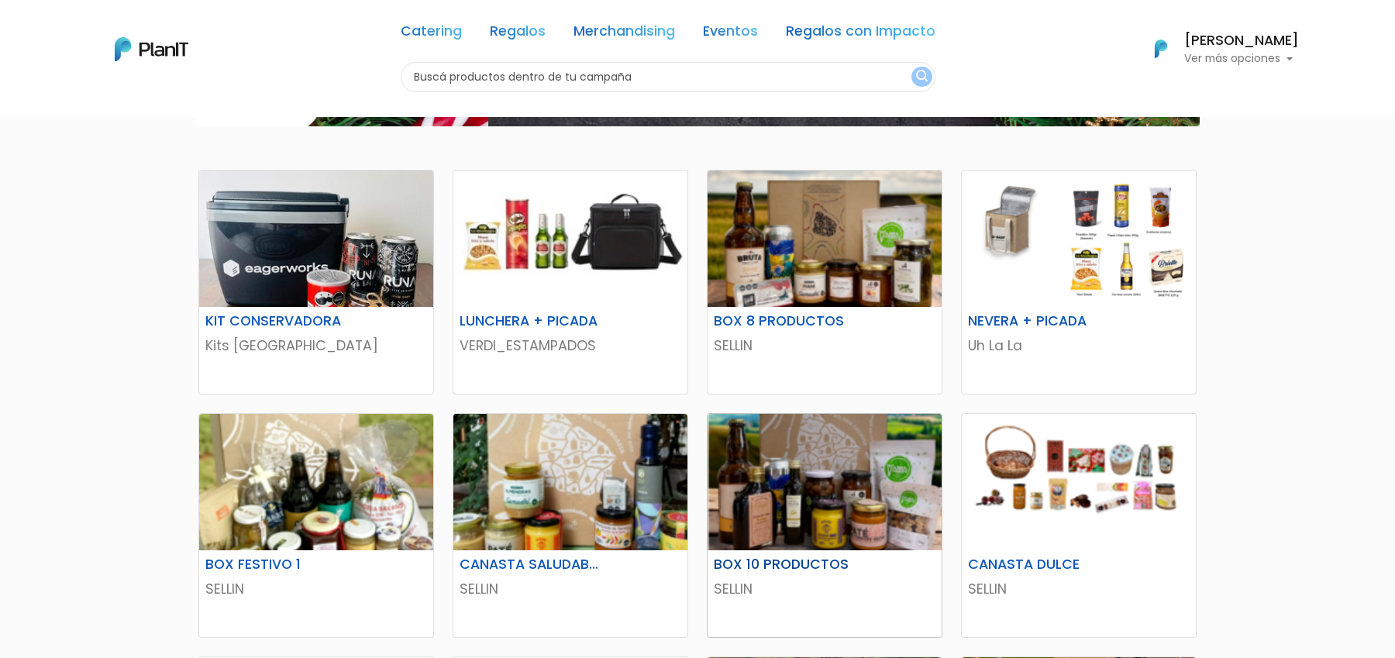
click at [810, 502] on img at bounding box center [825, 482] width 234 height 136
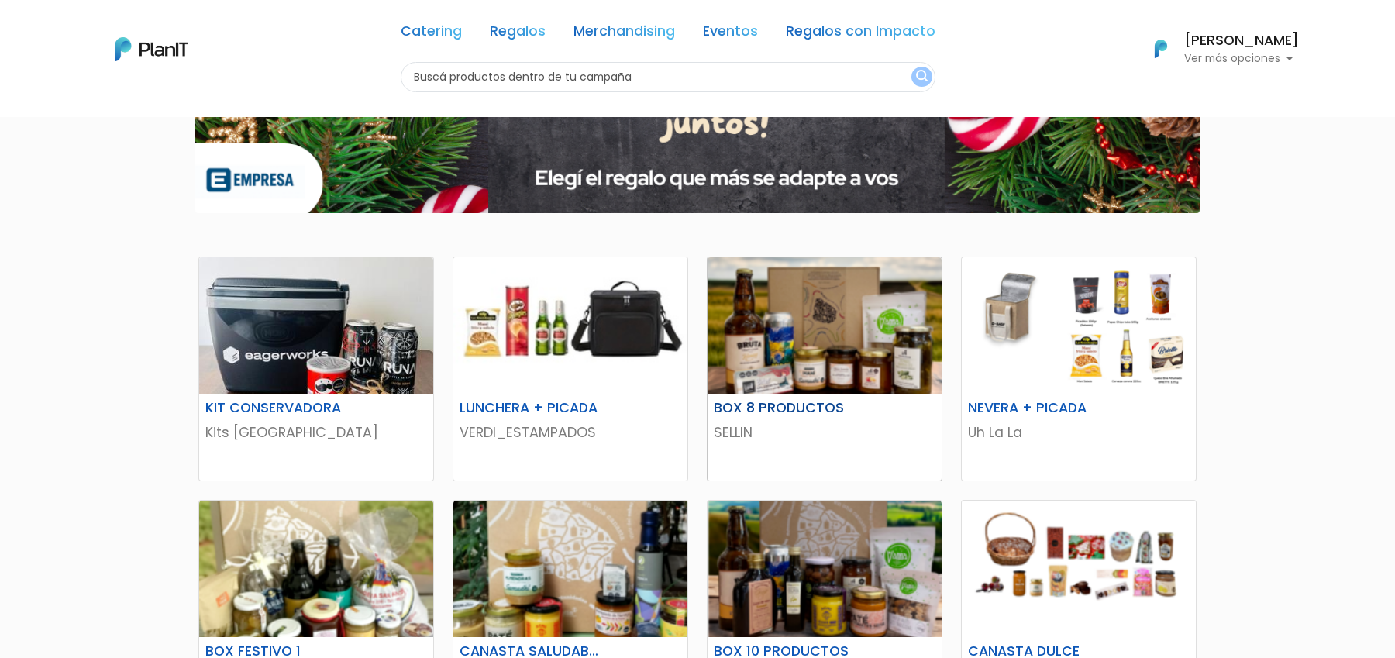
scroll to position [118, 0]
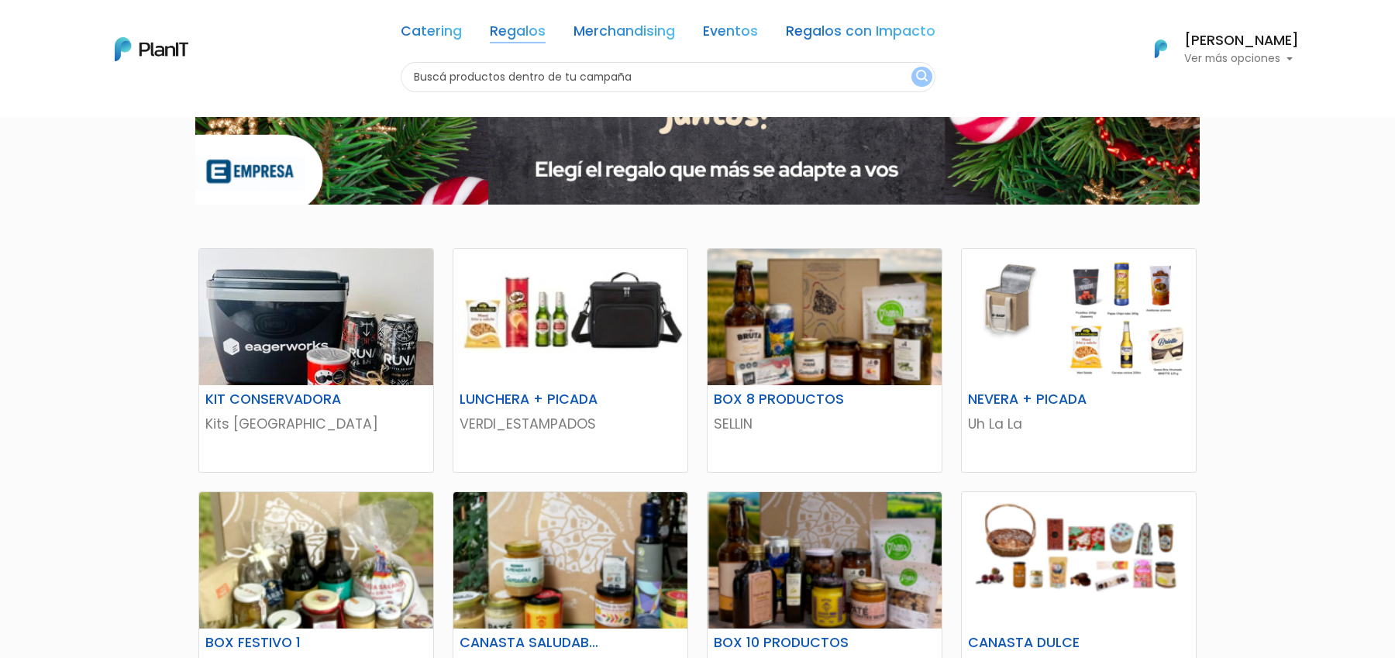
click at [519, 32] on link "Regalos" at bounding box center [518, 34] width 56 height 19
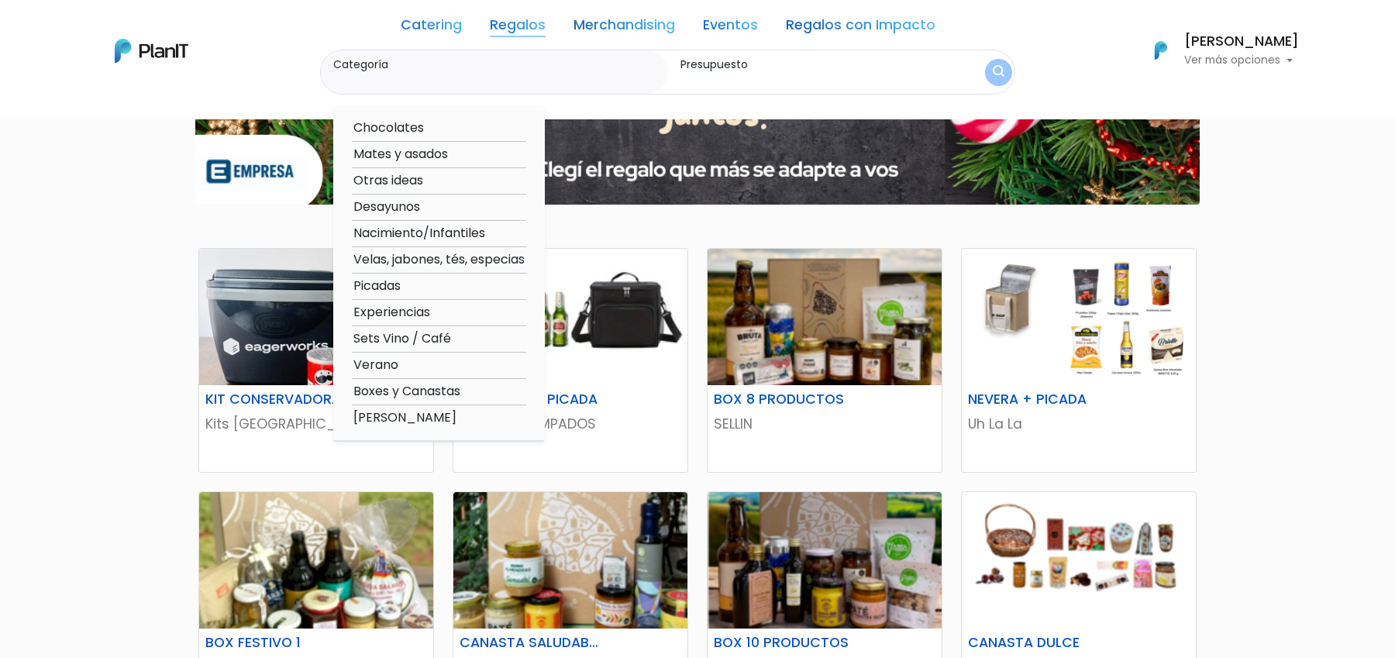
click at [1224, 343] on div "KIT CONSERVADORA Kits [GEOGRAPHIC_DATA] Description Incluye: - Conservadora 6 l…" at bounding box center [697, 612] width 1395 height 1228
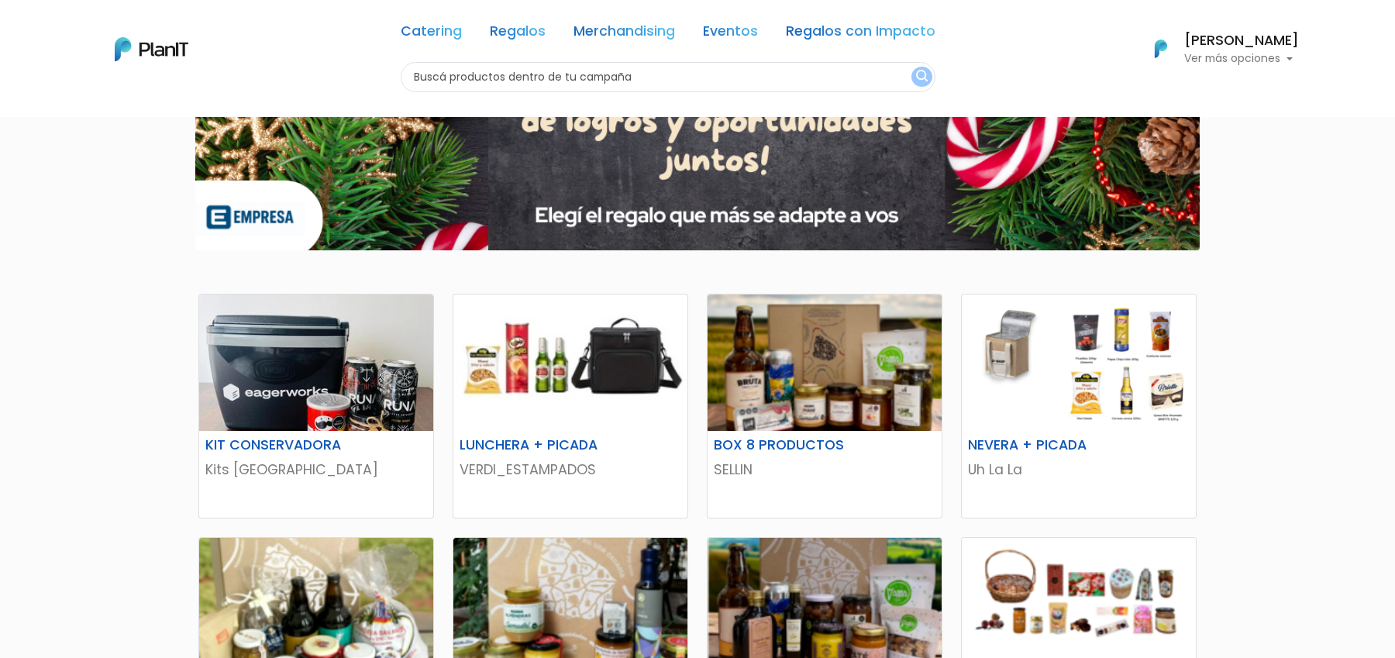
scroll to position [0, 0]
